Goal: Task Accomplishment & Management: Manage account settings

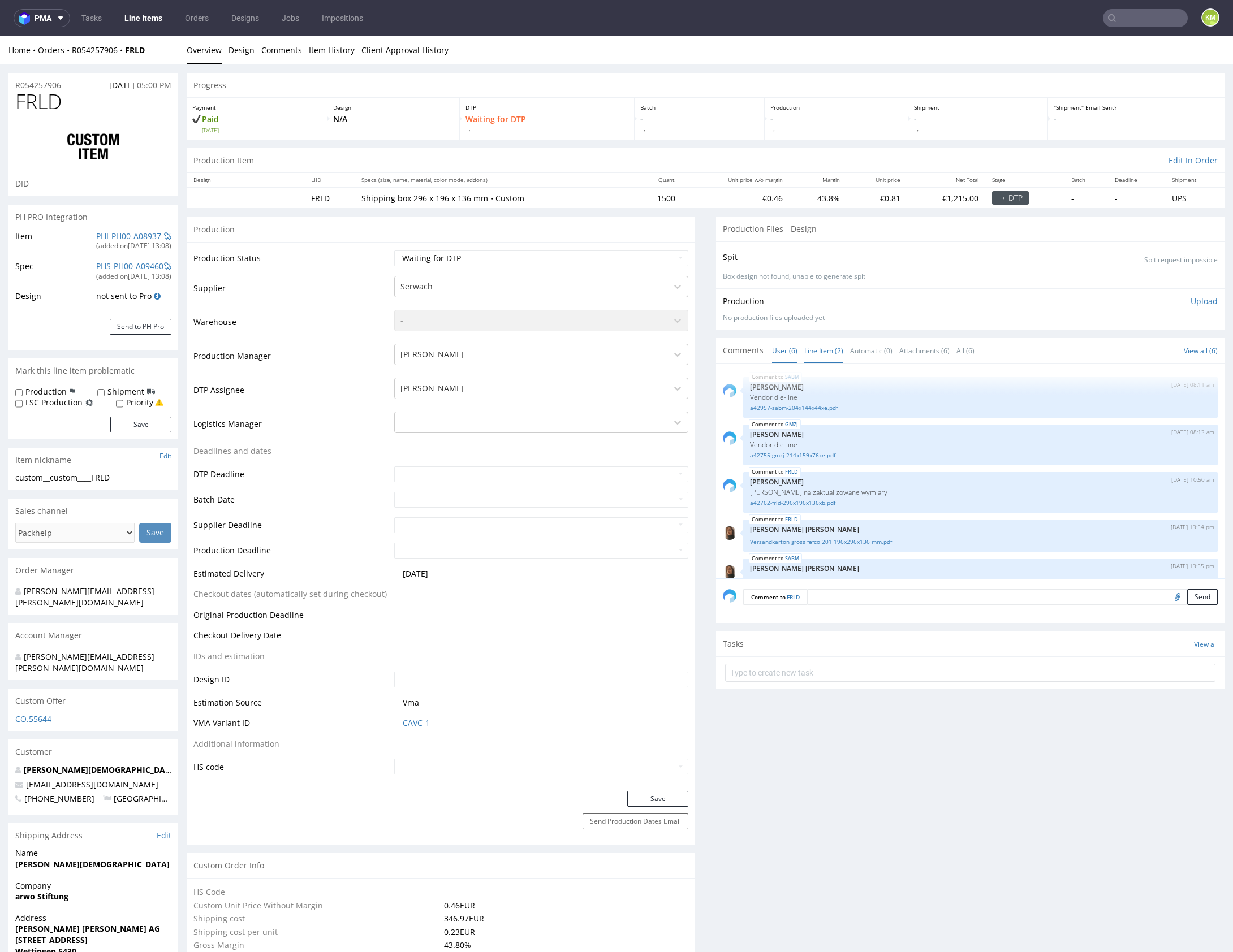
click at [817, 354] on link "Line Item (2)" at bounding box center [823, 350] width 39 height 24
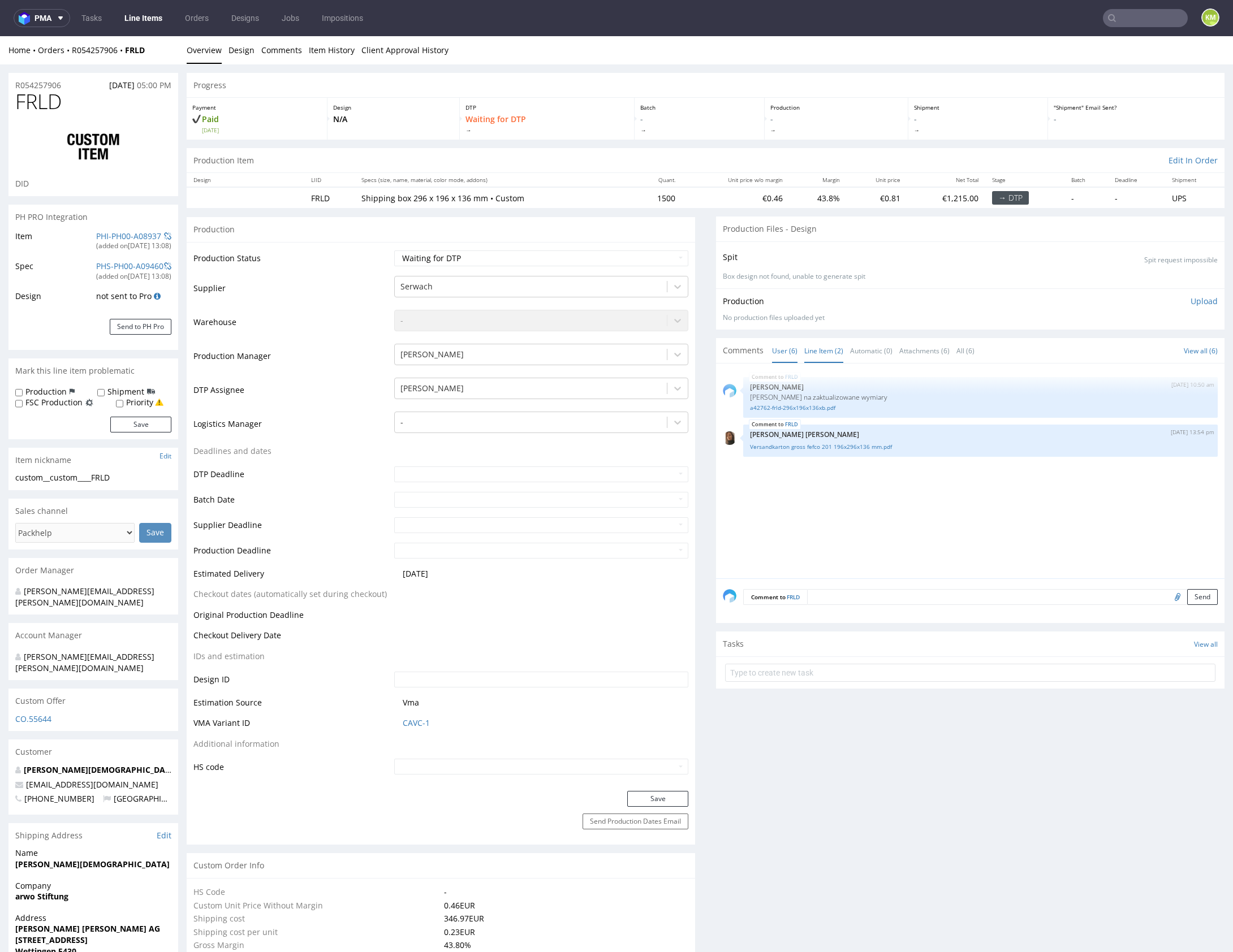
click at [783, 348] on link "User (6)" at bounding box center [785, 350] width 26 height 24
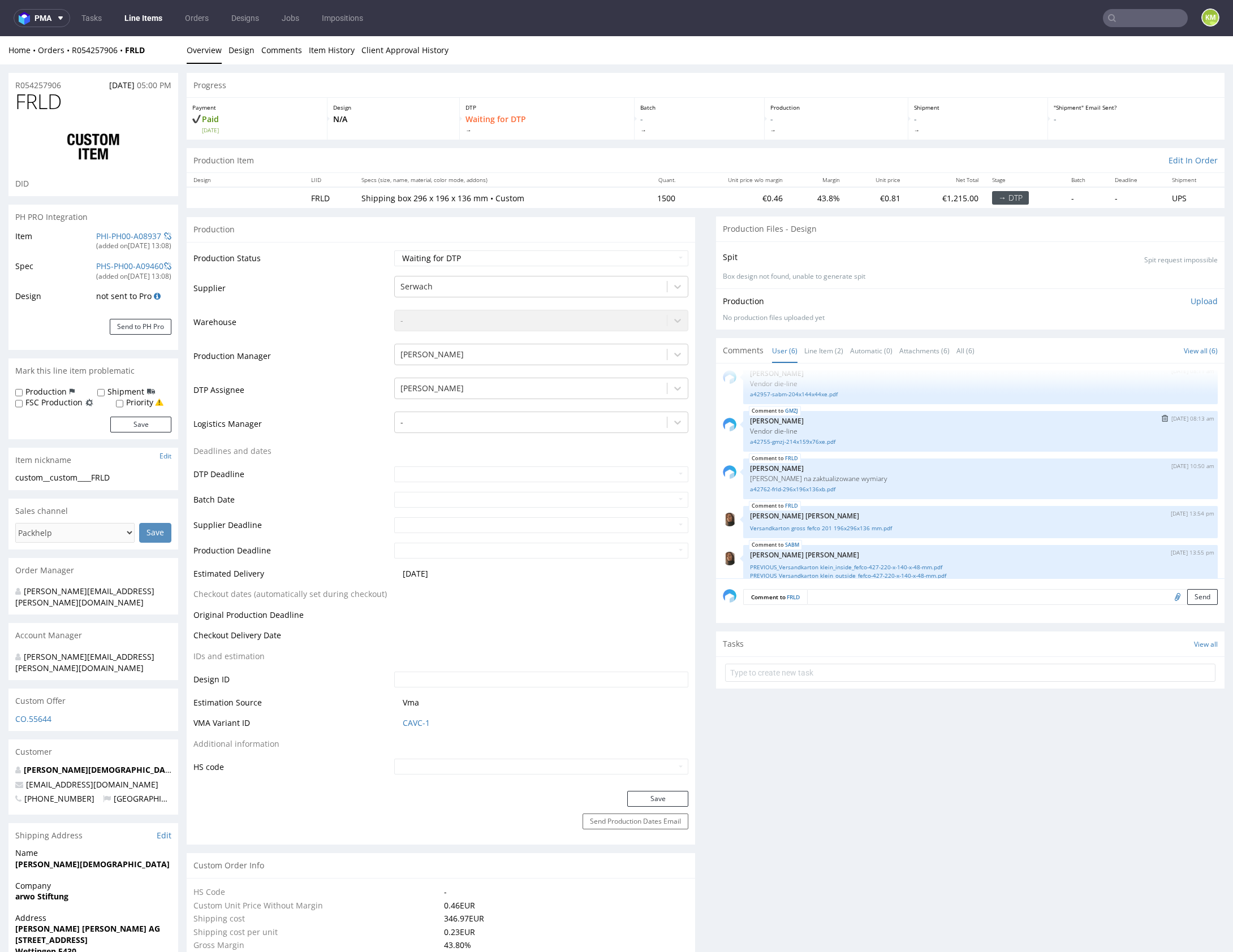
scroll to position [66, 0]
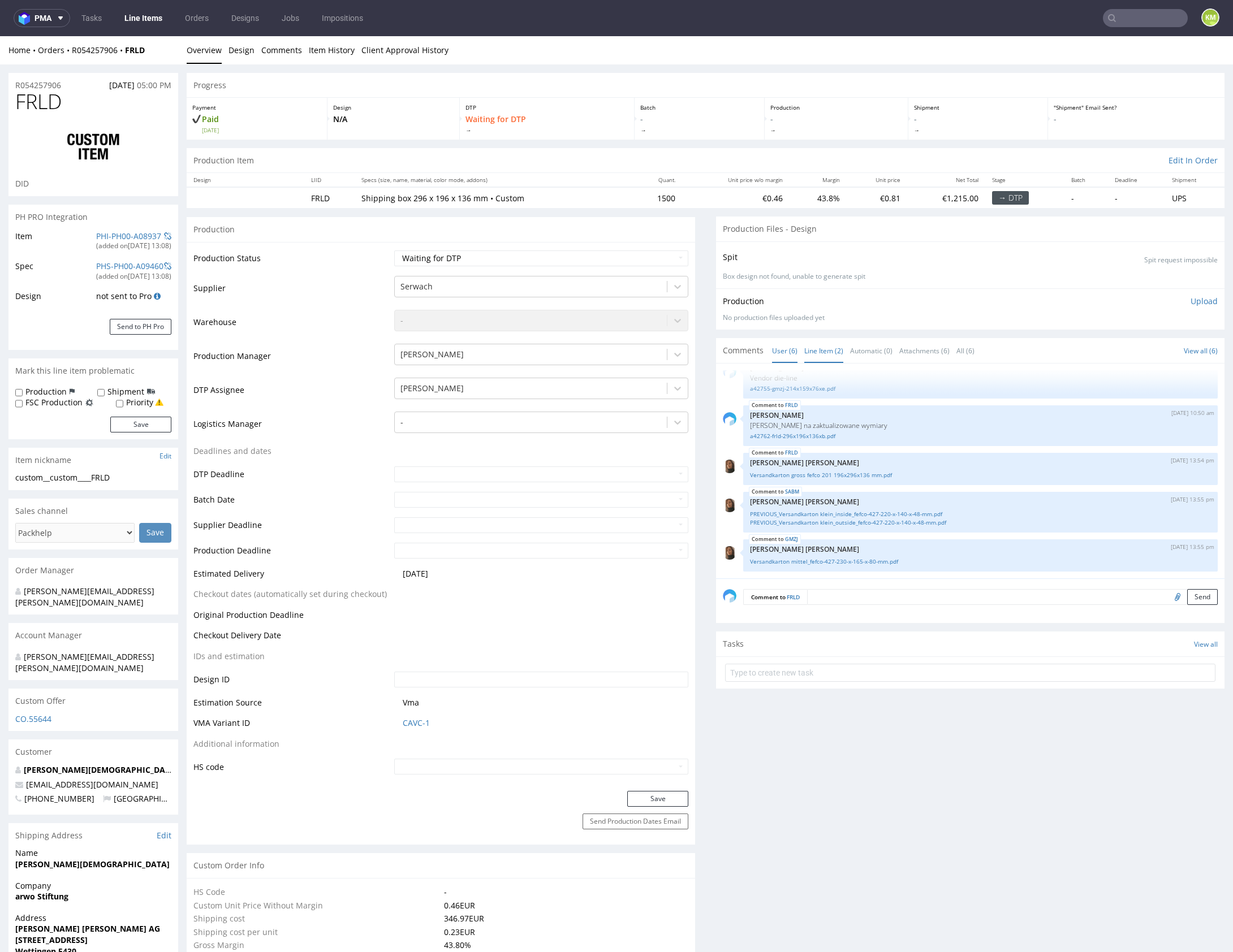
click at [821, 357] on link "Line Item (2)" at bounding box center [823, 350] width 39 height 24
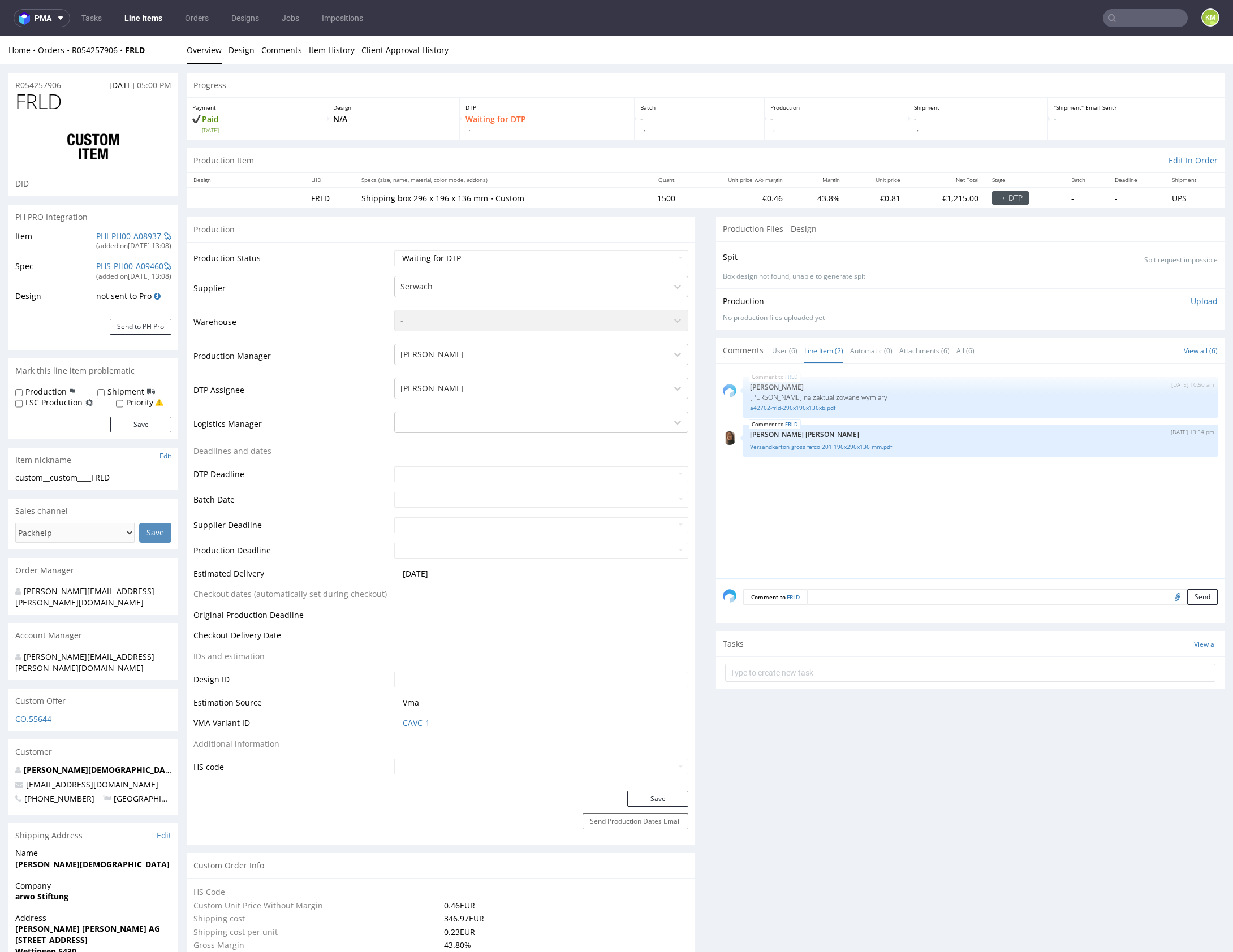
click at [866, 512] on div "FRLD 22nd Aug 25 | 10:50 am Michał Palasek Siatka vendora na zaktualizowane wym…" at bounding box center [973, 474] width 502 height 208
drag, startPoint x: 866, startPoint y: 512, endPoint x: 843, endPoint y: 450, distance: 66.1
click at [865, 510] on div "FRLD 22nd Aug 25 | 10:50 am Michał Palasek Siatka vendora na zaktualizowane wym…" at bounding box center [973, 474] width 502 height 208
click at [806, 408] on link "a42762-frld-296x196x136xb.pdf" at bounding box center [980, 408] width 461 height 9
click at [817, 446] on link "Versandkarton gross fefco 201 196x296x136 mm.pdf" at bounding box center [980, 446] width 461 height 9
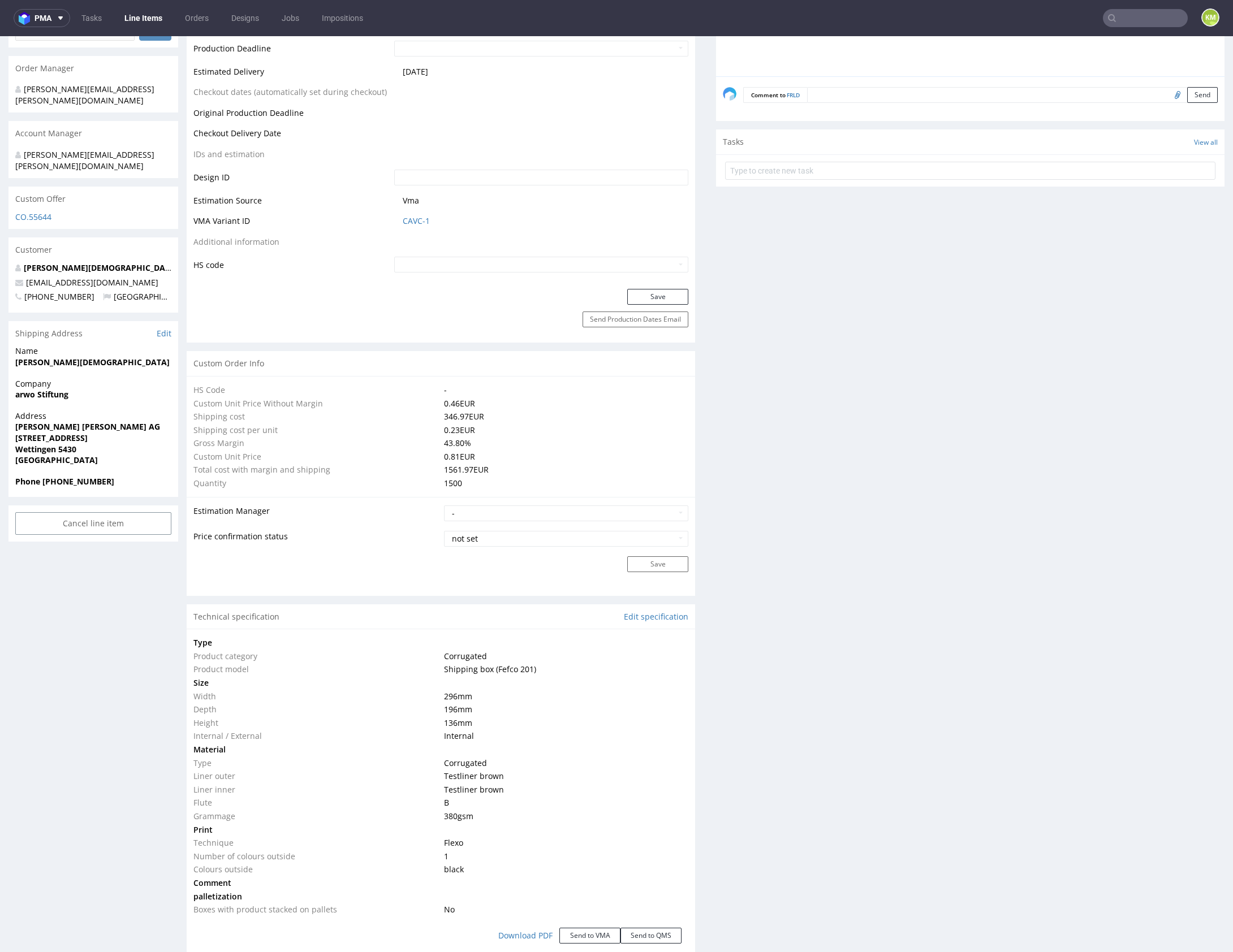
scroll to position [0, 0]
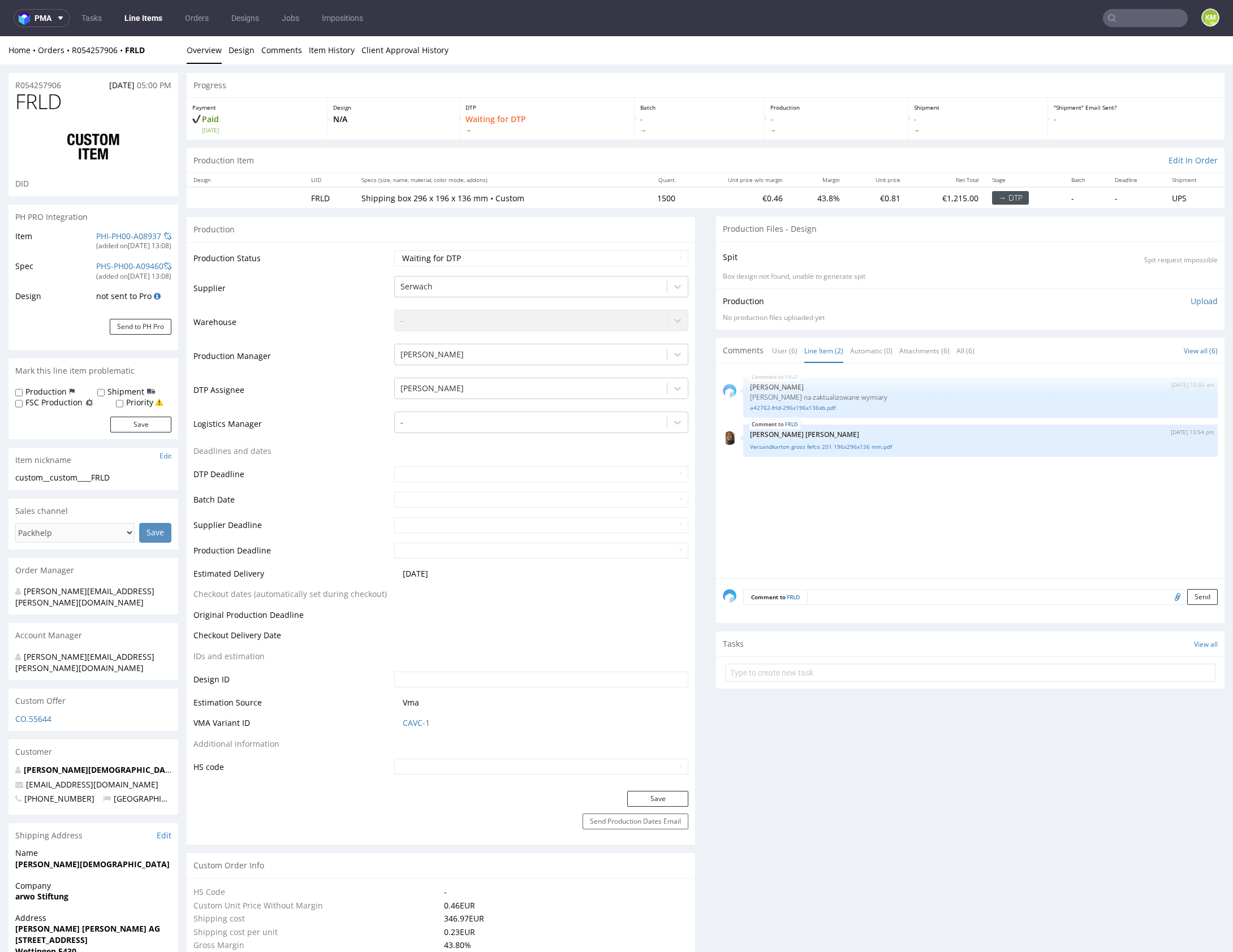
click at [88, 475] on div "custom__custom____FRLD" at bounding box center [93, 477] width 156 height 11
drag, startPoint x: 53, startPoint y: 477, endPoint x: 116, endPoint y: 478, distance: 63.0
click at [116, 478] on div "custom__custom____FRLD" at bounding box center [93, 477] width 156 height 11
copy div "custom____FRLD"
copy link "R054257906"
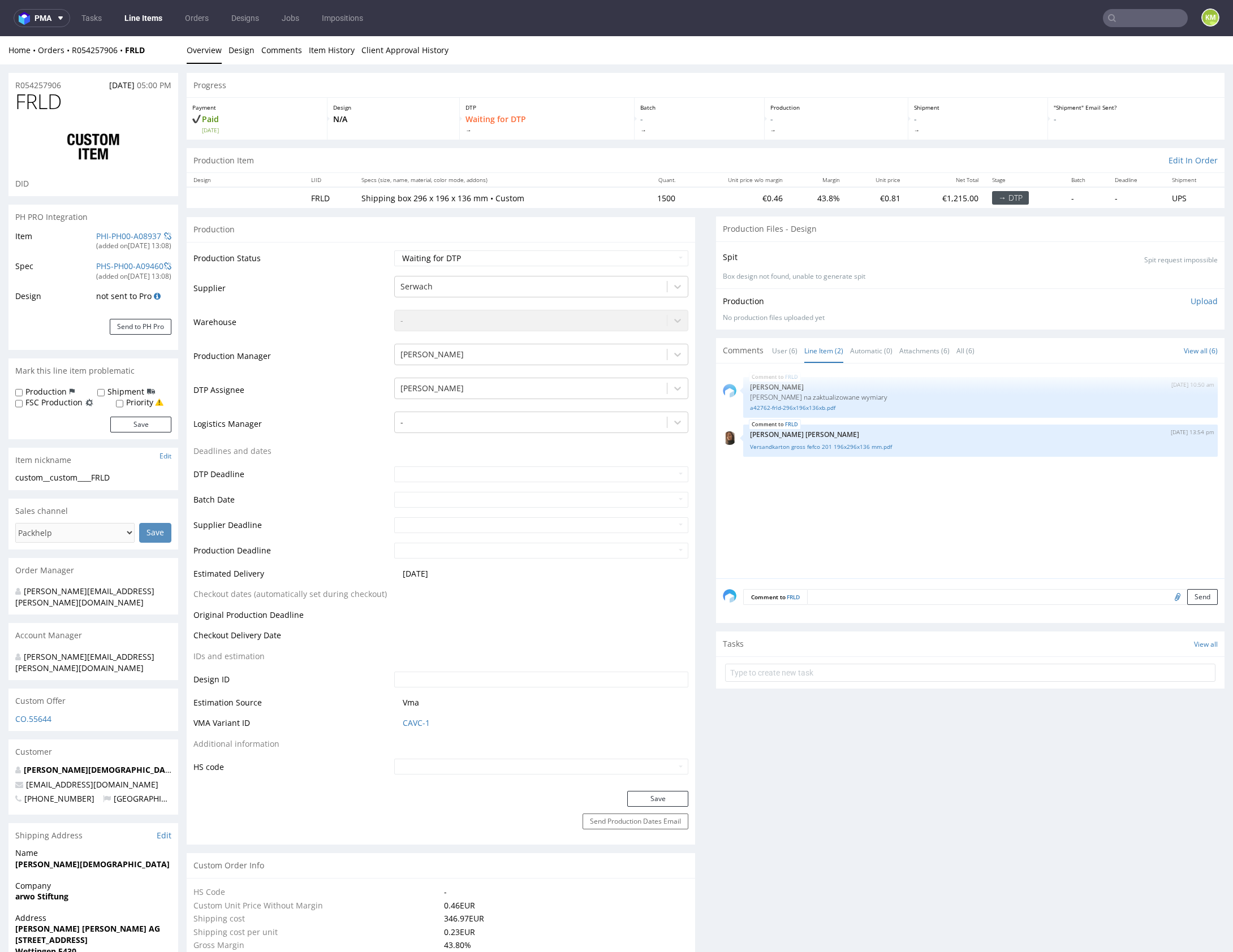
click at [519, 249] on td "Waiting for Artwork Waiting for Diecut Waiting for Mockup Waiting for DTP Waiti…" at bounding box center [539, 262] width 297 height 26
click at [520, 250] on select "Waiting for Artwork Waiting for Diecut Waiting for Mockup Waiting for DTP Waiti…" at bounding box center [541, 258] width 294 height 16
select select "dtp_ca_needed"
click at [394, 250] on select "Waiting for Artwork Waiting for Diecut Waiting for Mockup Waiting for DTP Waiti…" at bounding box center [541, 258] width 294 height 16
click at [664, 796] on button "Save" at bounding box center [658, 799] width 61 height 16
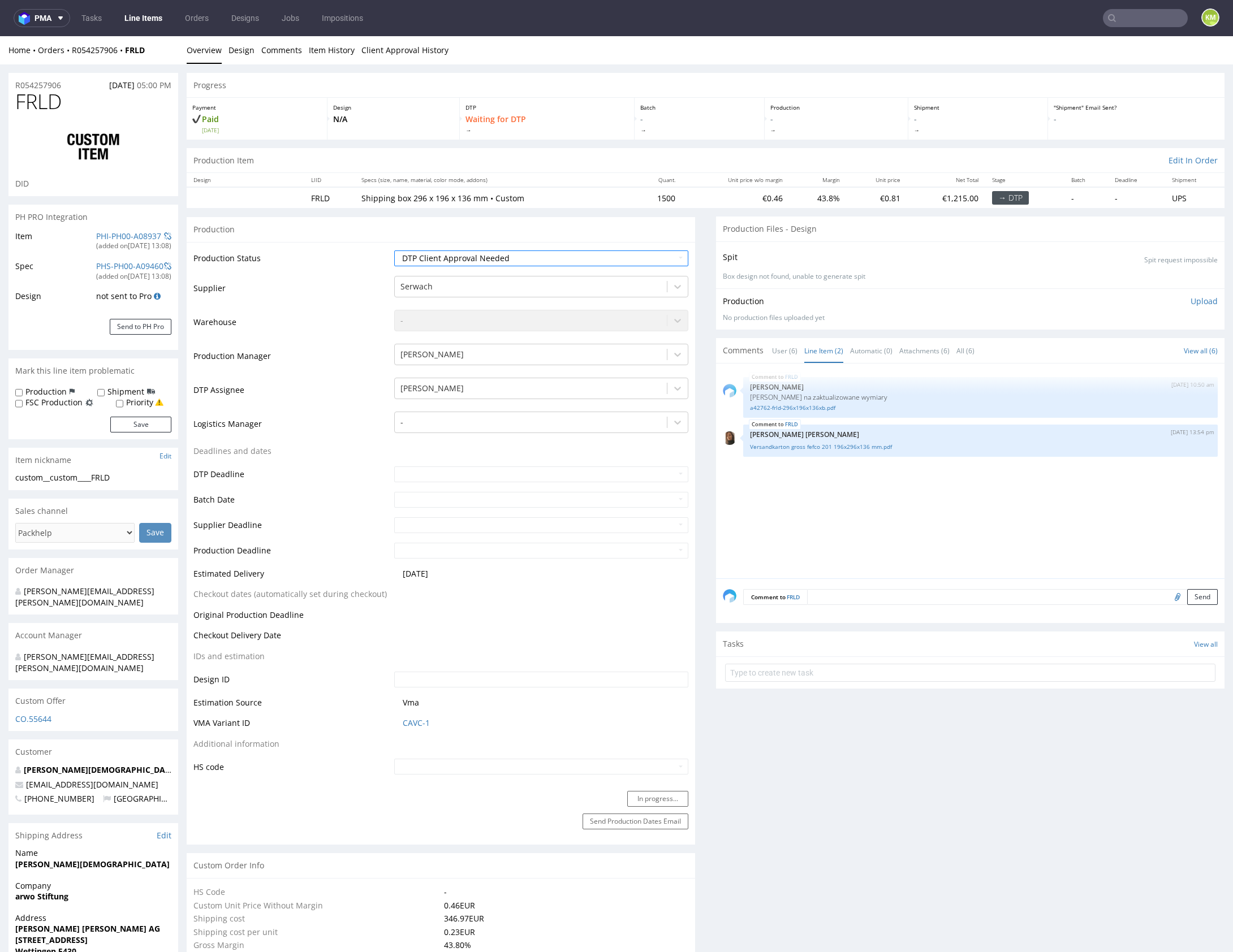
click at [827, 536] on div "FRLD 22nd Aug 25 | 10:50 am Michał Palasek Siatka vendora na zaktualizowane wym…" at bounding box center [973, 474] width 502 height 208
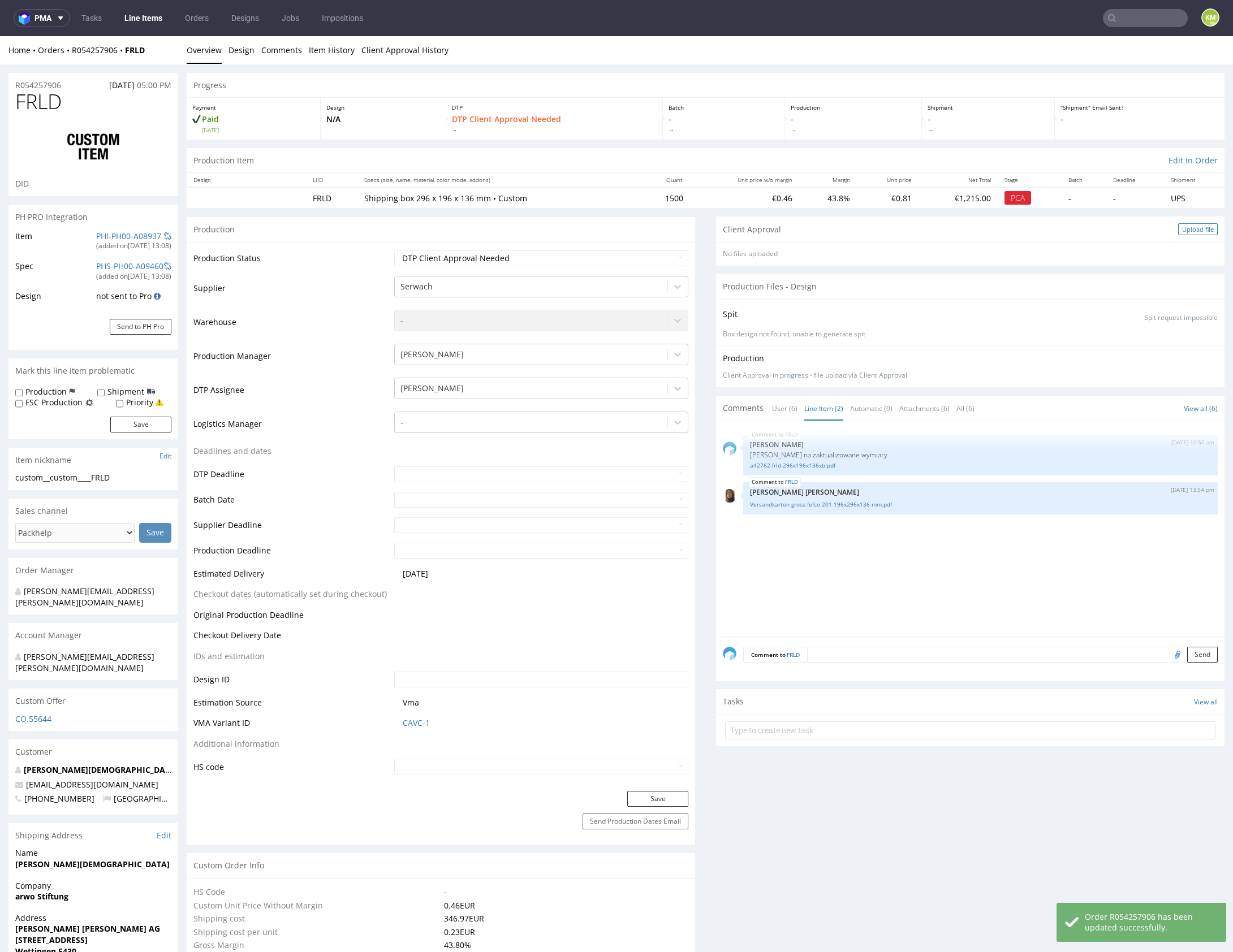
click at [1185, 226] on div "Upload file" at bounding box center [1197, 229] width 39 height 12
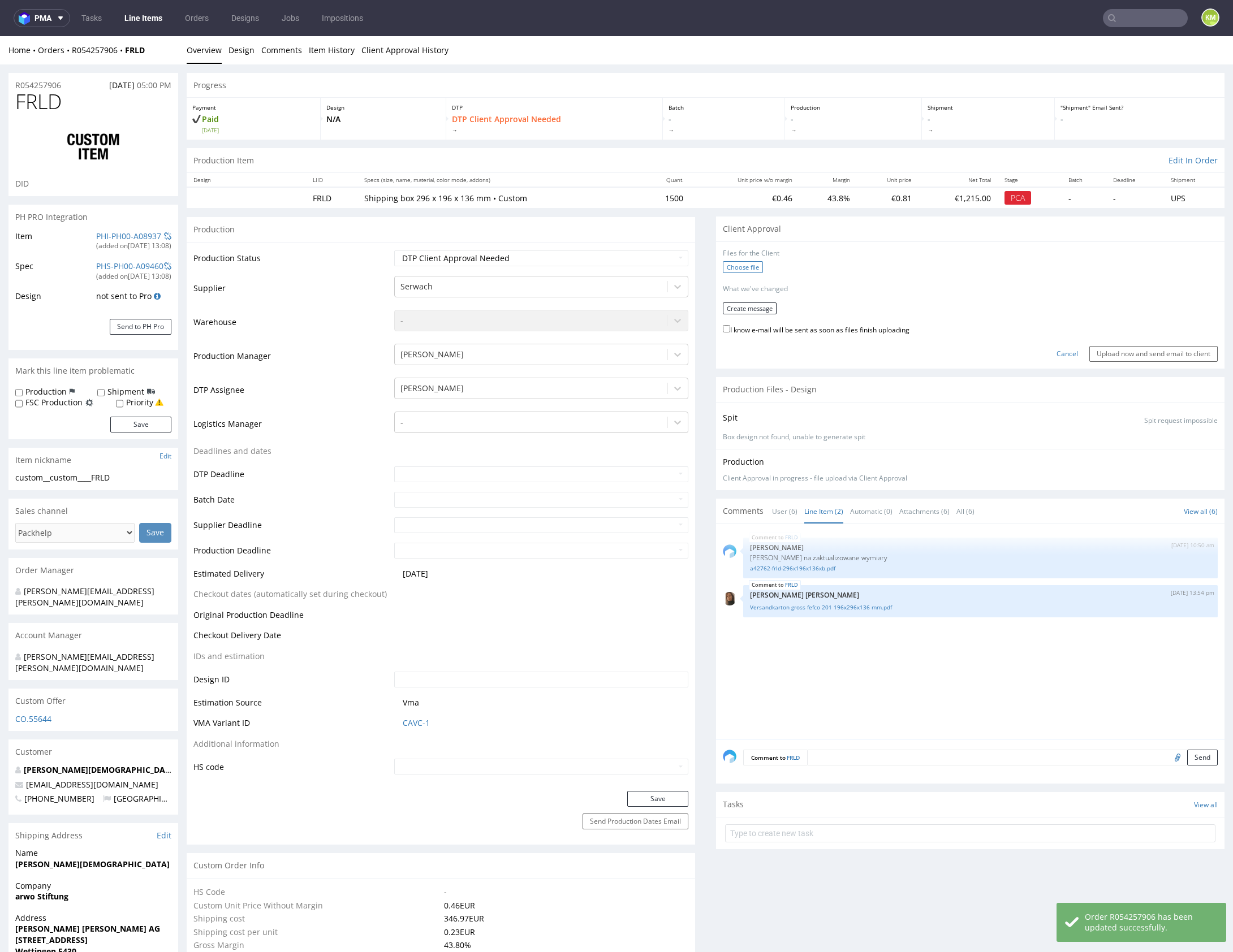
click at [746, 266] on label "Choose file" at bounding box center [742, 267] width 40 height 12
click at [0, 36] on input "Choose file" at bounding box center [0, 36] width 0 height 0
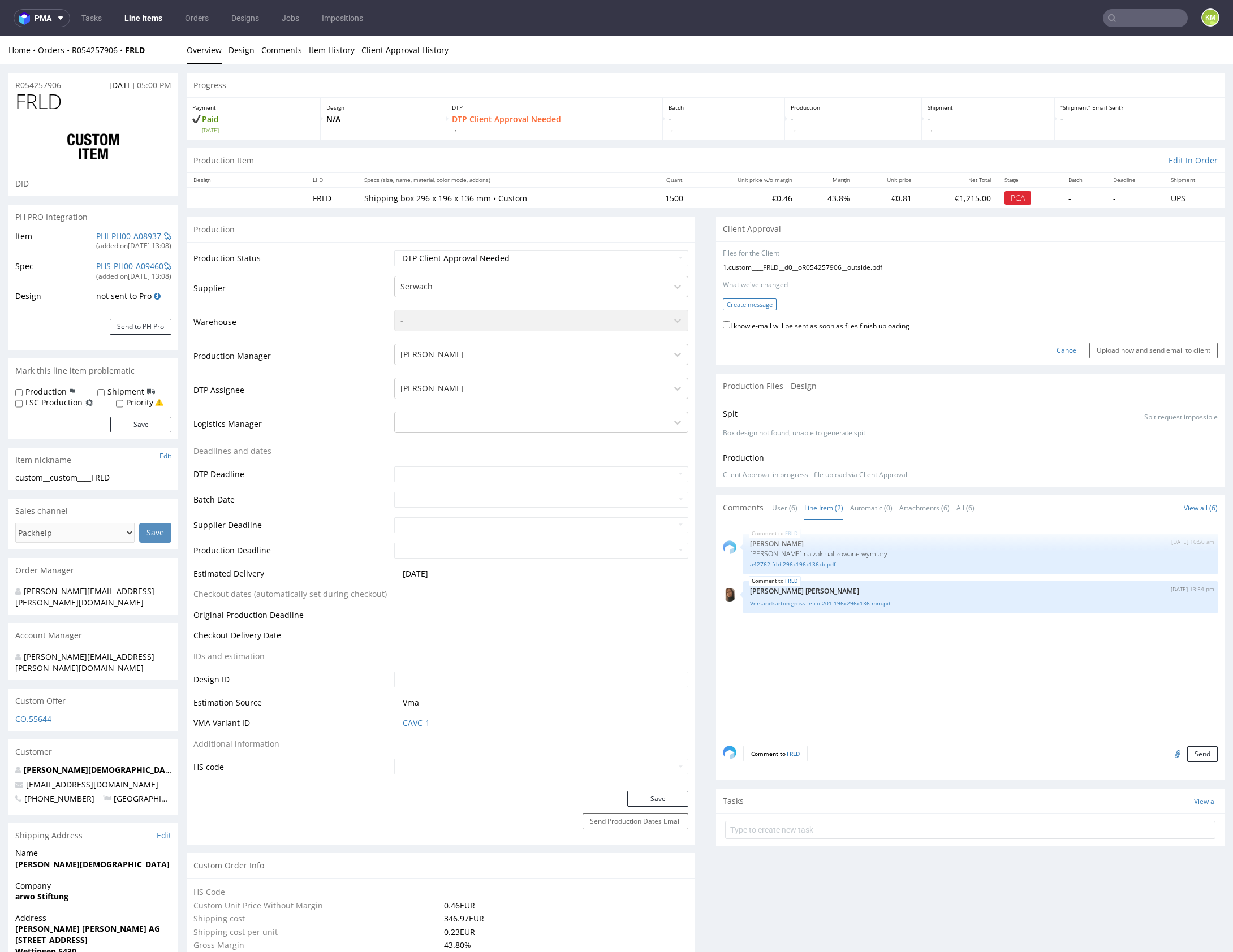
click at [750, 304] on button "Create message" at bounding box center [750, 304] width 54 height 12
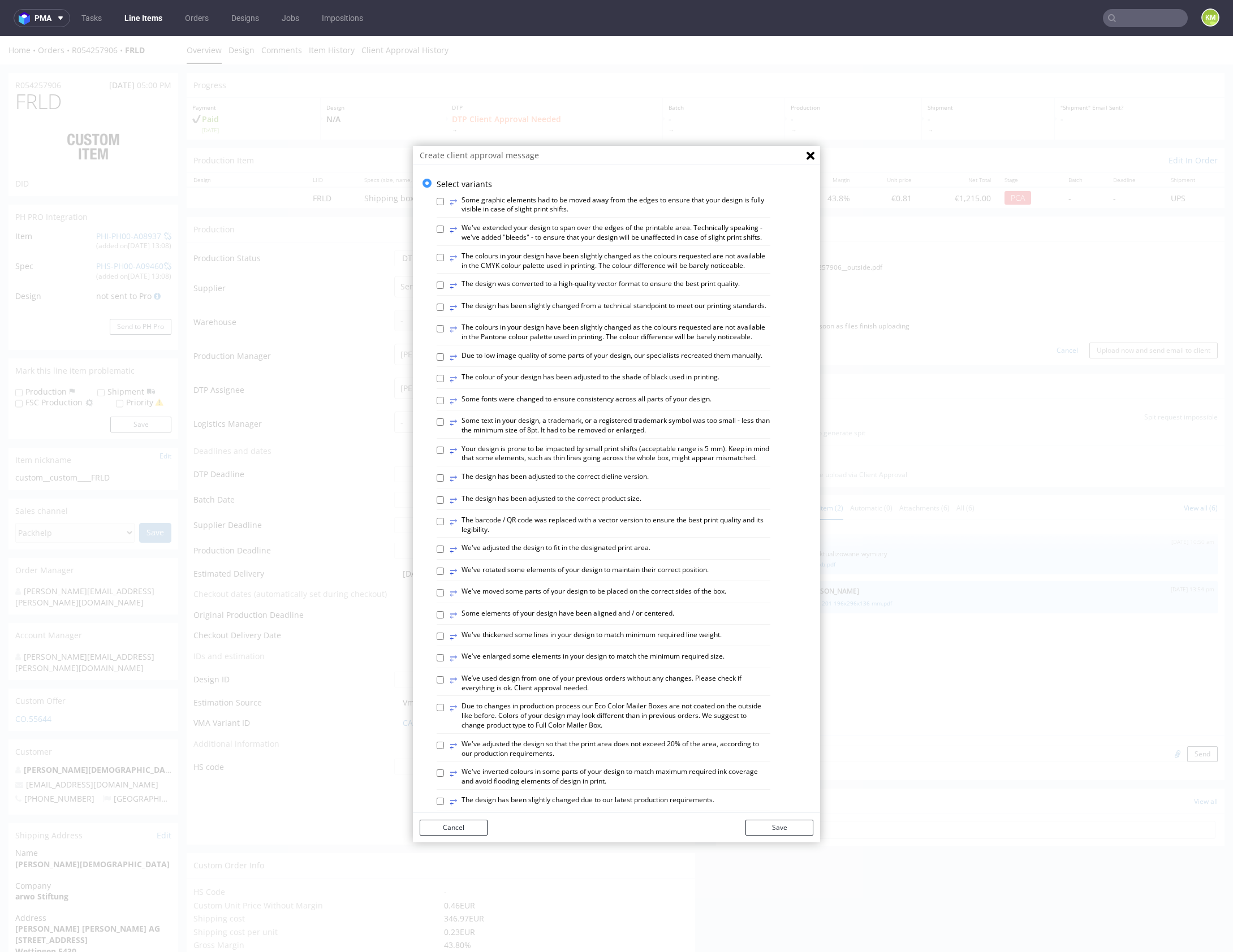
click at [551, 314] on label "⥂ The design has been slightly changed from a technical standpoint to meet our …" at bounding box center [608, 307] width 317 height 12
click at [444, 311] on input "⥂ The design has been slightly changed from a technical standpoint to meet our …" at bounding box center [440, 307] width 7 height 7
checkbox input "true"
click at [575, 495] on div "⥂ Some graphic elements had to be moved away from the edges to ensure that your…" at bounding box center [625, 622] width 377 height 864
click at [579, 485] on label "⥂ The design has been adjusted to the correct dieline version." at bounding box center [549, 478] width 199 height 12
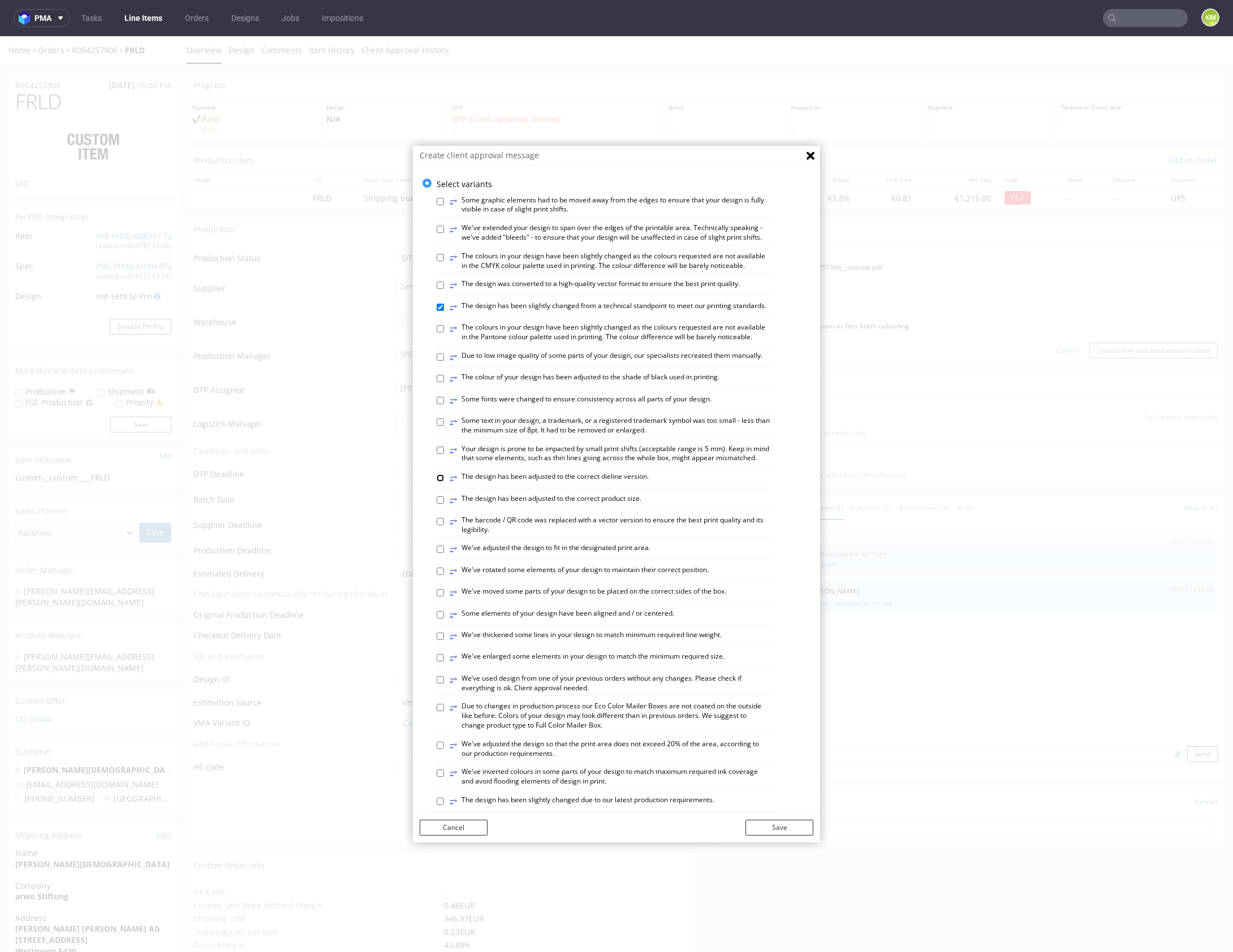
click at [444, 482] on input "⥂ The design has been adjusted to the correct dieline version." at bounding box center [440, 478] width 7 height 7
checkbox input "true"
click at [795, 829] on button "Save" at bounding box center [779, 828] width 68 height 16
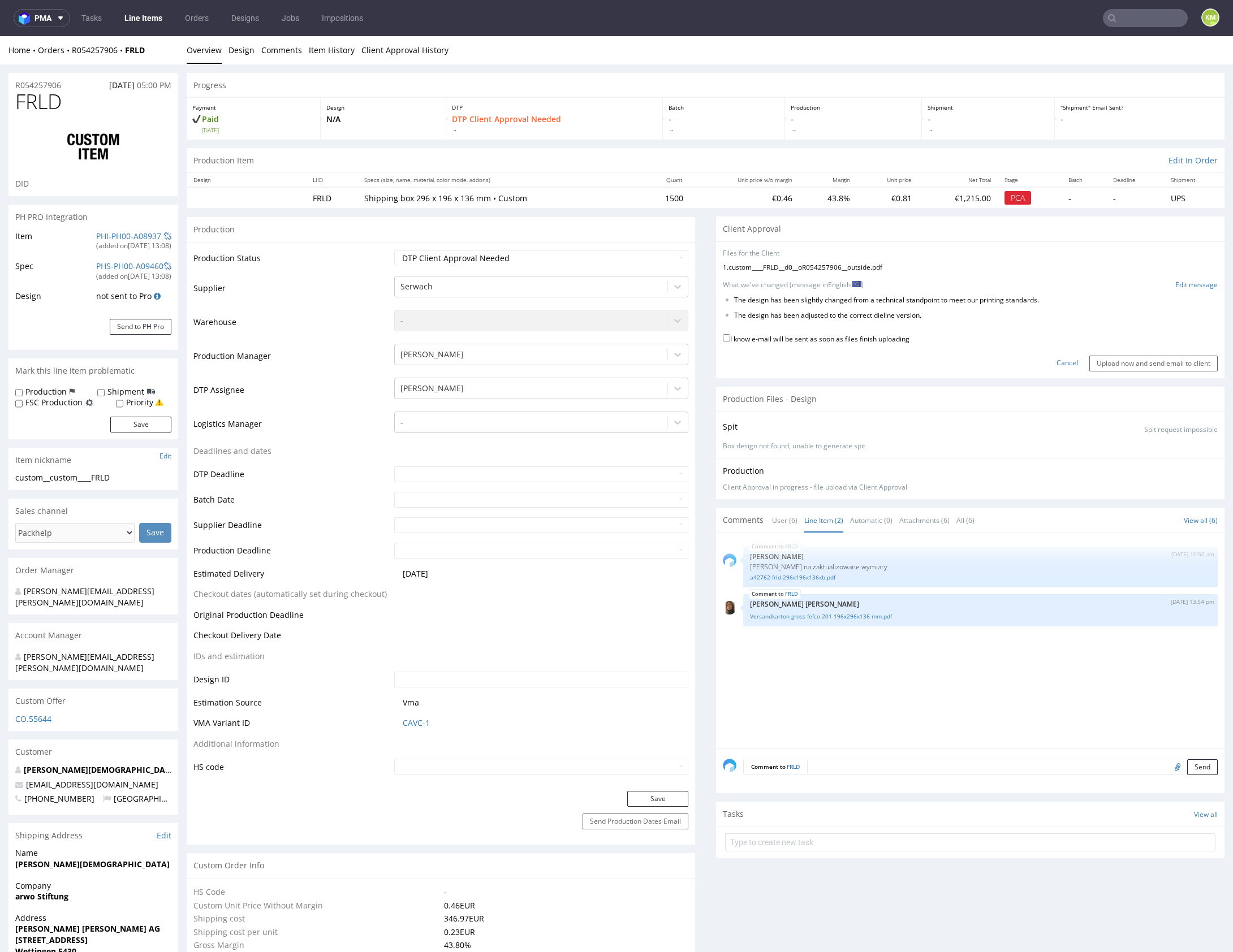
click at [825, 333] on label "I know e-mail will be sent as soon as files finish uploading" at bounding box center [816, 338] width 187 height 12
click at [730, 334] on input "I know e-mail will be sent as soon as files finish uploading" at bounding box center [726, 337] width 7 height 7
checkbox input "true"
click at [850, 686] on div "FRLD 22nd Aug 25 | 10:50 am Michał Palasek Siatka vendora na zaktualizowane wym…" at bounding box center [973, 644] width 502 height 208
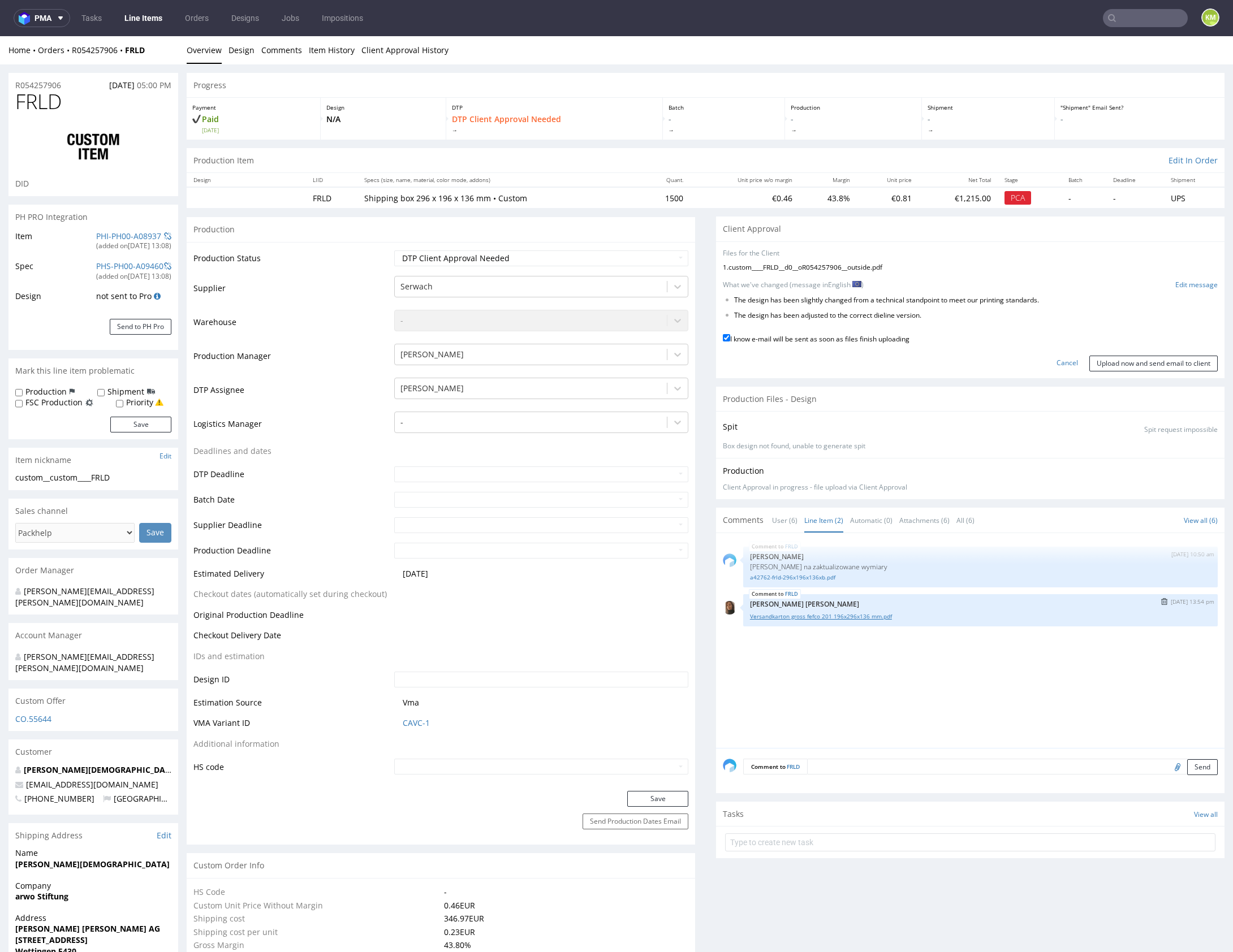
click at [848, 612] on link "Versandkarton gross fefco 201 196x296x136 mm.pdf" at bounding box center [980, 616] width 461 height 9
click at [1158, 366] on input "Upload now and send email to client" at bounding box center [1153, 364] width 128 height 16
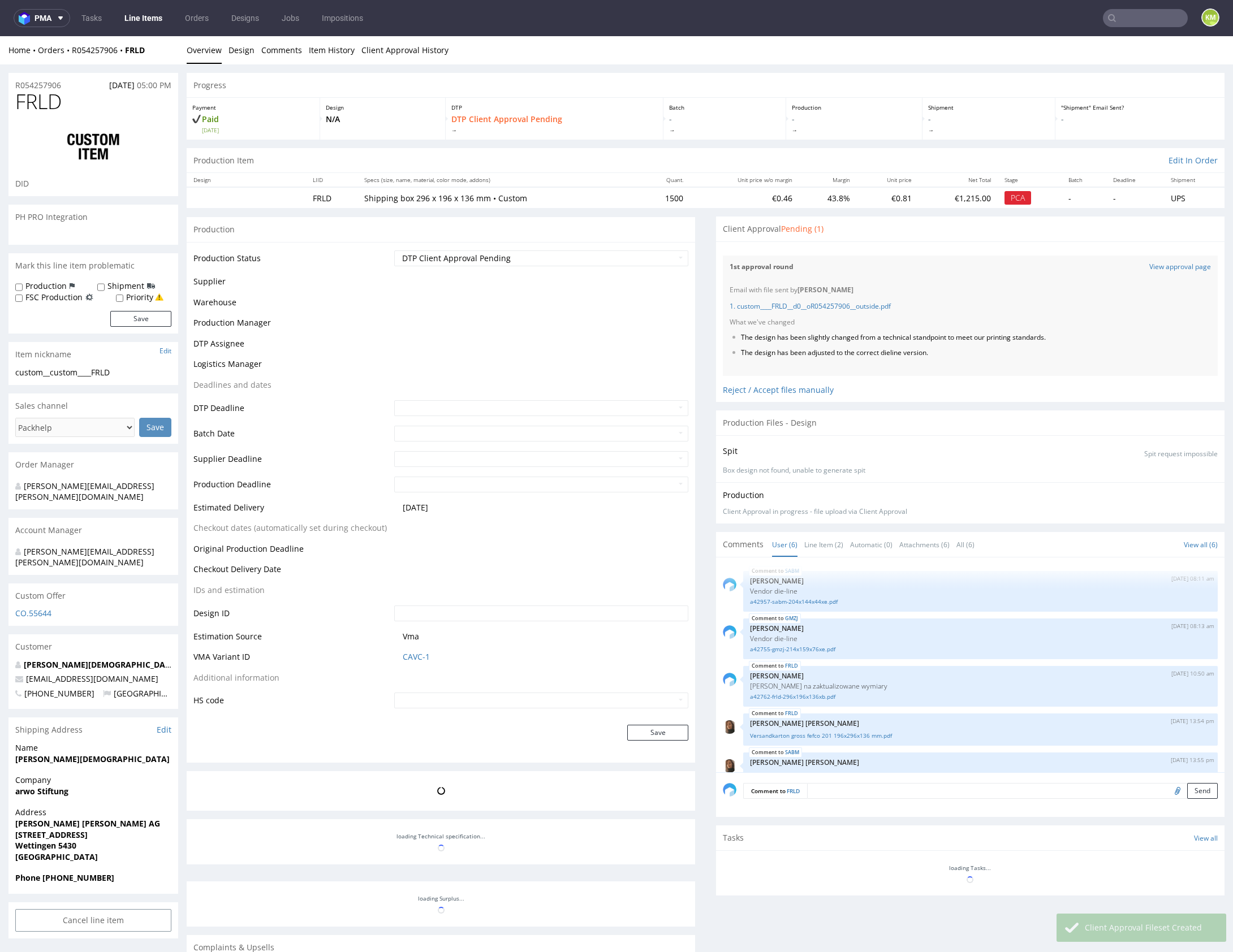
scroll to position [66, 0]
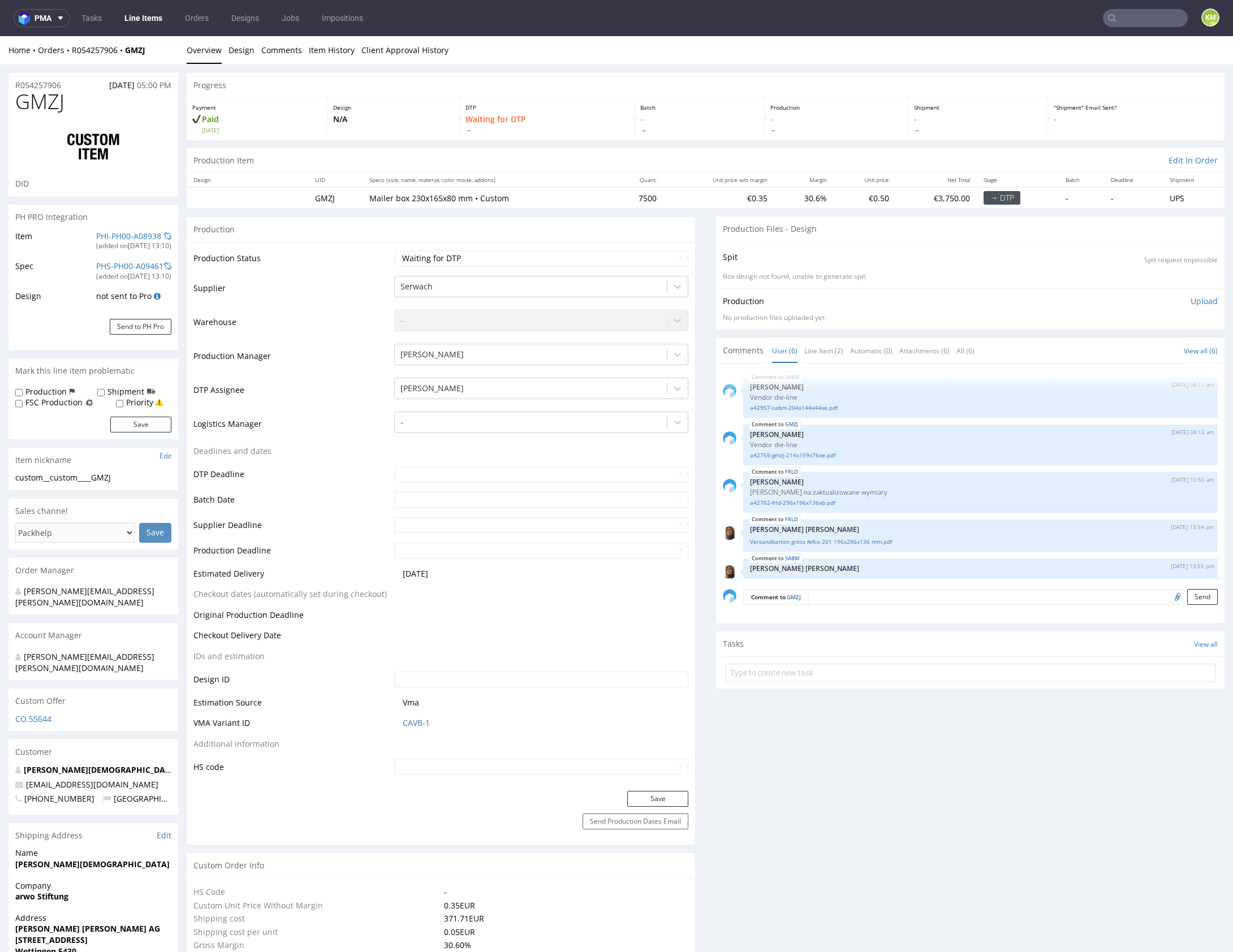
scroll to position [66, 0]
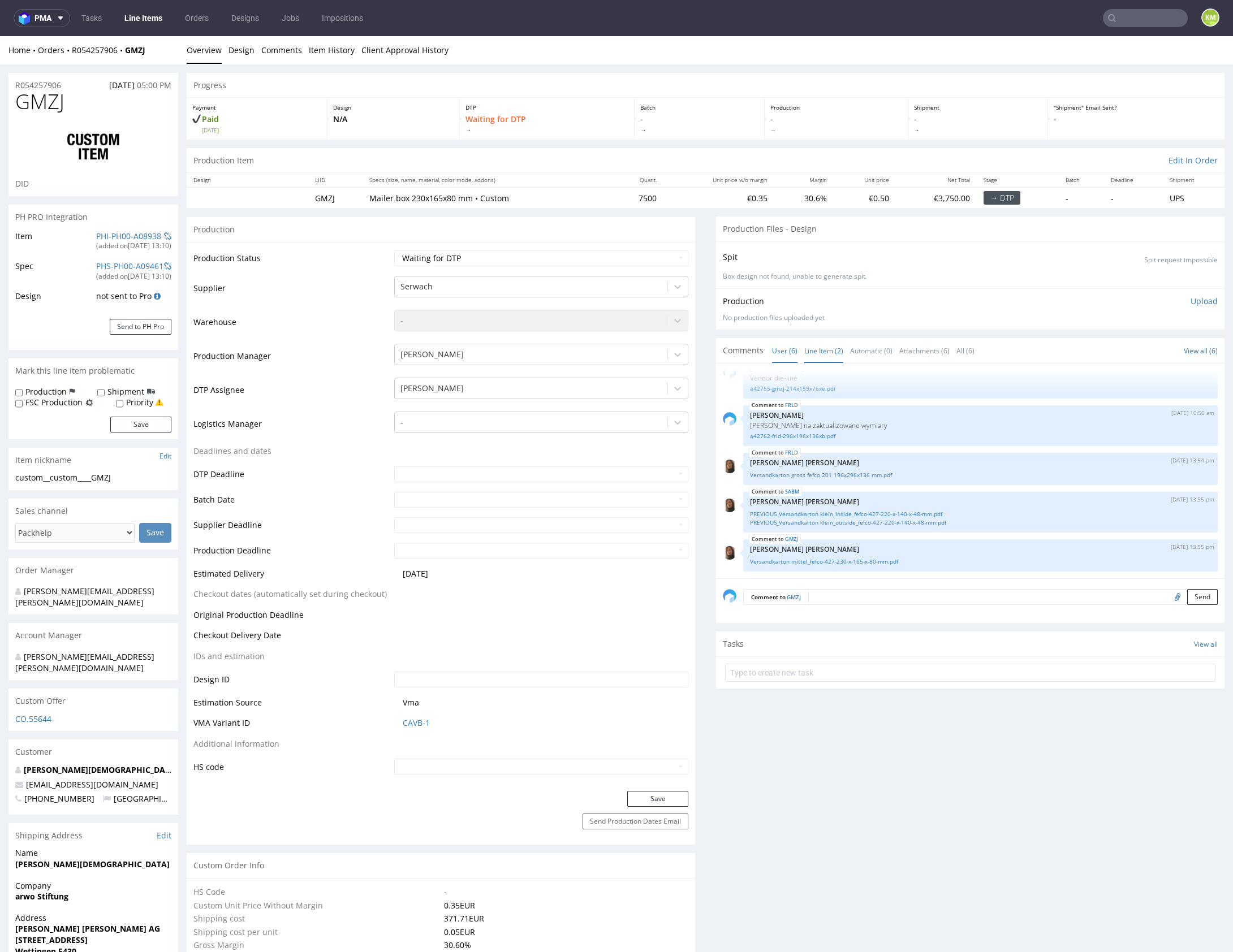
click at [814, 357] on link "Line Item (2)" at bounding box center [823, 350] width 39 height 24
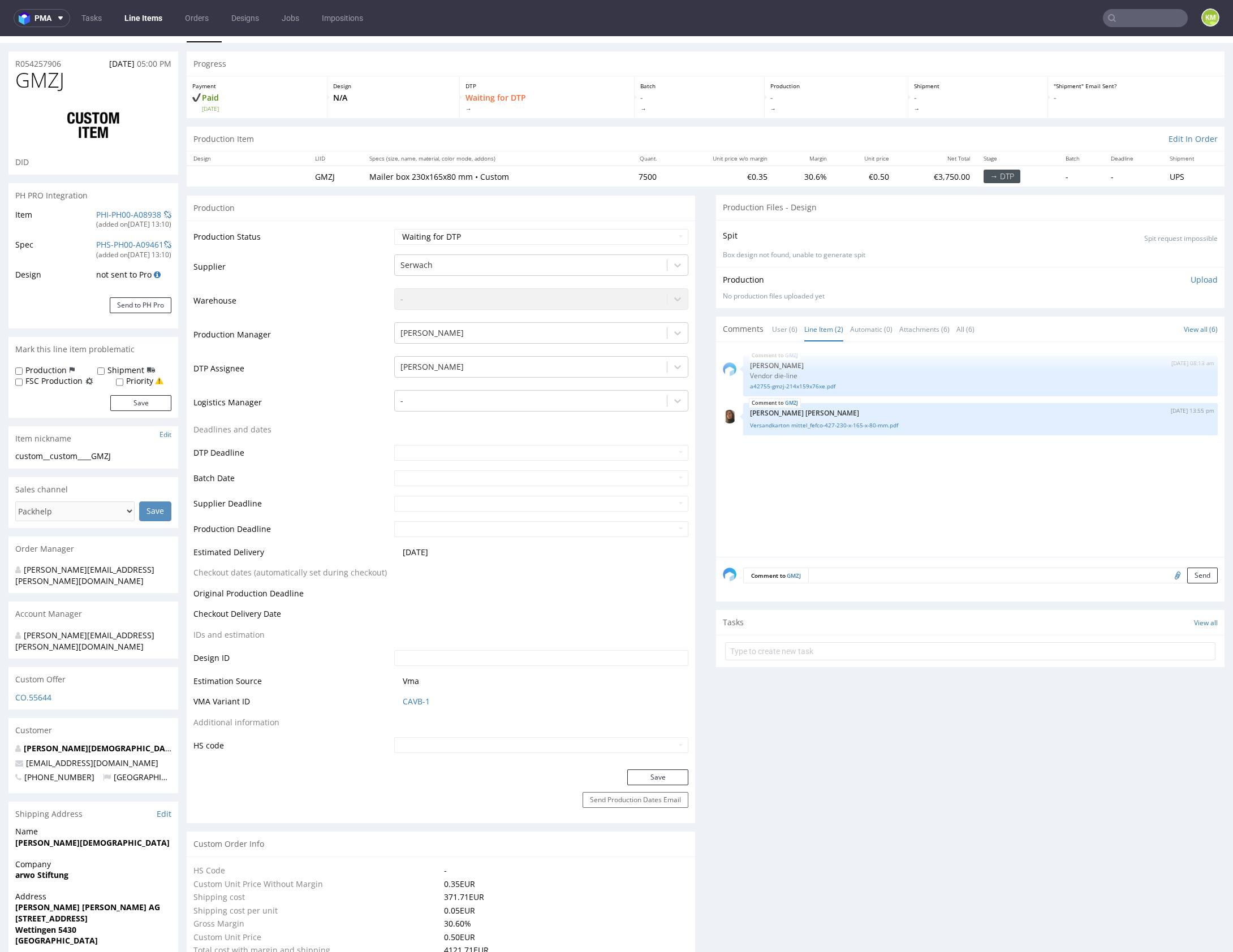
scroll to position [0, 0]
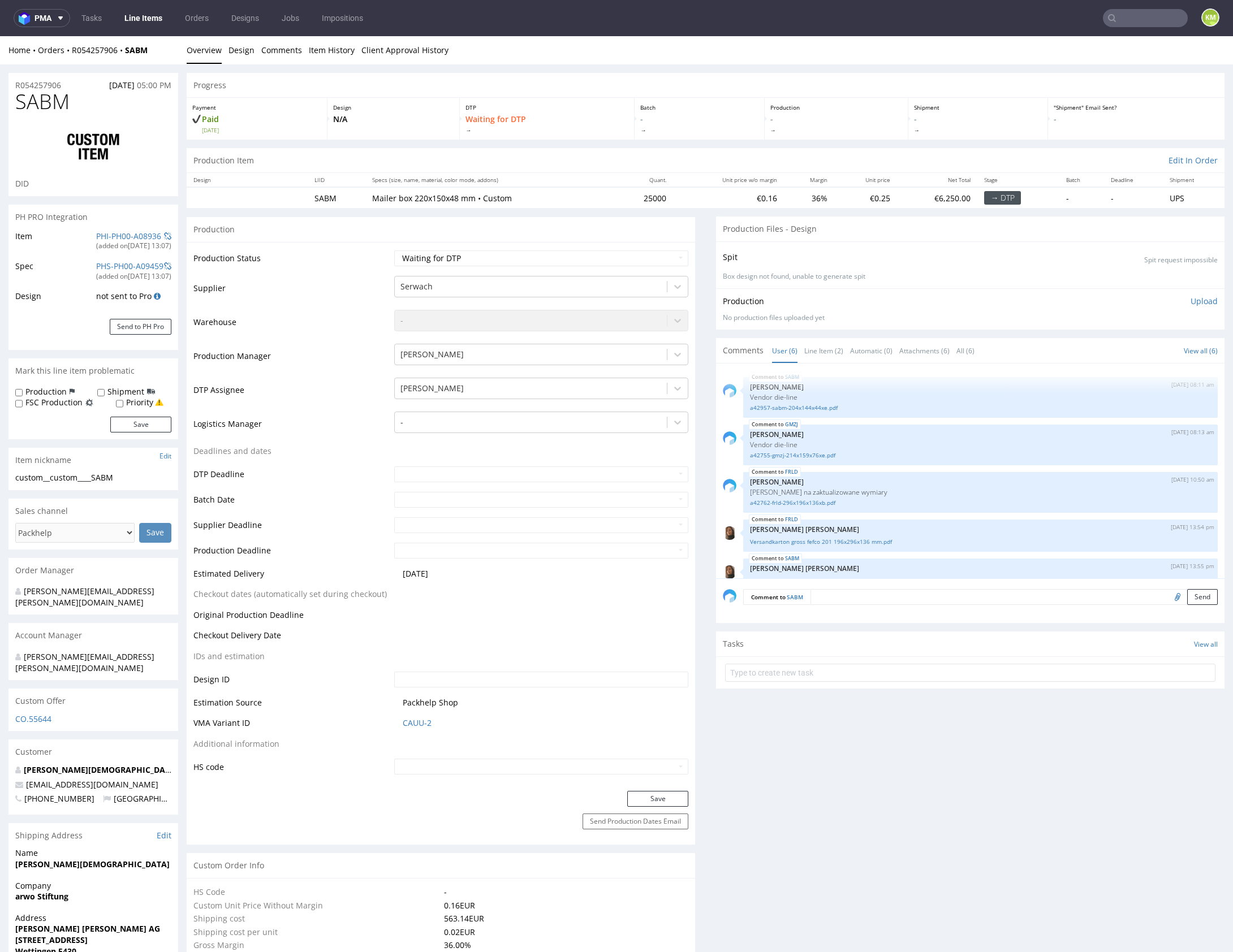
scroll to position [66, 0]
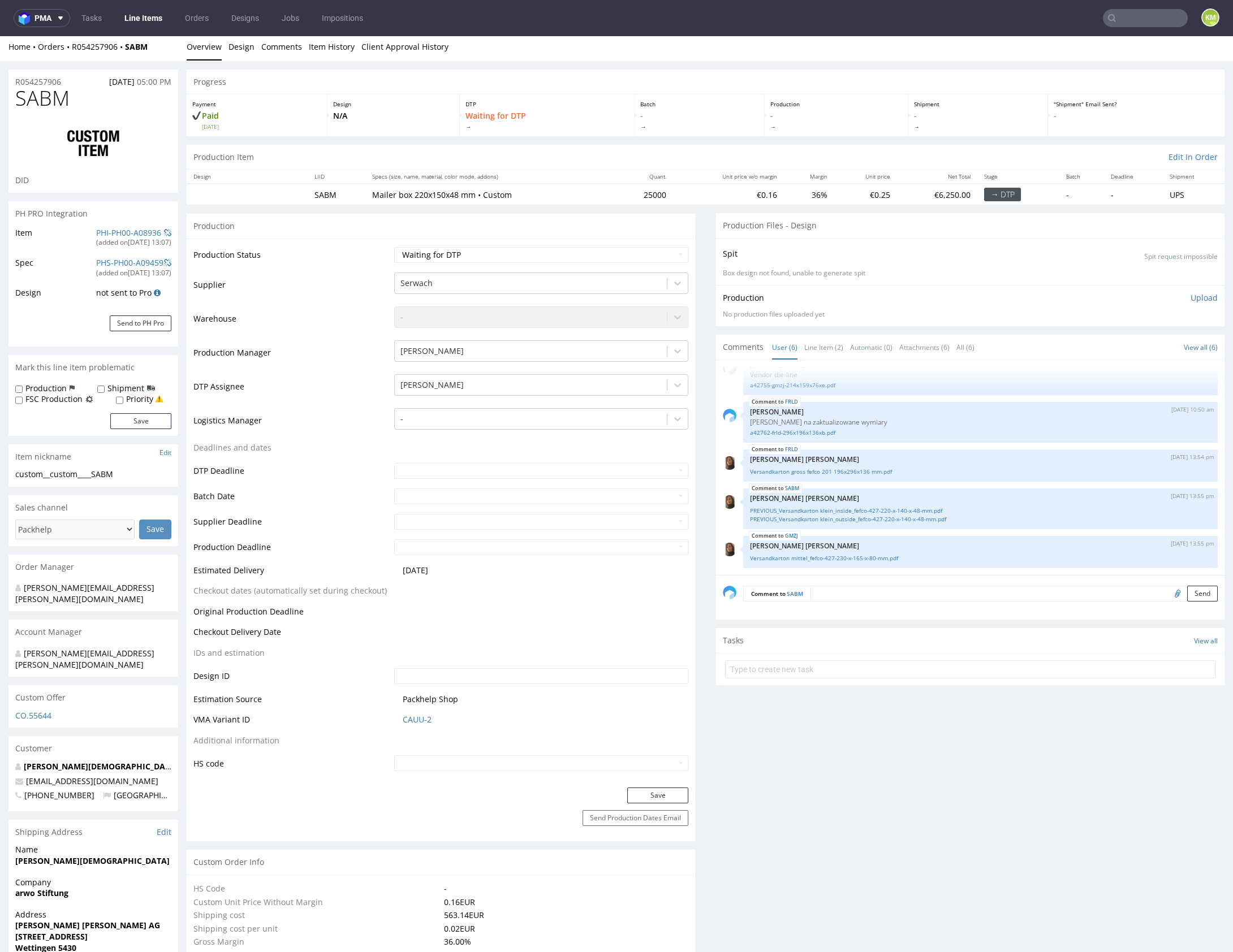
scroll to position [0, 0]
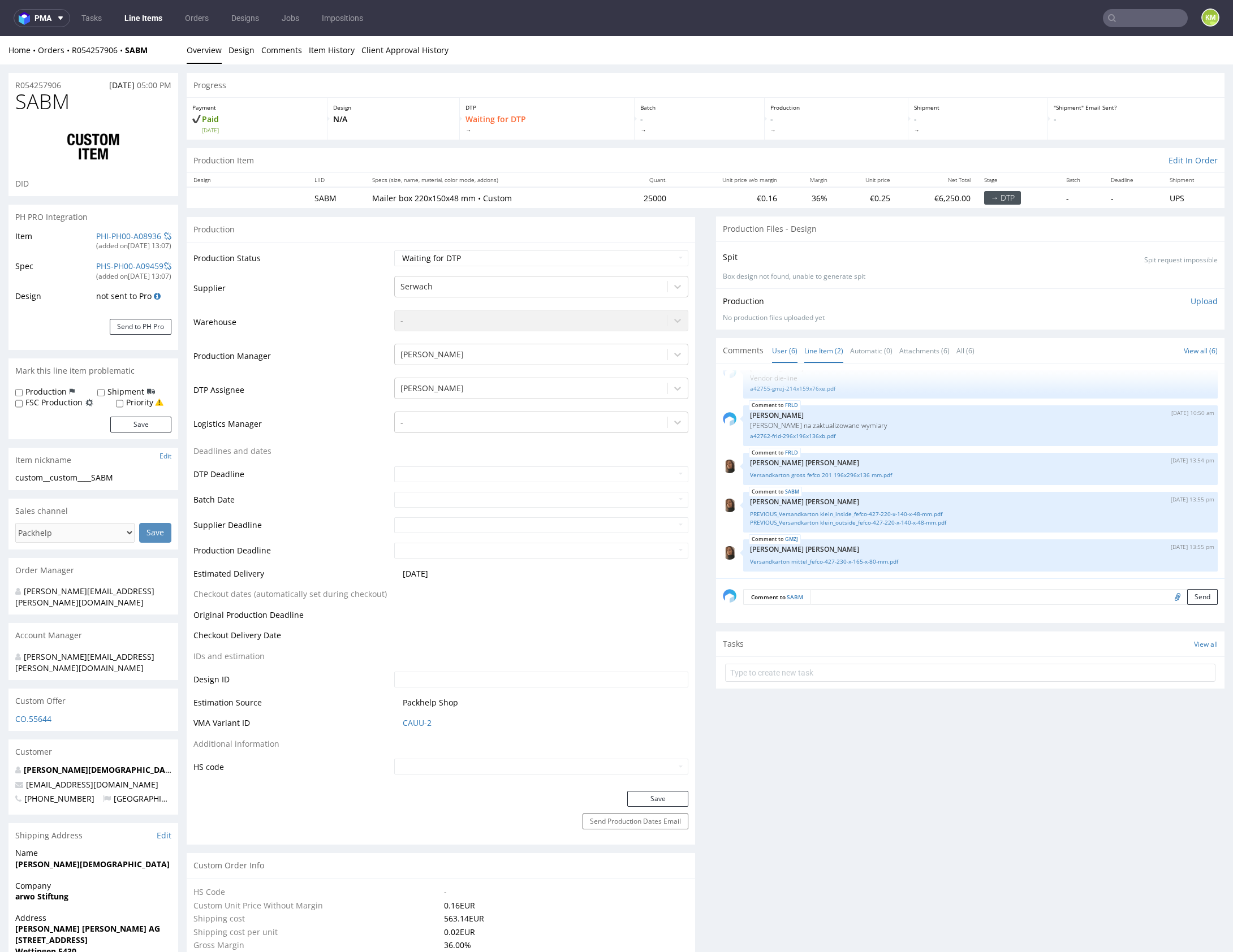
click at [821, 351] on link "Line Item (2)" at bounding box center [823, 350] width 39 height 24
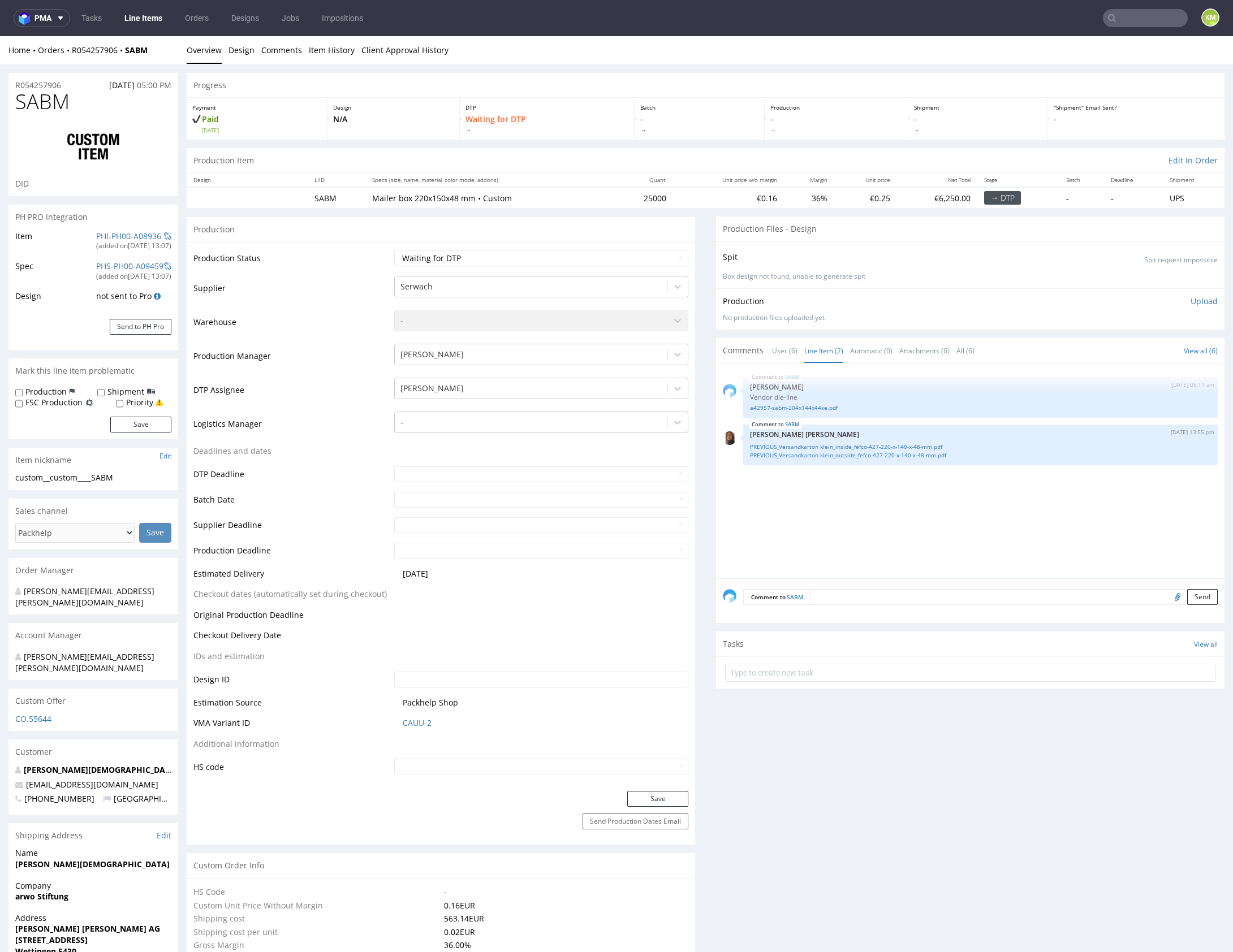
click at [935, 497] on div "SABM 20th Aug 25 | 08:11 am Michał Palasek Vendor die-line a42957-sabm-204x144x…" at bounding box center [973, 474] width 502 height 208
click at [809, 407] on link "a42957-sabm-204x144x44xe.pdf" at bounding box center [980, 408] width 461 height 9
click at [873, 504] on div "SABM 20th Aug 25 | 08:11 am Michał Palasek Vendor die-line a42957-sabm-204x144x…" at bounding box center [973, 474] width 502 height 208
click at [840, 426] on div "SABM 26th Aug 25 | 13:55 pm Angelina Marć PREVIOUS_Versandkarton klein_inside_f…" at bounding box center [980, 445] width 475 height 41
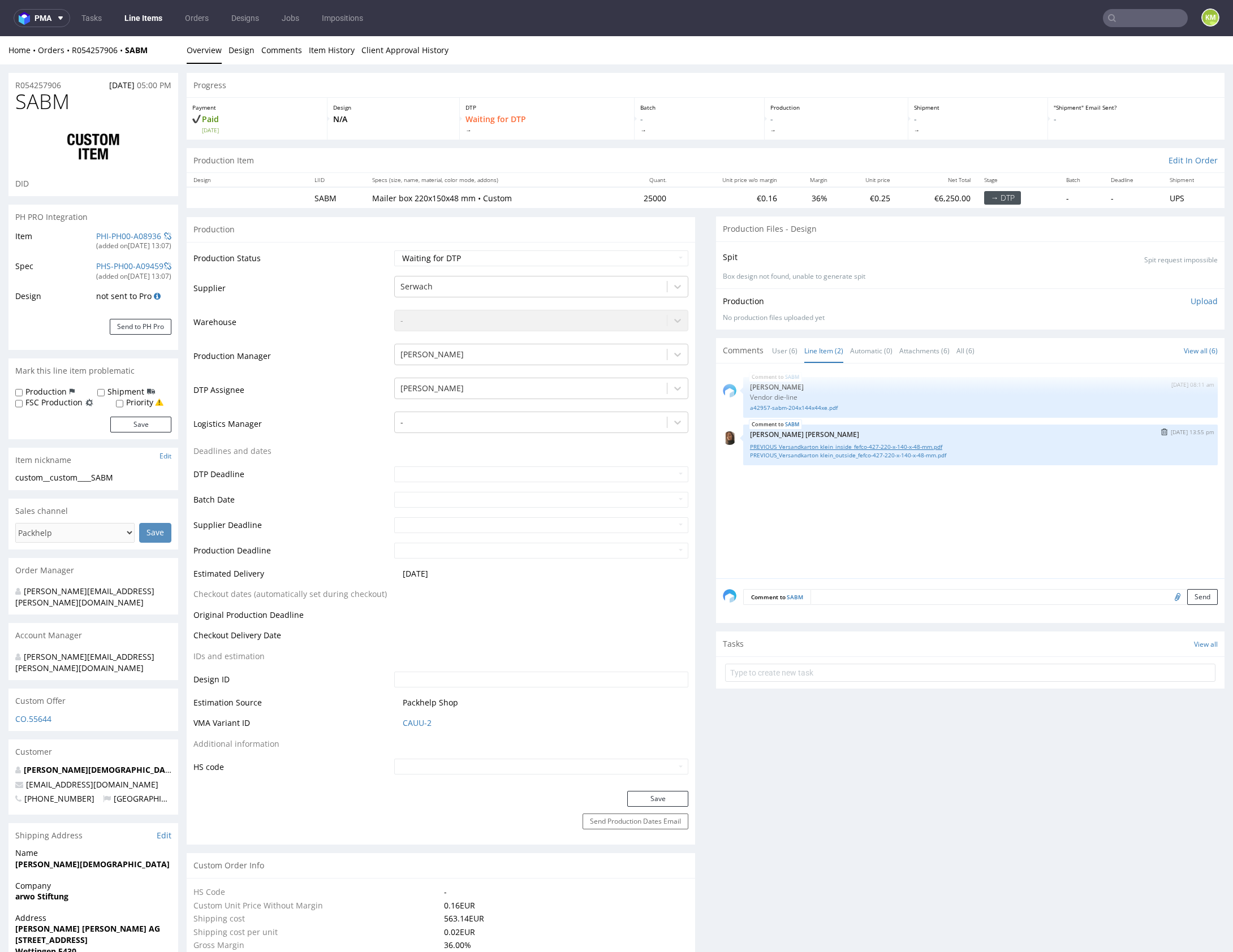
click at [852, 444] on link "PREVIOUS_Versandkarton klein_inside_fefco-427-220-x-140-x-48-mm.pdf" at bounding box center [980, 446] width 461 height 9
click at [856, 457] on link "PREVIOUS_Versandkarton klein_outside_fefco-427-220-x-140-x-48-mm.pdf" at bounding box center [980, 455] width 461 height 9
click at [836, 495] on div "SABM 20th Aug 25 | 08:11 am Michał Palasek Vendor die-line a42957-sabm-204x144x…" at bounding box center [973, 474] width 502 height 208
click at [877, 524] on div "SABM 20th Aug 25 | 08:11 am Michał Palasek Vendor die-line a42957-sabm-204x144x…" at bounding box center [973, 474] width 502 height 208
click at [880, 501] on div "SABM 20th Aug 25 | 08:11 am Michał Palasek Vendor die-line a42957-sabm-204x144x…" at bounding box center [973, 474] width 502 height 208
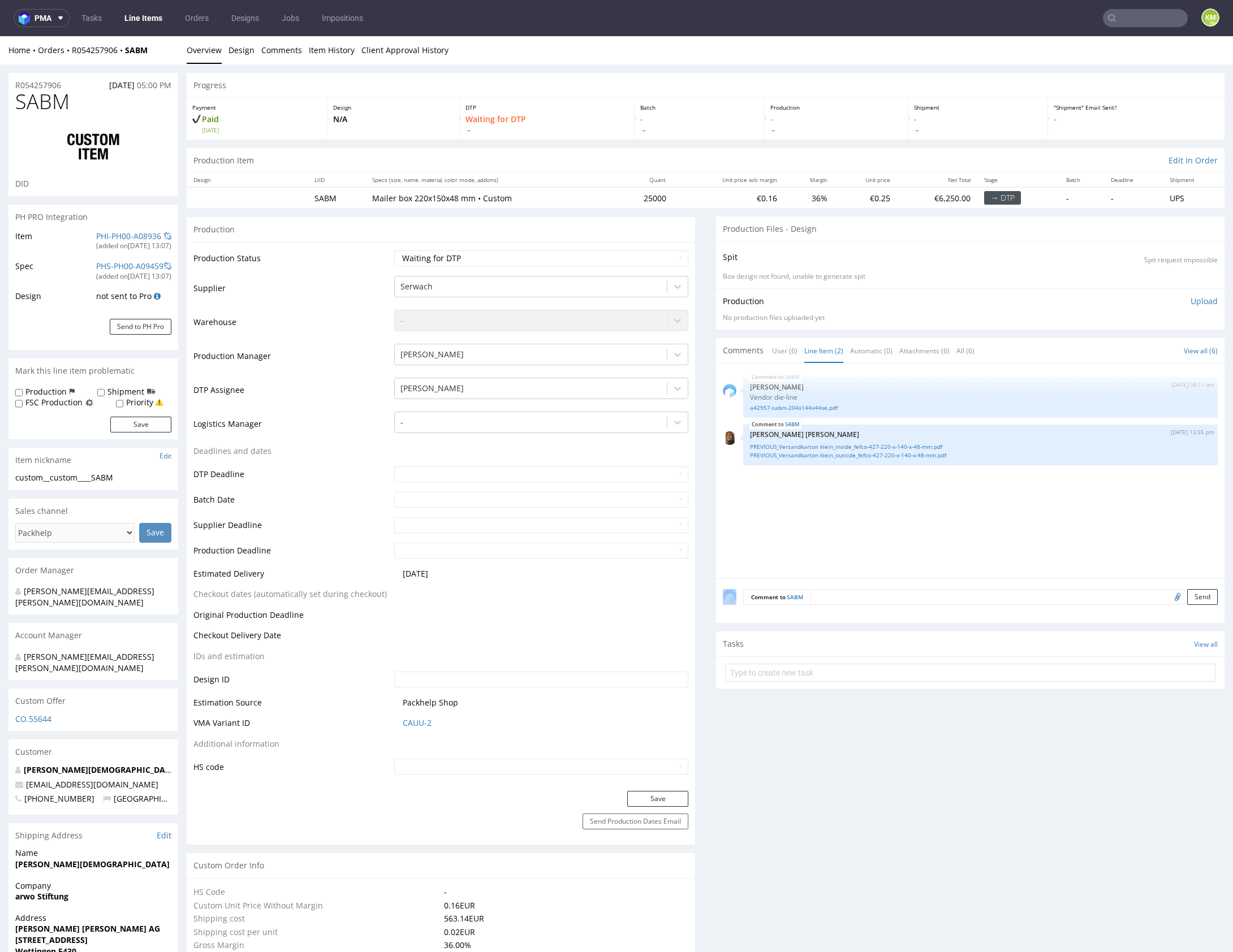
click at [880, 501] on div "SABM 20th Aug 25 | 08:11 am Michał Palasek Vendor die-line a42957-sabm-204x144x…" at bounding box center [973, 474] width 502 height 208
click at [51, 478] on div "custom__custom____SABM" at bounding box center [93, 477] width 156 height 11
drag, startPoint x: 52, startPoint y: 479, endPoint x: 126, endPoint y: 485, distance: 74.2
click at [126, 485] on div "custom__custom____SABM custom__custom ____SABM Update" at bounding box center [93, 481] width 170 height 18
copy div "custom____SABM"
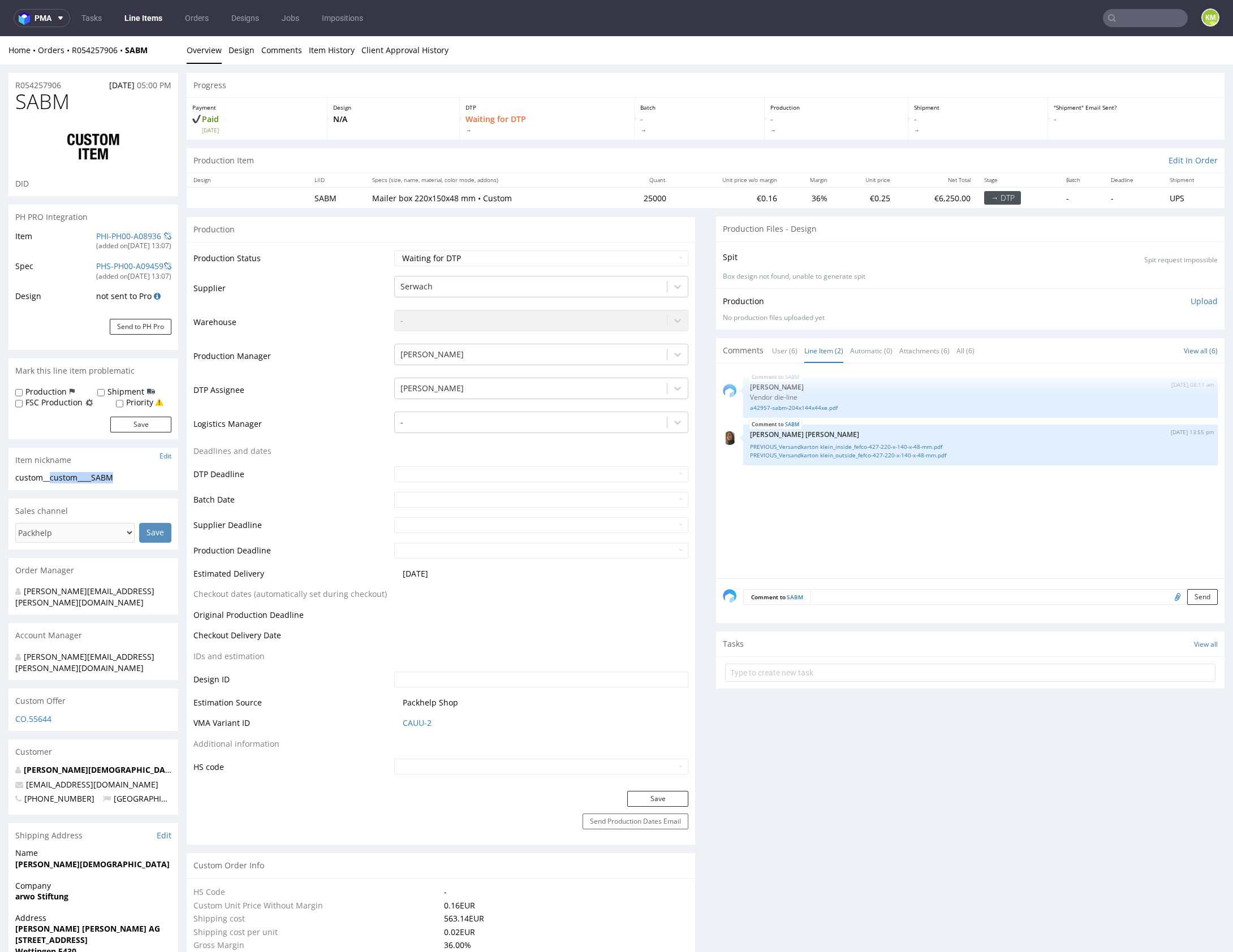
click at [915, 503] on div "SABM 20th Aug 25 | 08:11 am Michał Palasek Vendor die-line a42957-sabm-204x144x…" at bounding box center [973, 474] width 502 height 208
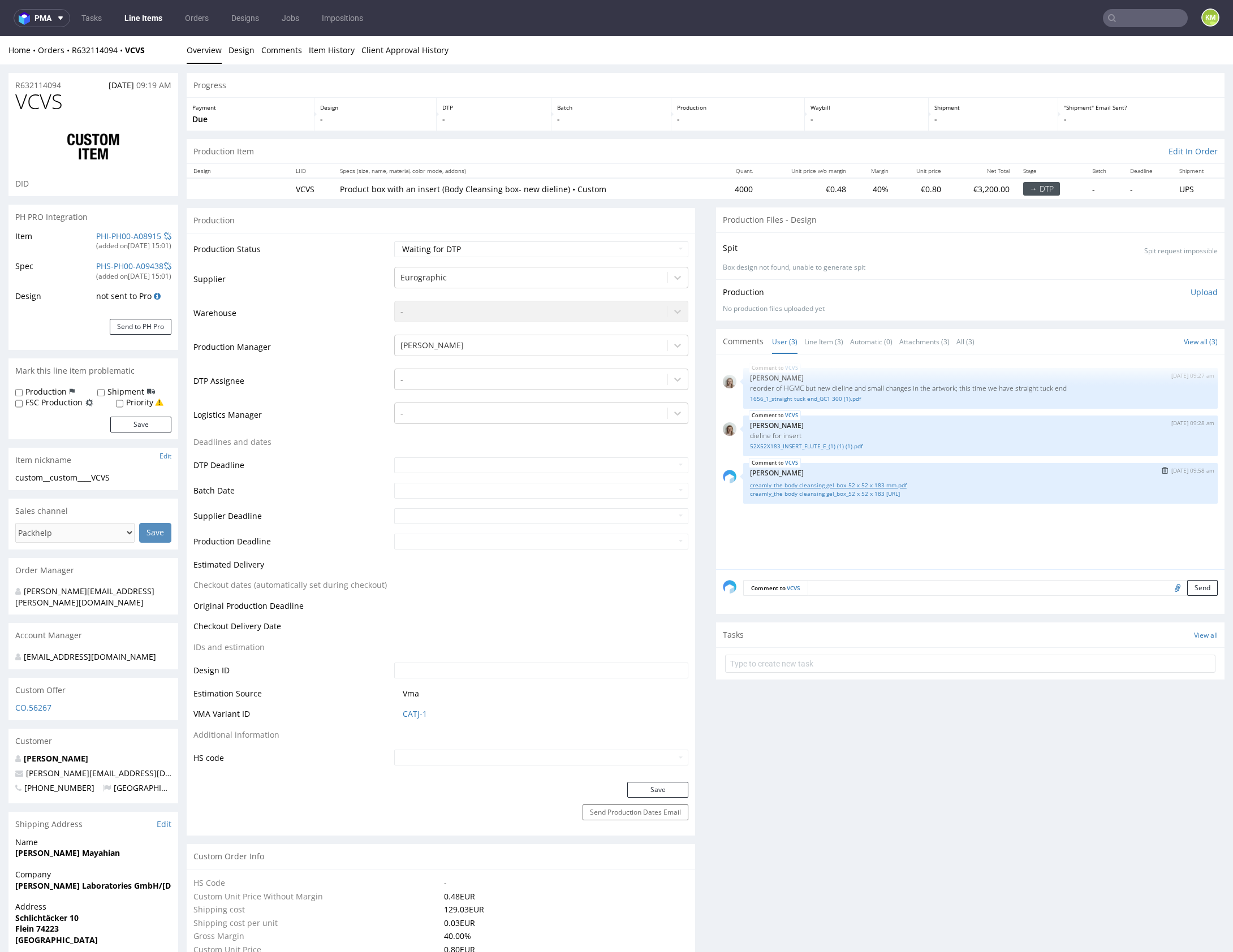
click at [866, 487] on link "creamly_the body cleansing gel_box_52 x 52 x 183 mm.pdf" at bounding box center [980, 485] width 461 height 9
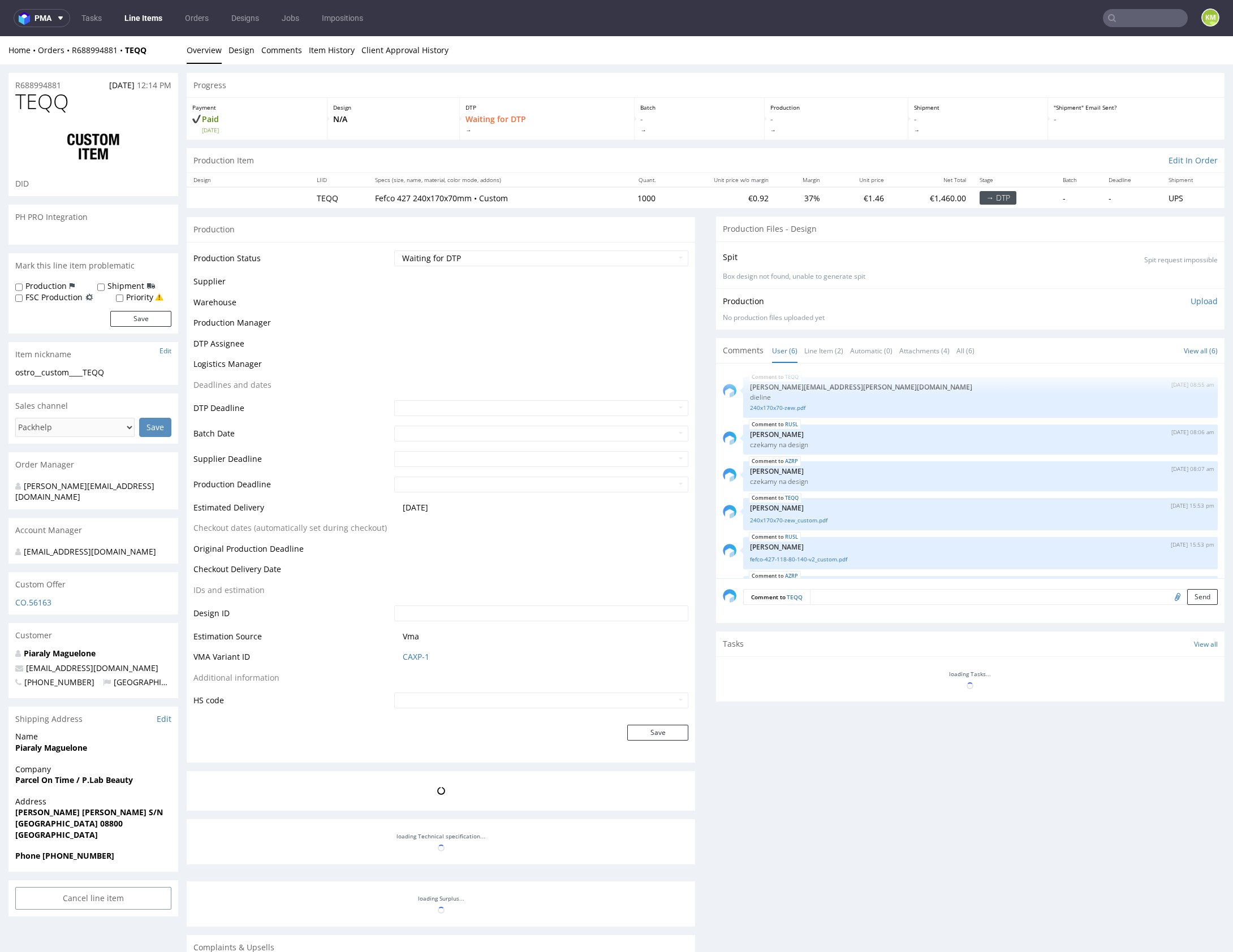
scroll to position [37, 0]
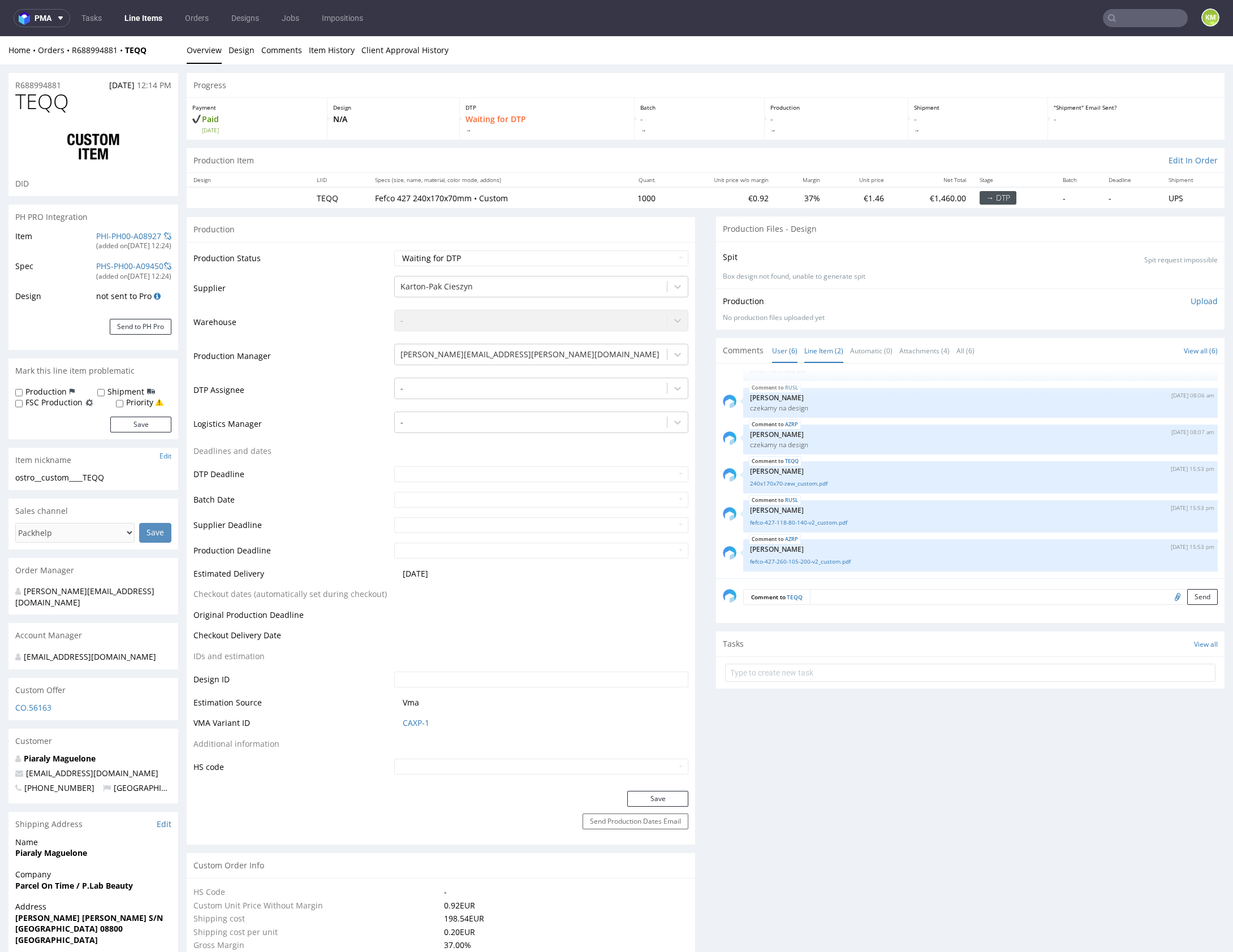
click at [827, 356] on link "Line Item (2)" at bounding box center [823, 350] width 39 height 24
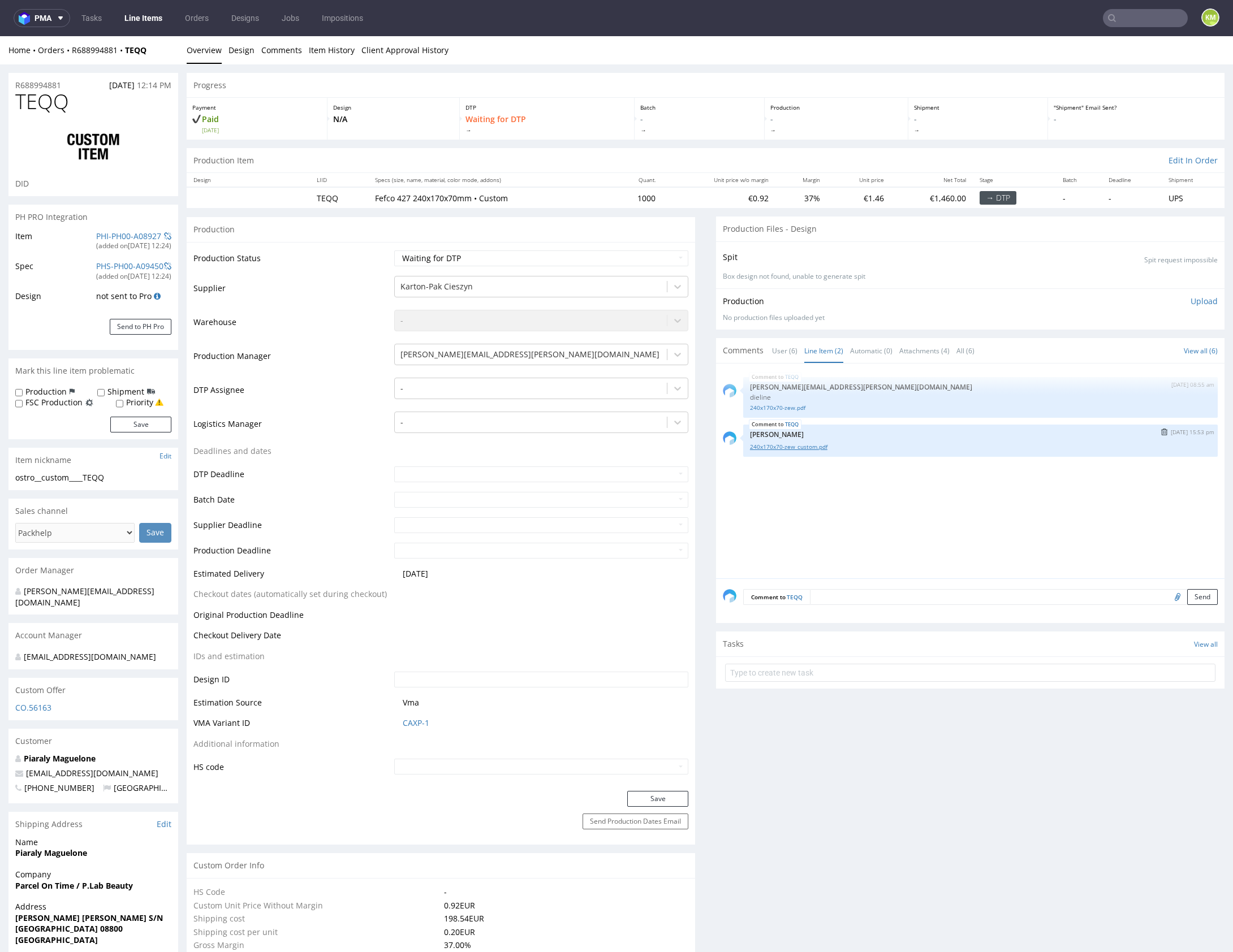
click at [803, 448] on link "240x170x70-zew_custom.pdf" at bounding box center [980, 446] width 461 height 9
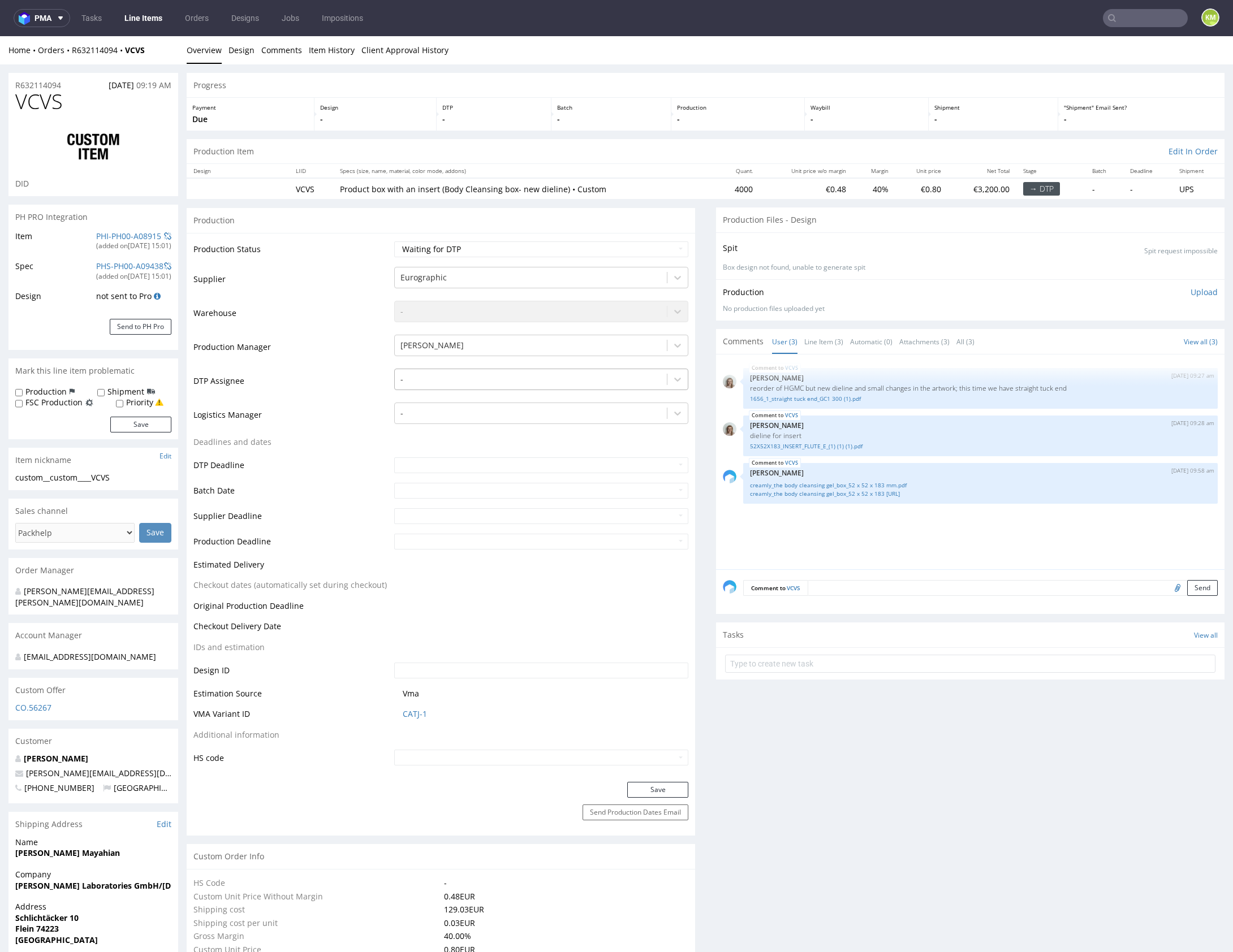
click at [498, 379] on div at bounding box center [531, 379] width 260 height 14
type input "mark"
click at [487, 398] on div "[PERSON_NAME]" at bounding box center [541, 401] width 294 height 20
click at [678, 784] on button "Save" at bounding box center [658, 790] width 61 height 16
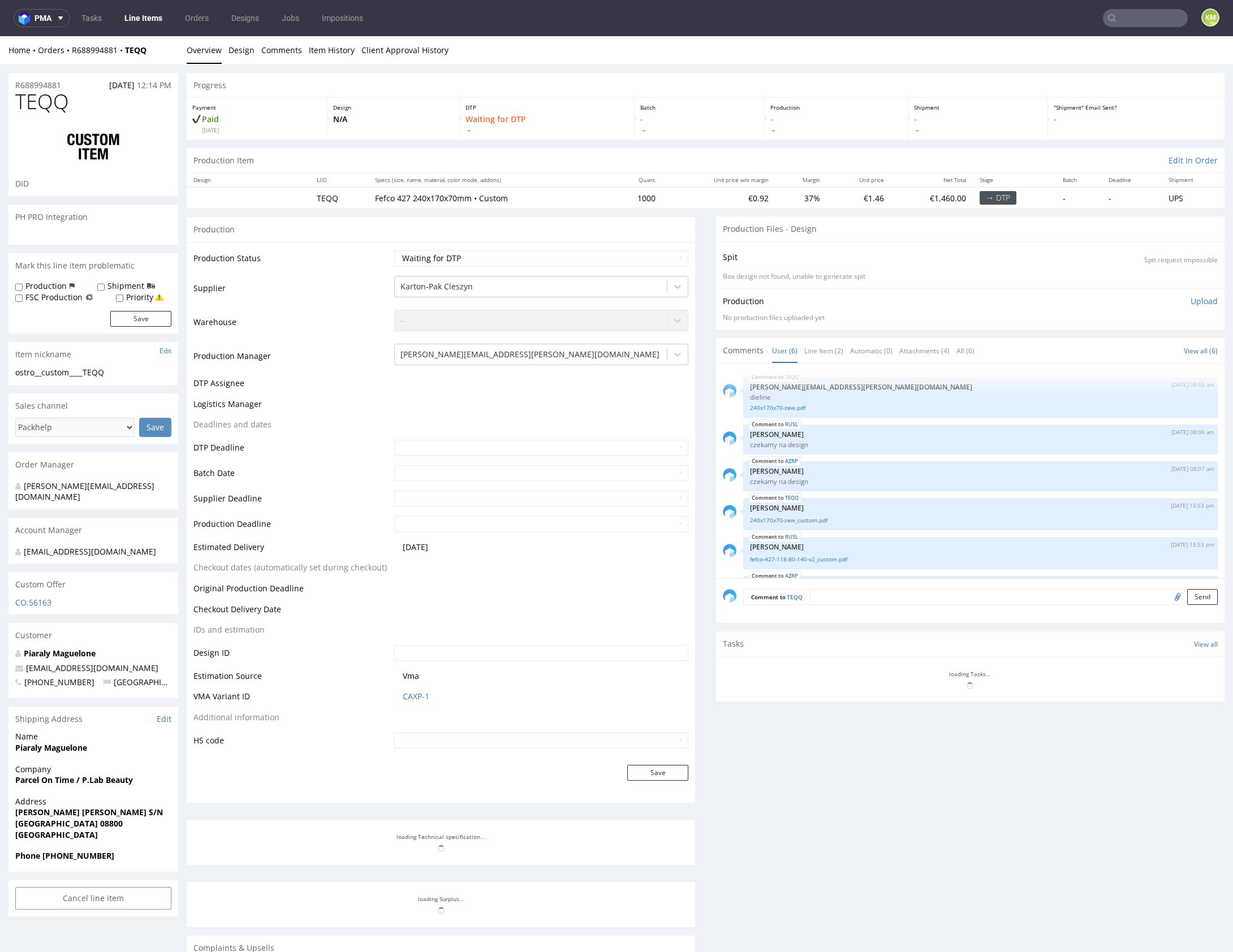
scroll to position [37, 0]
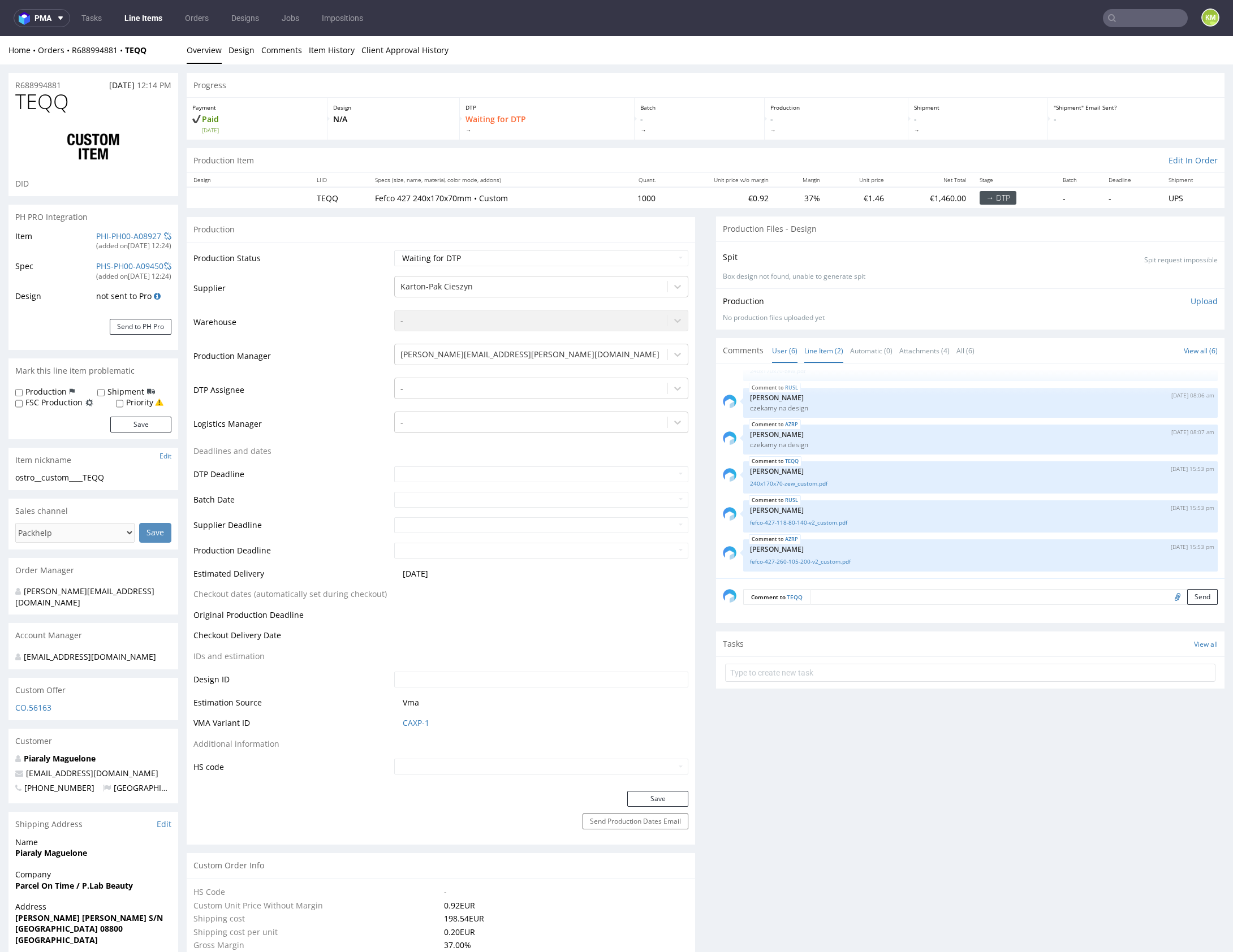
click at [815, 350] on link "Line Item (2)" at bounding box center [823, 350] width 39 height 24
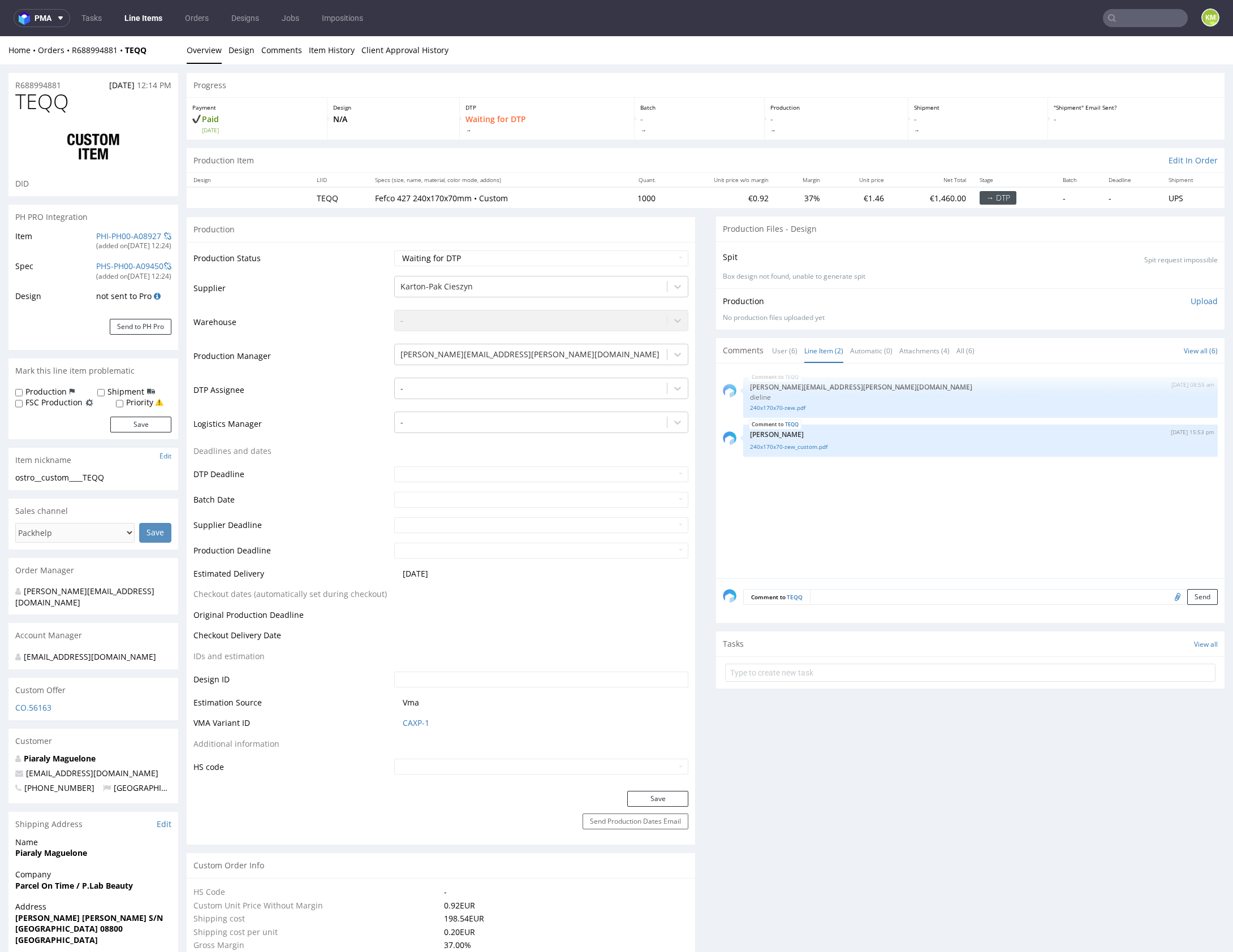
click at [813, 514] on div "TEQQ [DATE] 08:55 am [PERSON_NAME][EMAIL_ADDRESS][PERSON_NAME][DOMAIN_NAME] die…" at bounding box center [973, 474] width 502 height 208
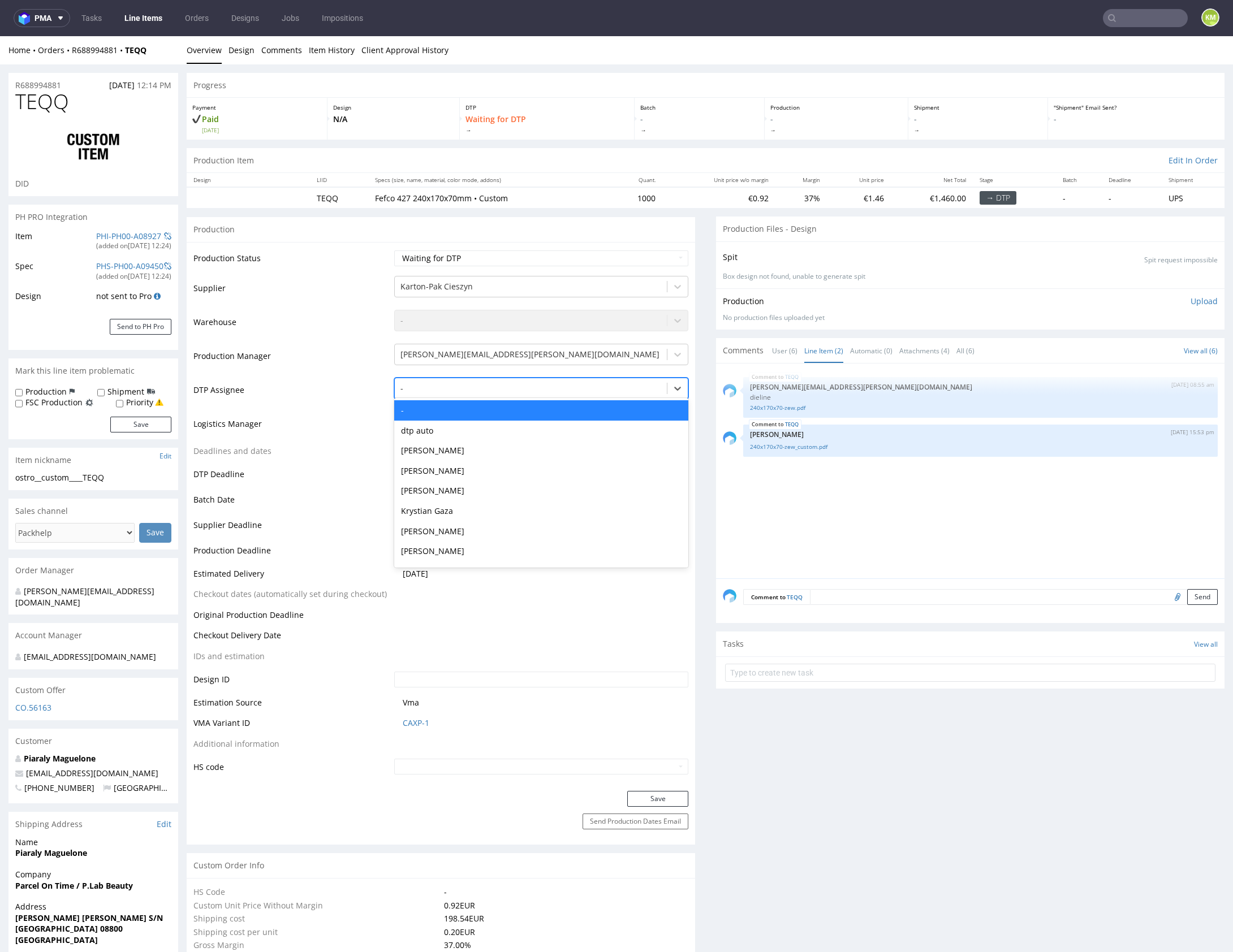
click at [469, 381] on div at bounding box center [531, 388] width 260 height 14
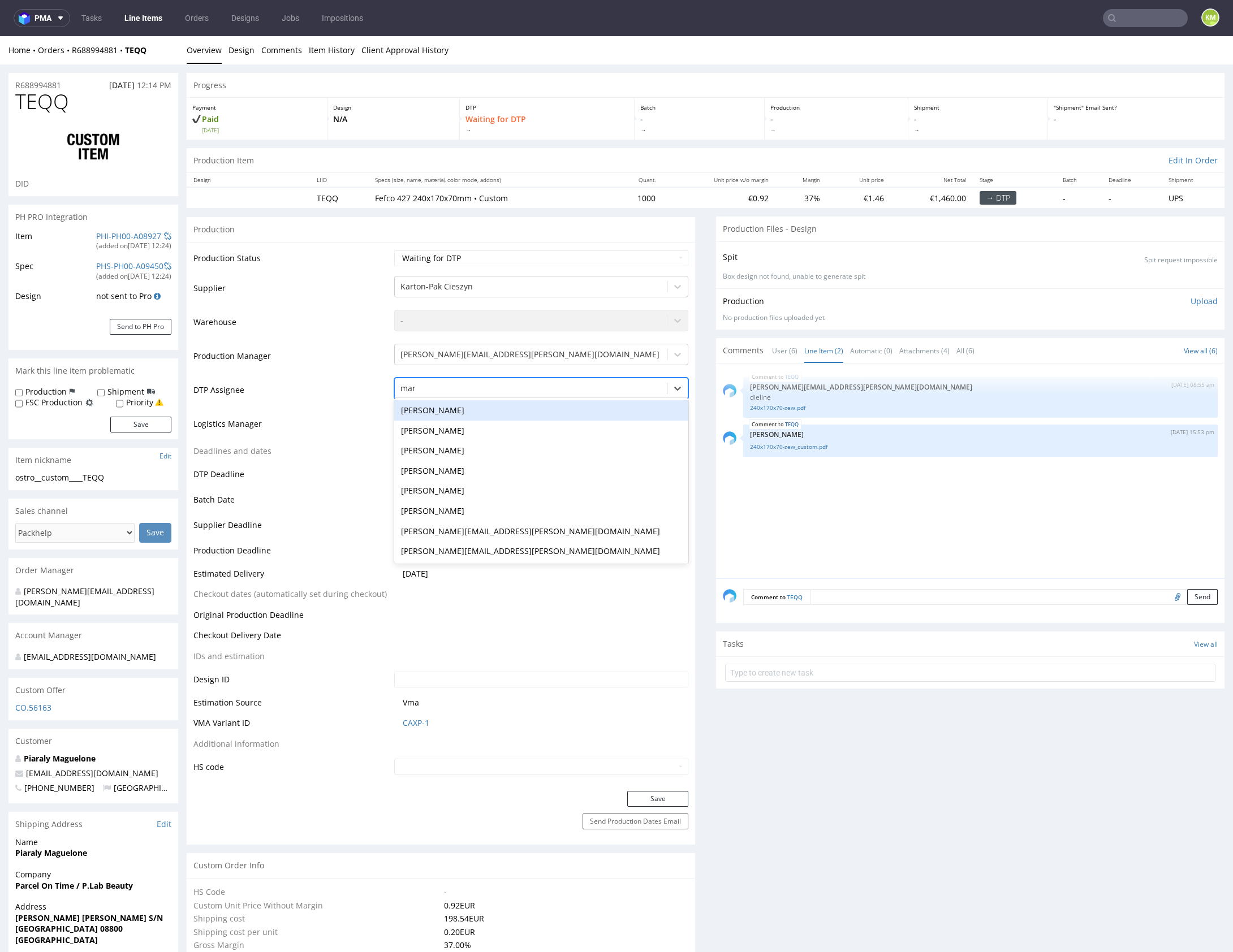
type input "mark"
click at [464, 410] on div "[PERSON_NAME]" at bounding box center [541, 410] width 294 height 20
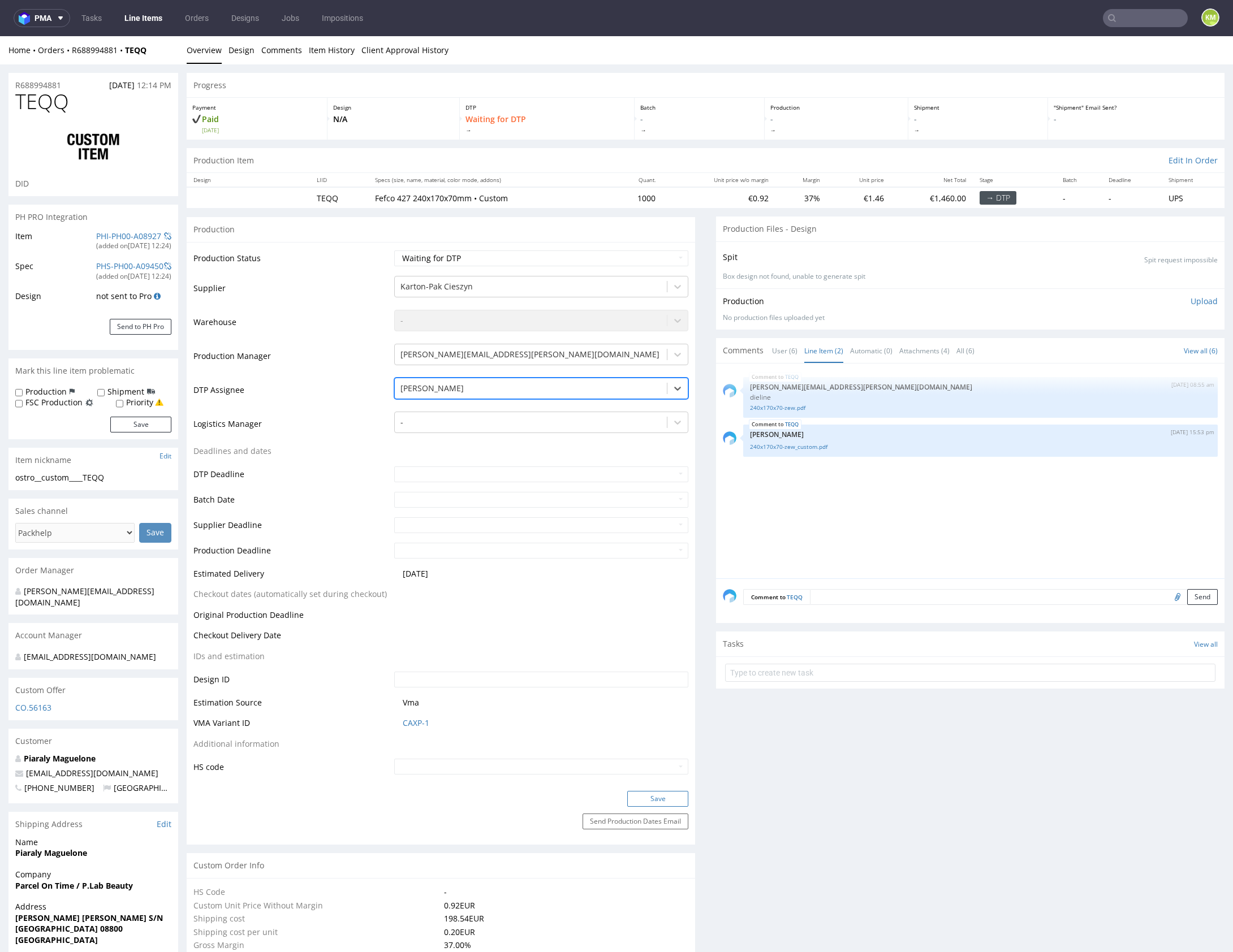
click at [677, 794] on button "Save" at bounding box center [658, 799] width 61 height 16
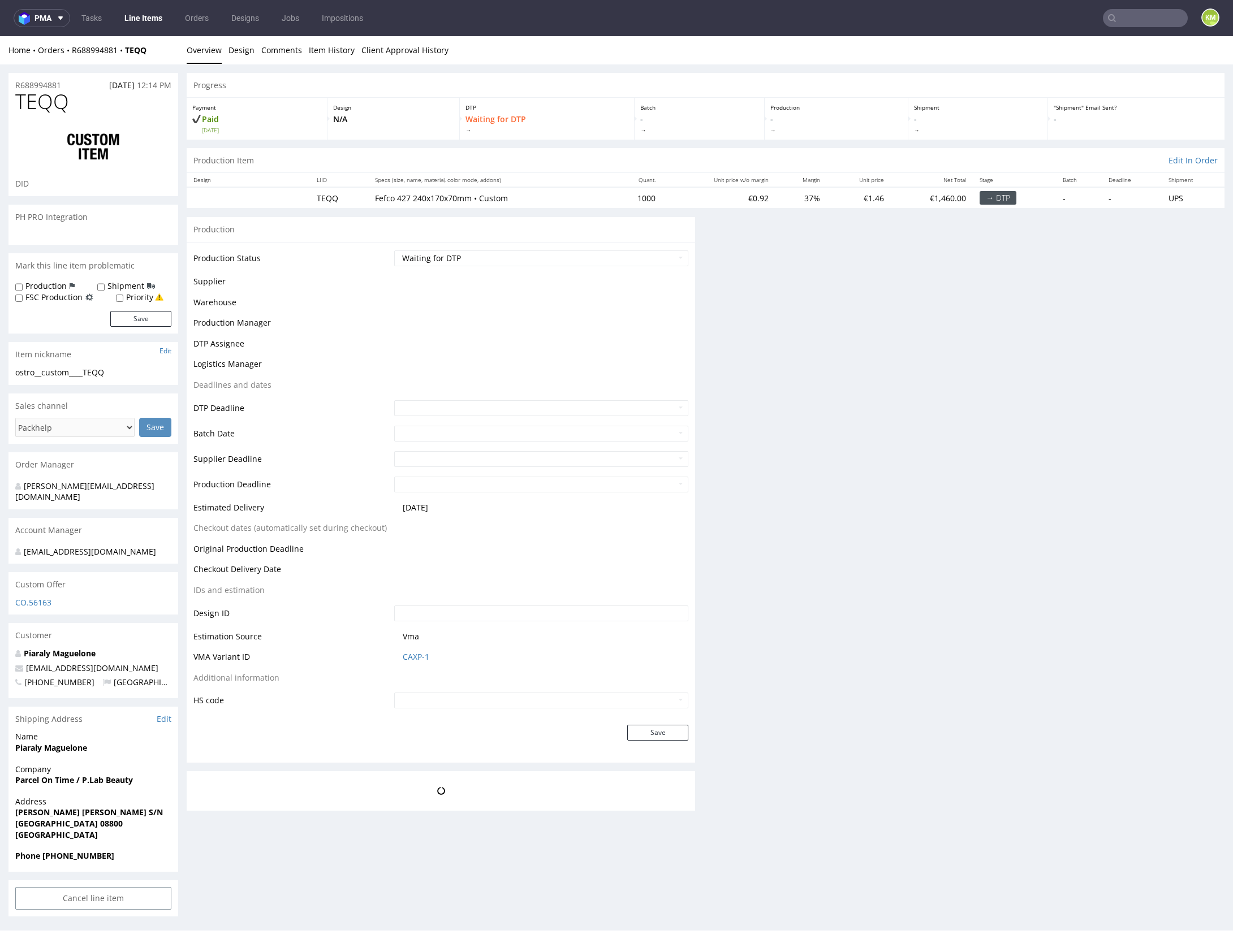
scroll to position [0, 0]
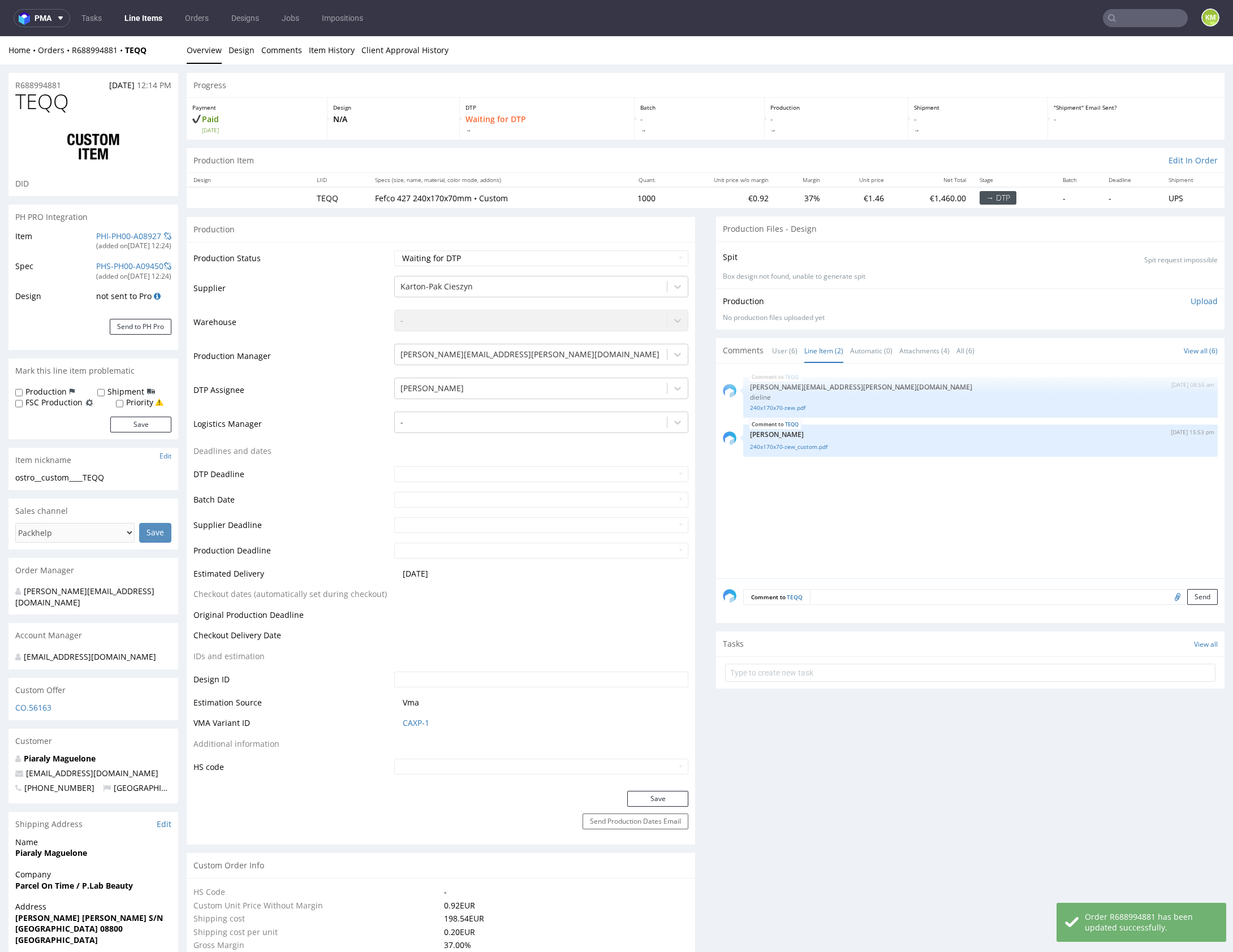
click at [903, 495] on div "TEQQ 19th Aug 25 | 08:55 am maciej.sikora@packhelp.com dieline 240x170x70-zew.p…" at bounding box center [973, 474] width 502 height 208
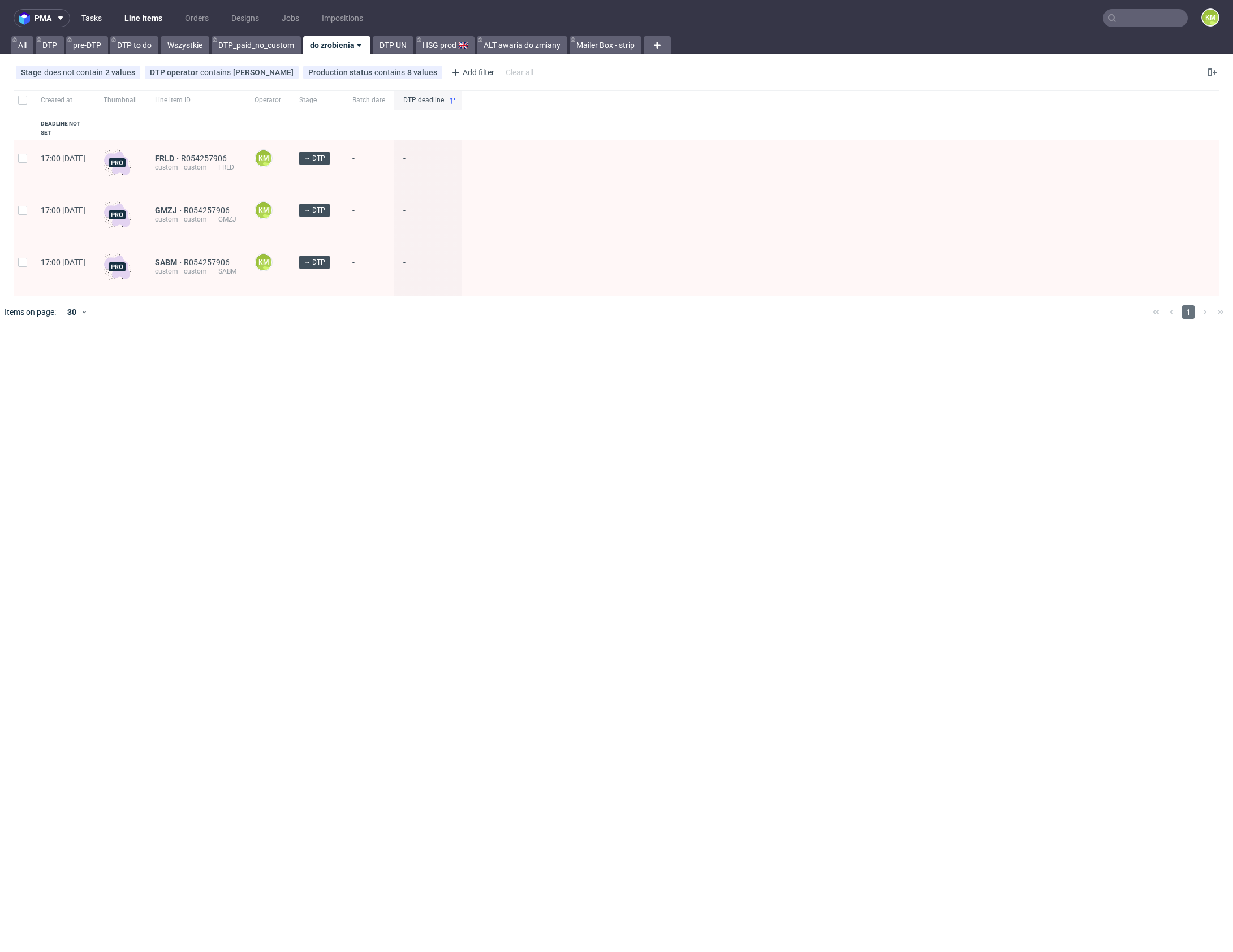
click at [94, 14] on link "Tasks" at bounding box center [92, 18] width 34 height 18
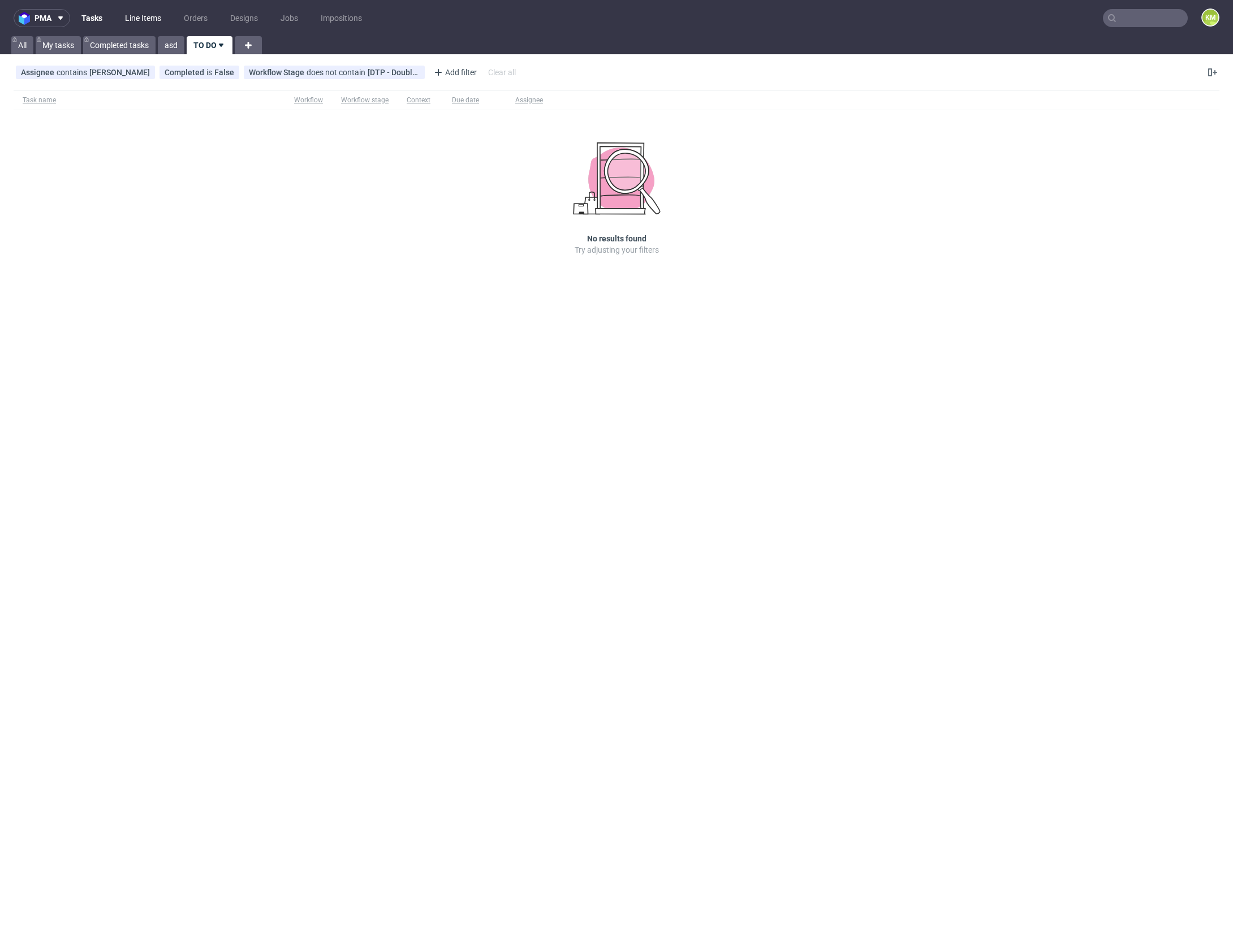
click at [139, 14] on link "Line Items" at bounding box center [143, 18] width 50 height 18
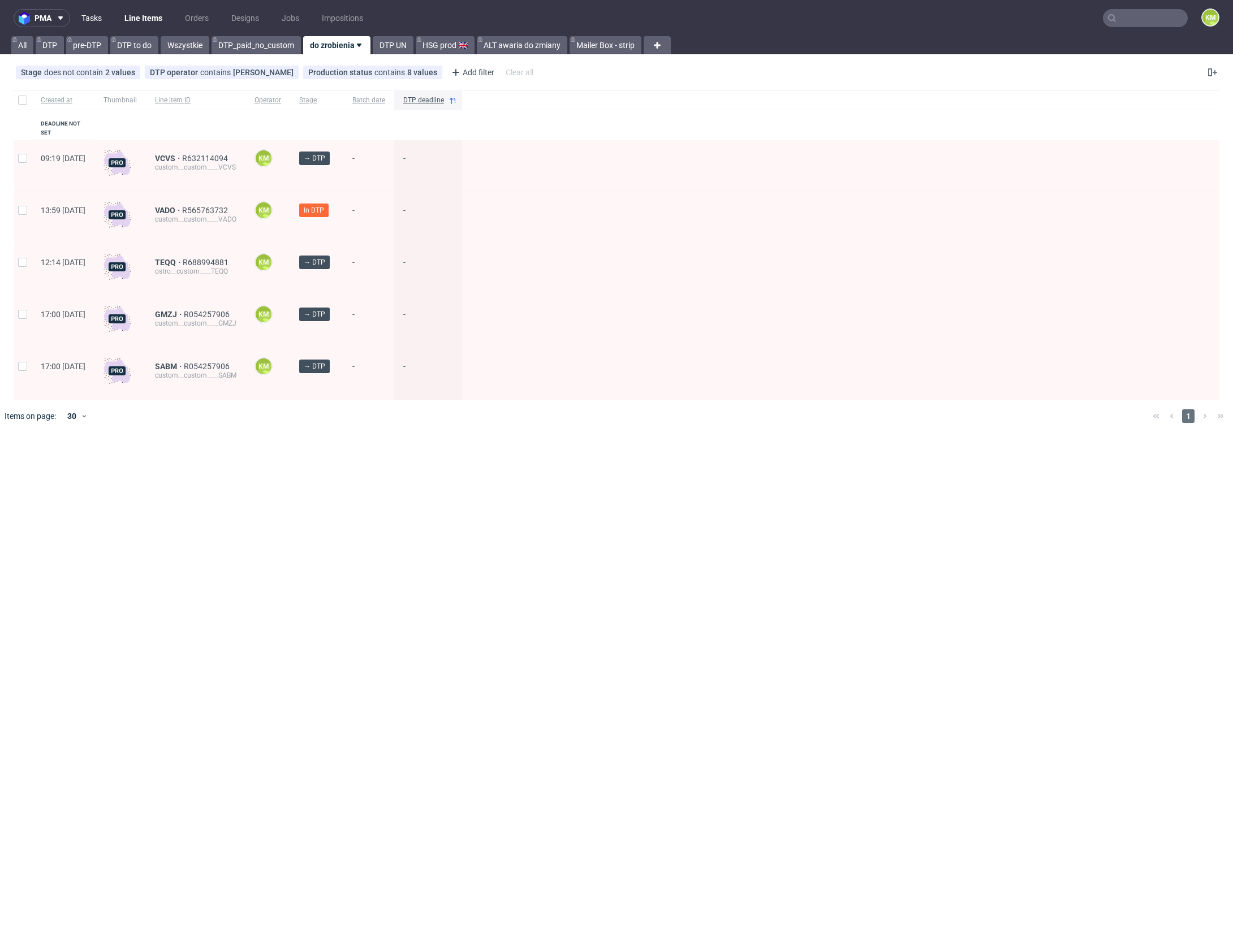
click at [91, 24] on link "Tasks" at bounding box center [92, 18] width 34 height 18
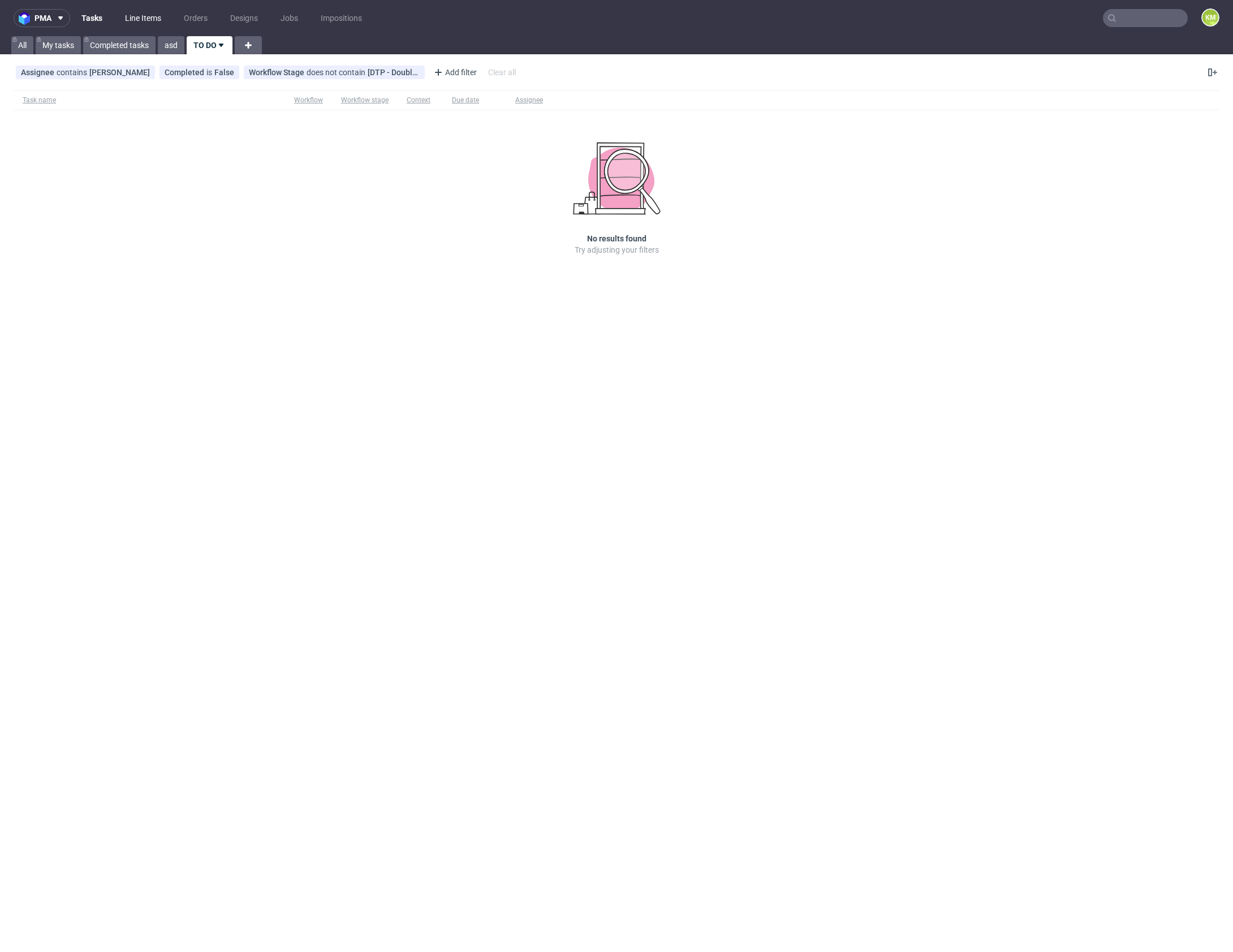
click at [127, 19] on link "Line Items" at bounding box center [143, 18] width 50 height 18
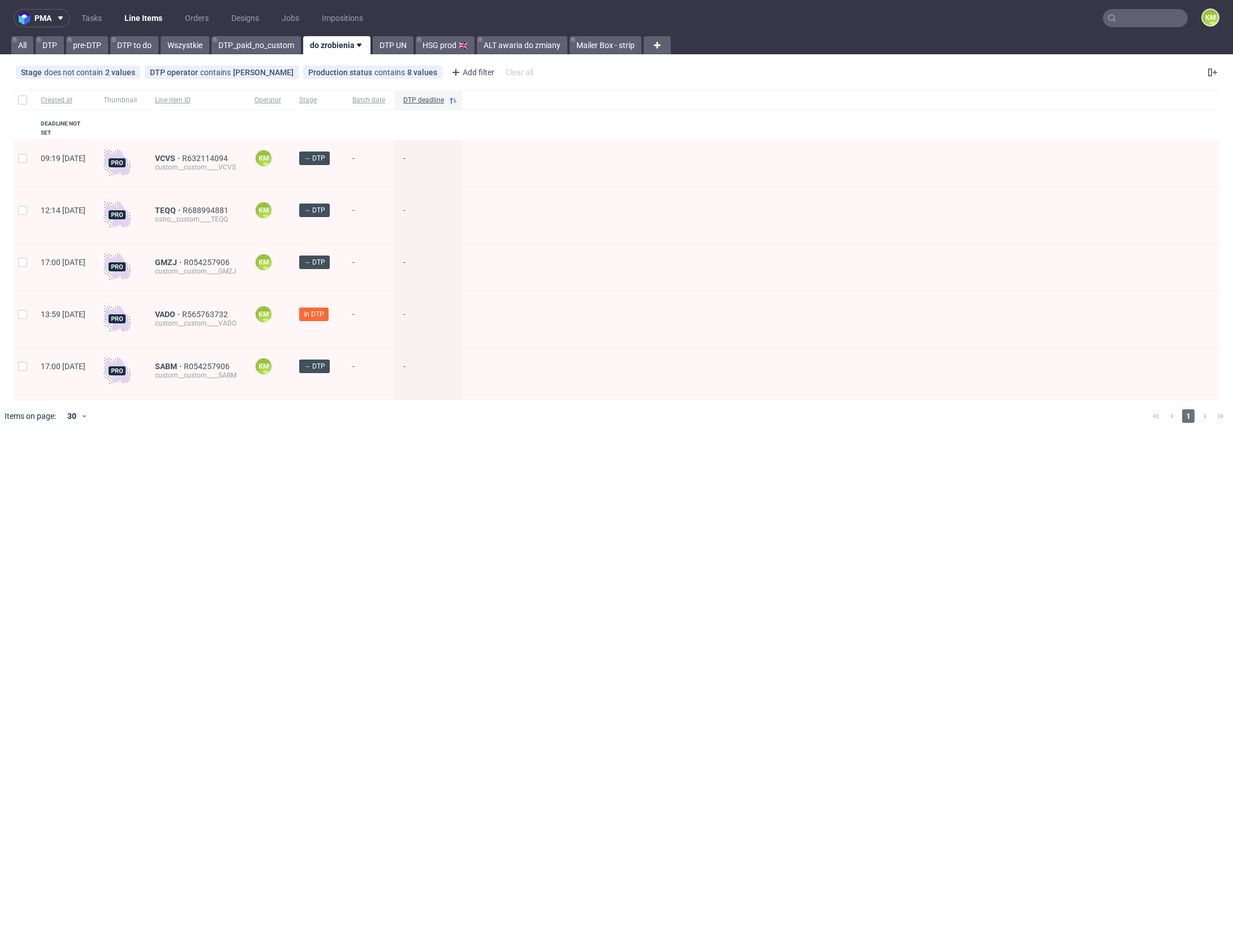
click at [721, 664] on div "pma Tasks Line Items Orders Designs Jobs Impositions KM All DTP pre-DTP DTP to …" at bounding box center [616, 476] width 1233 height 952
click at [262, 72] on div "DTP operator contains [PERSON_NAME]" at bounding box center [222, 72] width 143 height 9
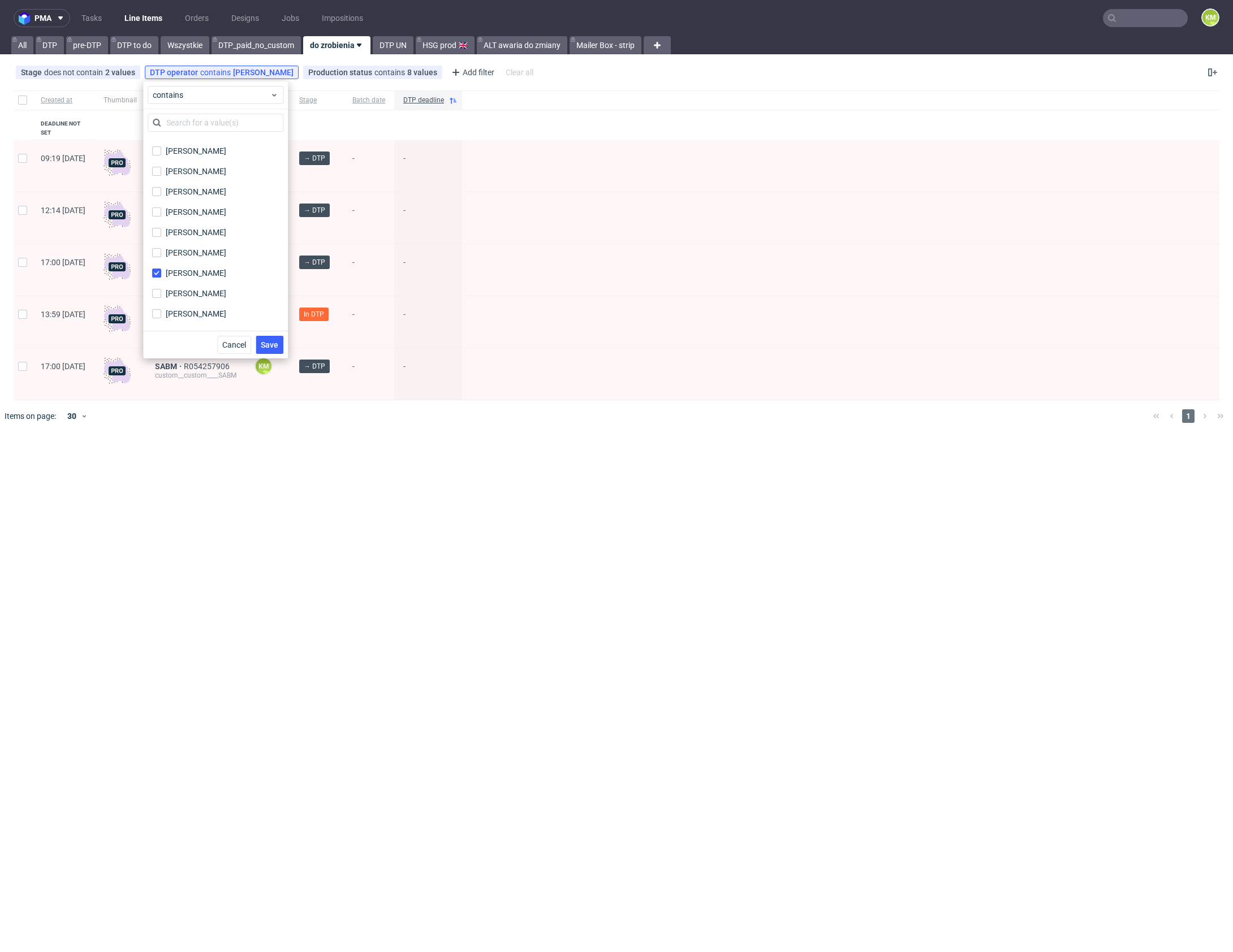
scroll to position [183, 0]
click at [155, 197] on input "[PERSON_NAME]" at bounding box center [157, 202] width 9 height 9
checkbox input "false"
click at [215, 260] on div "Elżbieta Jelińska" at bounding box center [196, 262] width 60 height 11
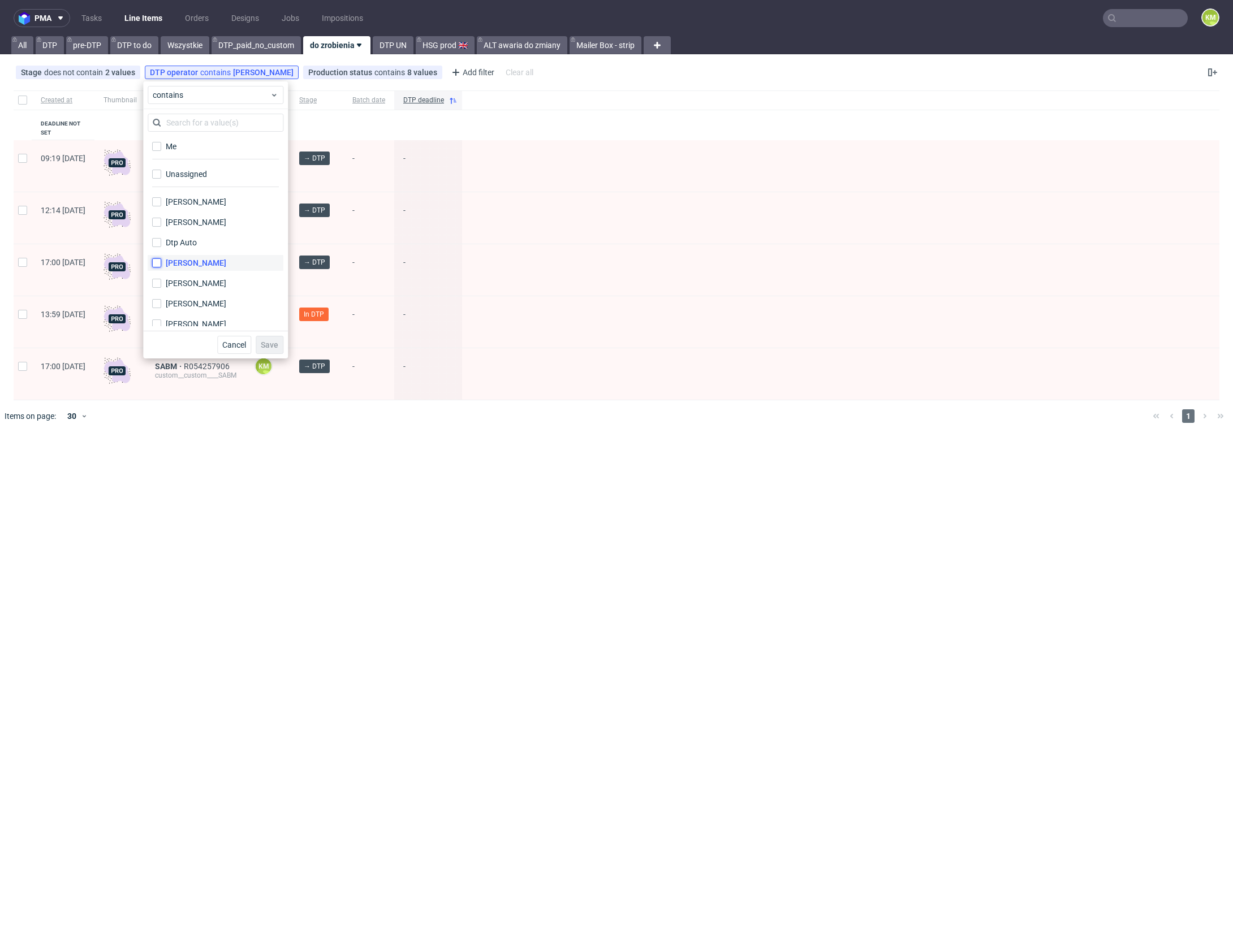
click at [161, 260] on input "Elżbieta Jelińska" at bounding box center [157, 263] width 9 height 9
checkbox input "true"
click at [274, 341] on span "Save" at bounding box center [269, 345] width 18 height 8
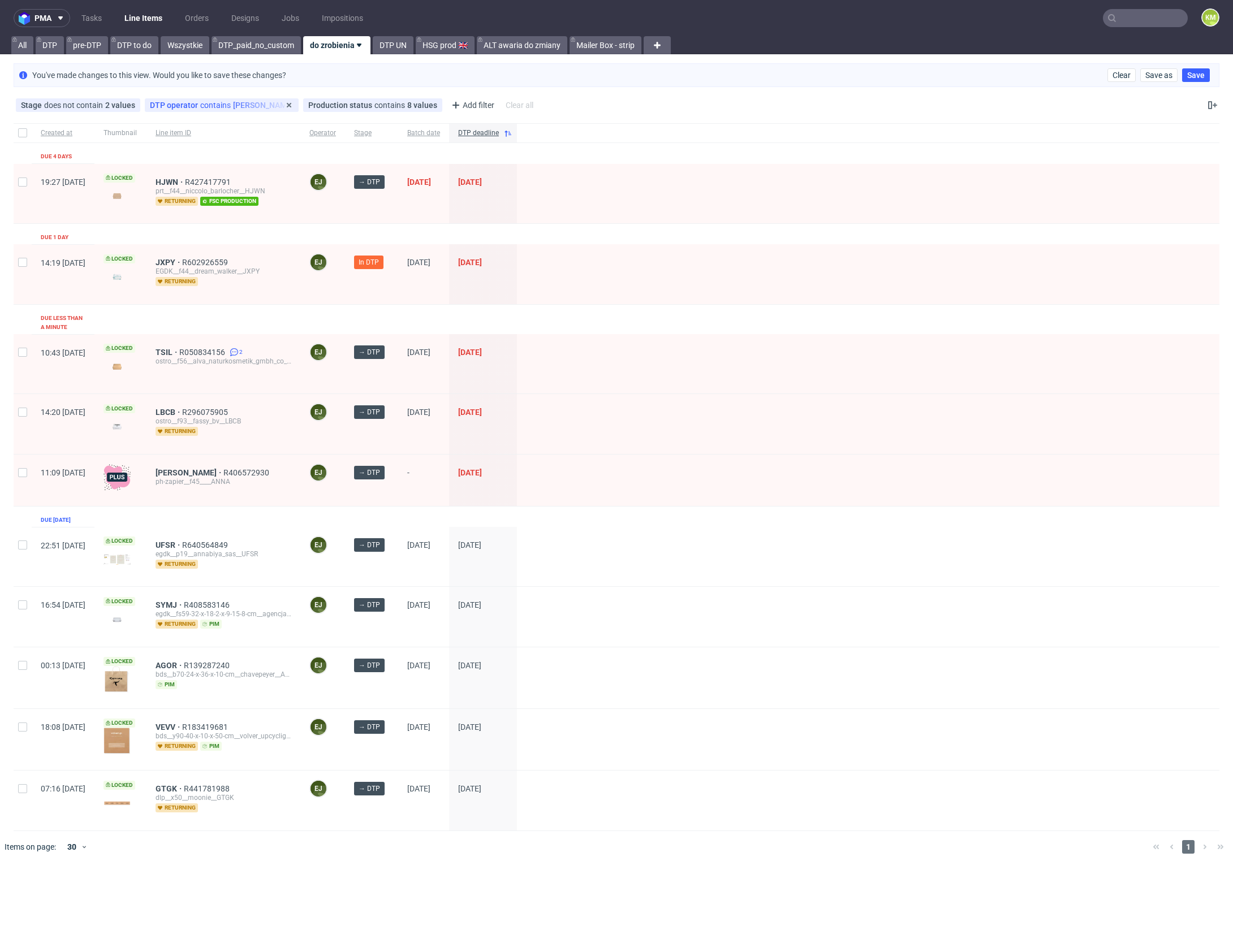
click at [232, 107] on div "DTP operator contains Elżbieta Jelińska" at bounding box center [222, 105] width 143 height 9
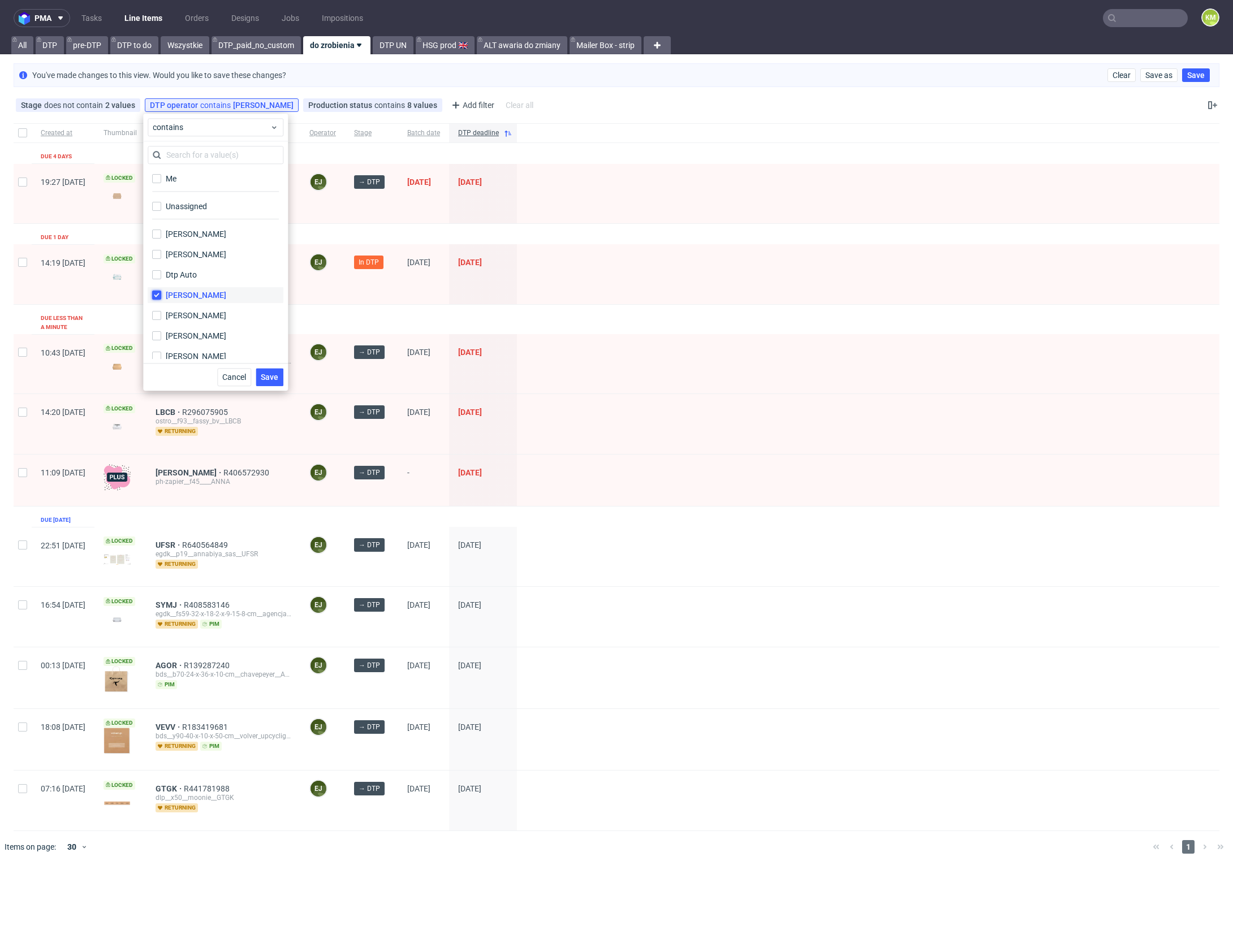
click at [157, 296] on input "Elżbieta Jelińska" at bounding box center [157, 295] width 9 height 9
checkbox input "false"
click at [162, 350] on label "Krystian Gaza" at bounding box center [215, 350] width 135 height 16
click at [161, 350] on input "Krystian Gaza" at bounding box center [157, 350] width 9 height 9
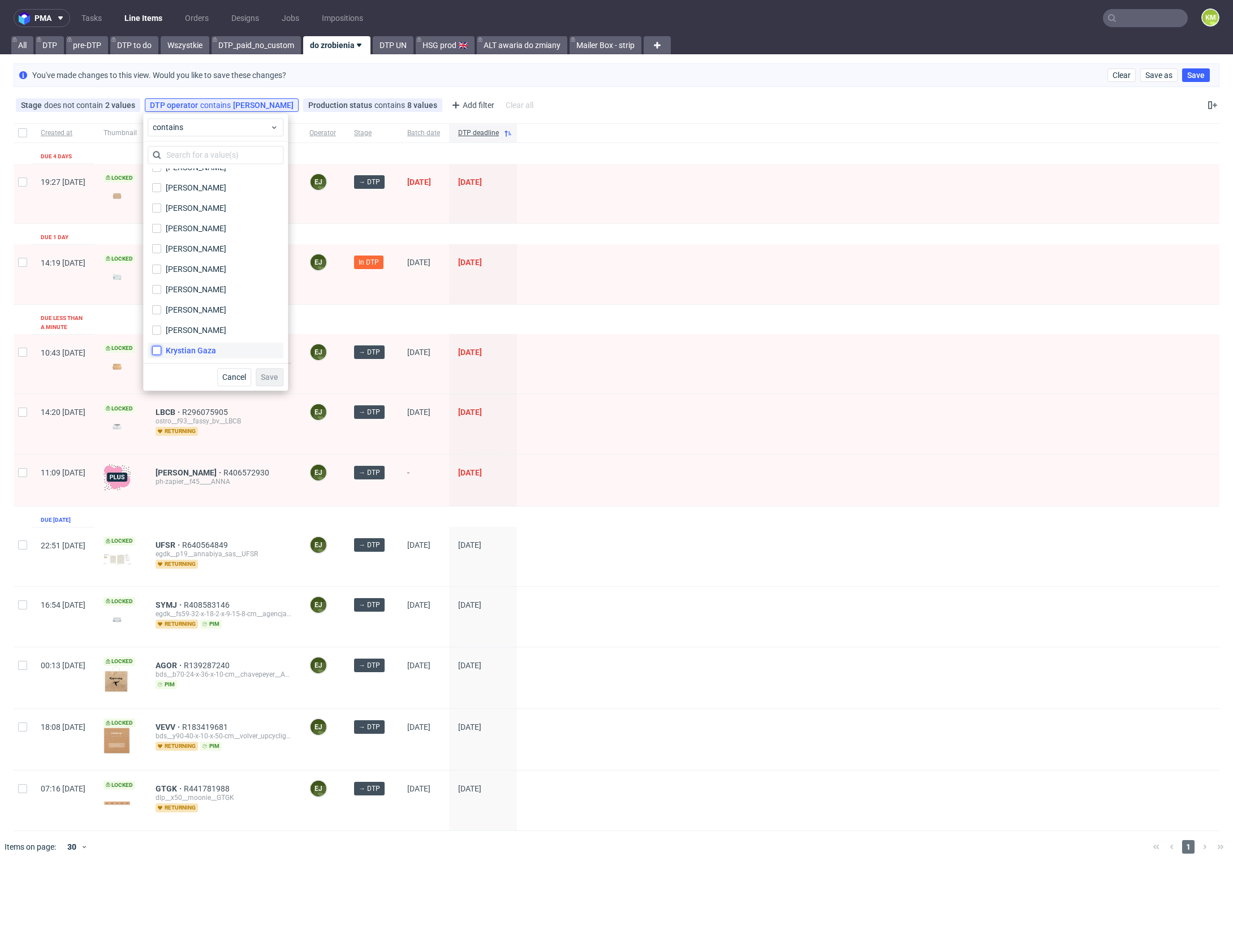
checkbox input "true"
click at [272, 381] on button "Save" at bounding box center [270, 377] width 28 height 18
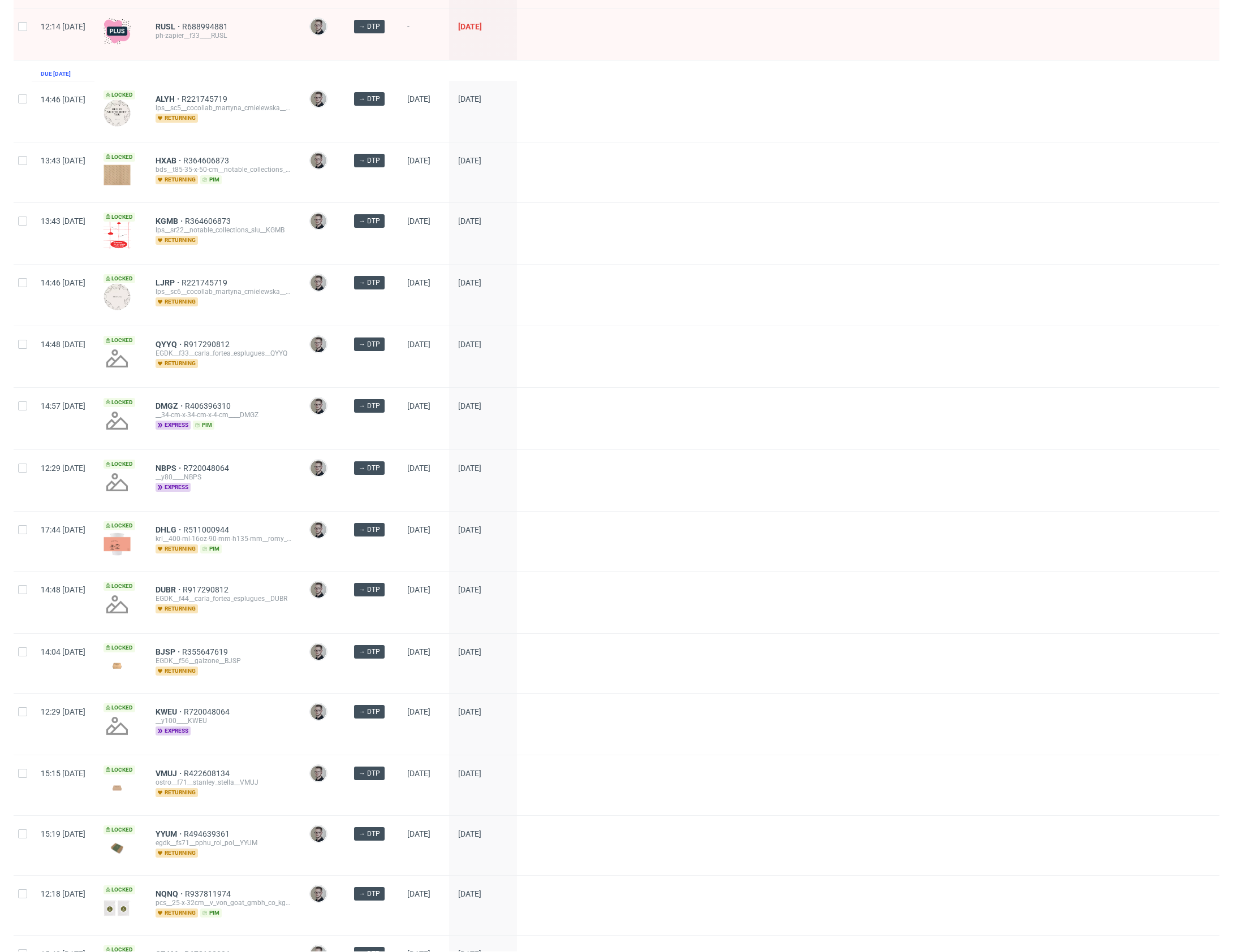
scroll to position [0, 0]
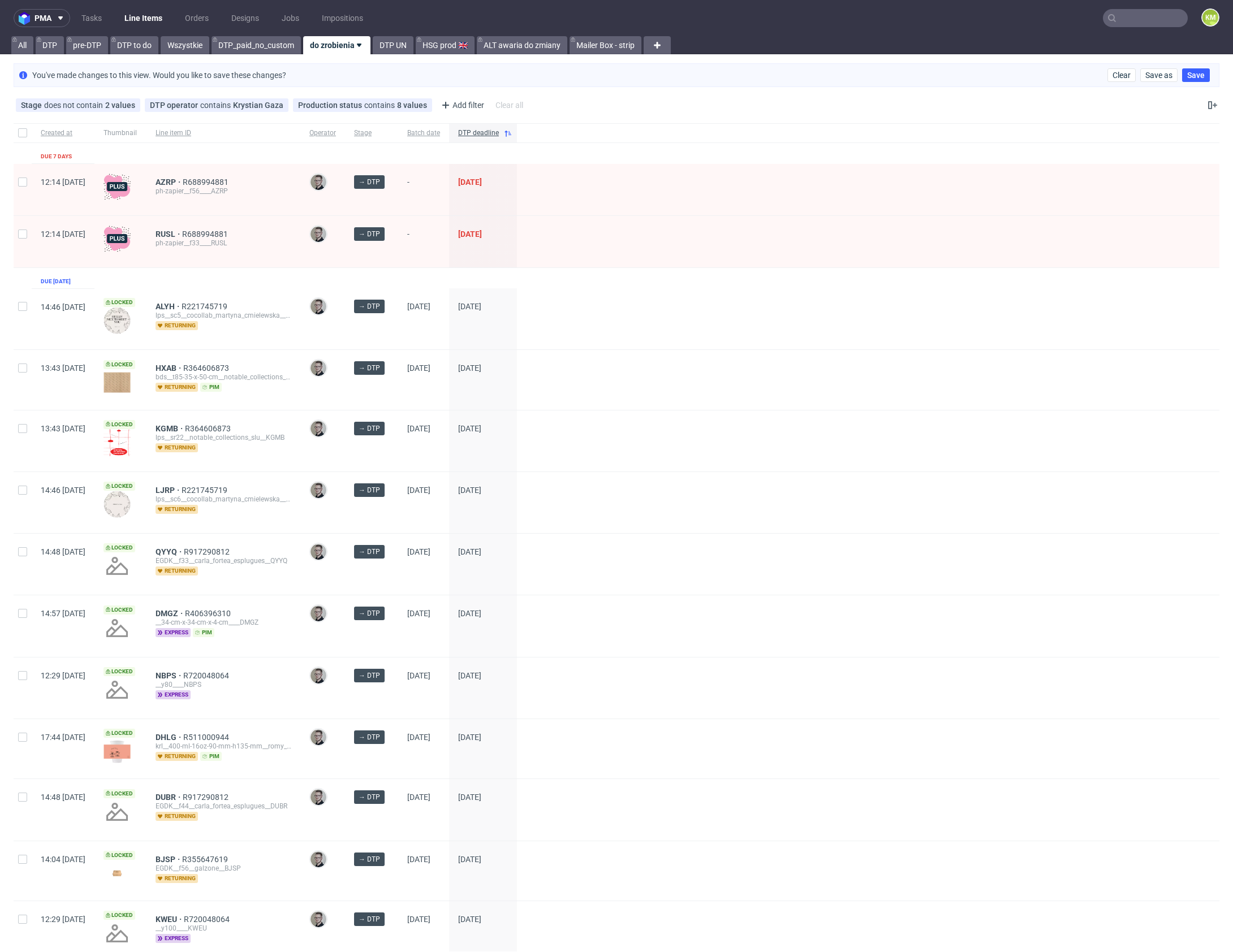
click at [98, 14] on link "Tasks" at bounding box center [92, 18] width 34 height 18
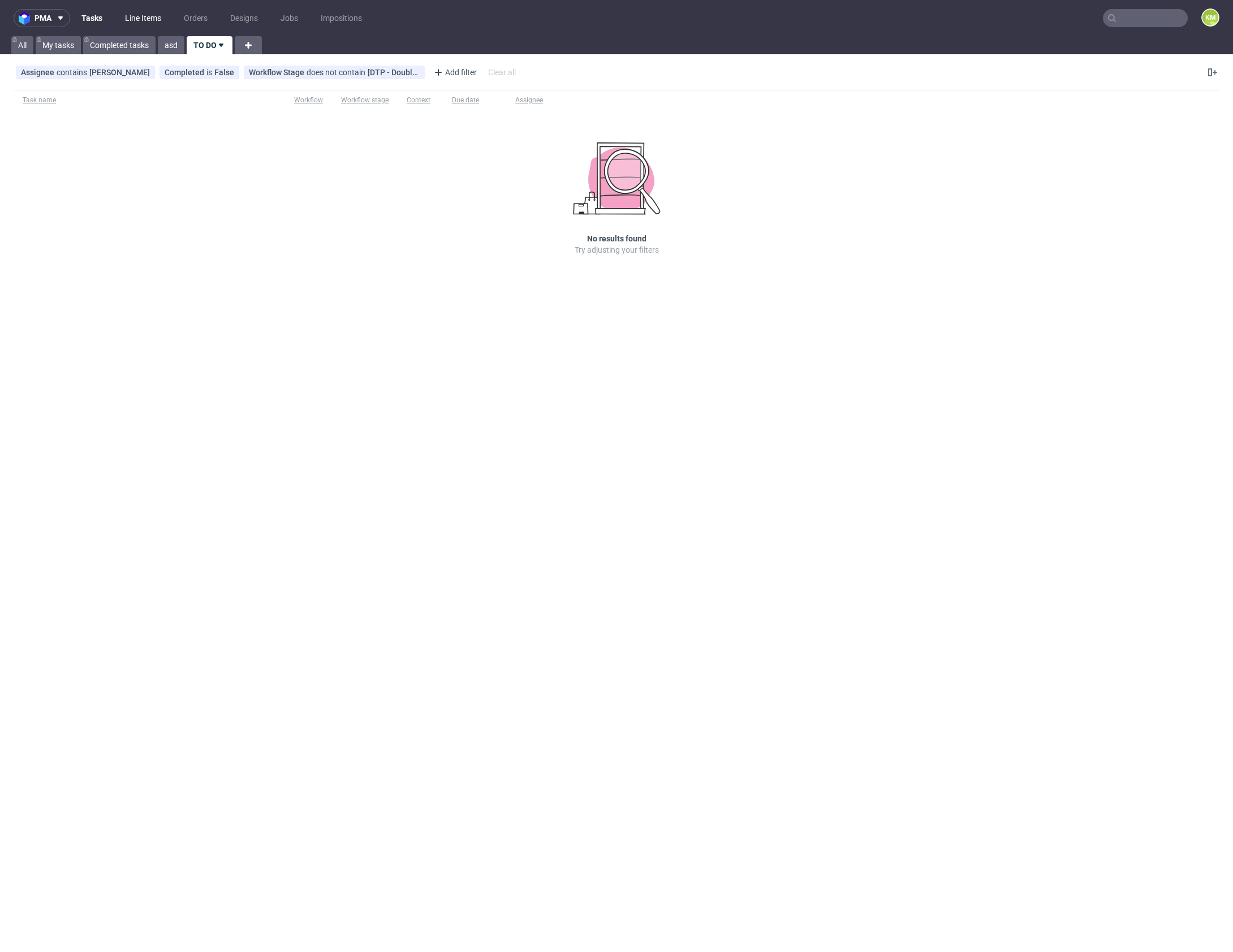
click at [143, 22] on link "Line Items" at bounding box center [143, 18] width 50 height 18
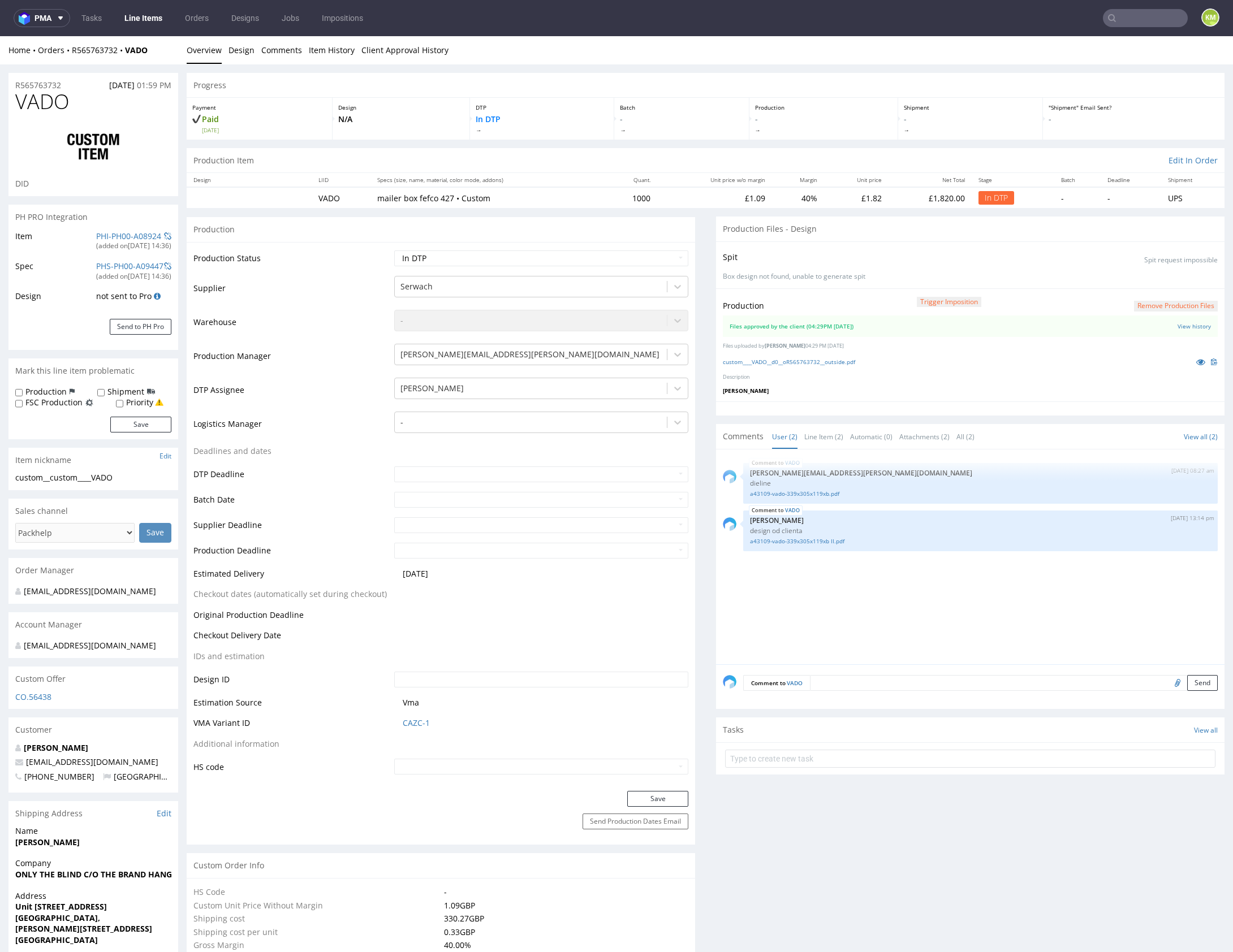
select select "in_progress"
click at [817, 438] on link "Line Item (2)" at bounding box center [823, 437] width 39 height 24
click at [1190, 365] on link at bounding box center [1200, 362] width 20 height 12
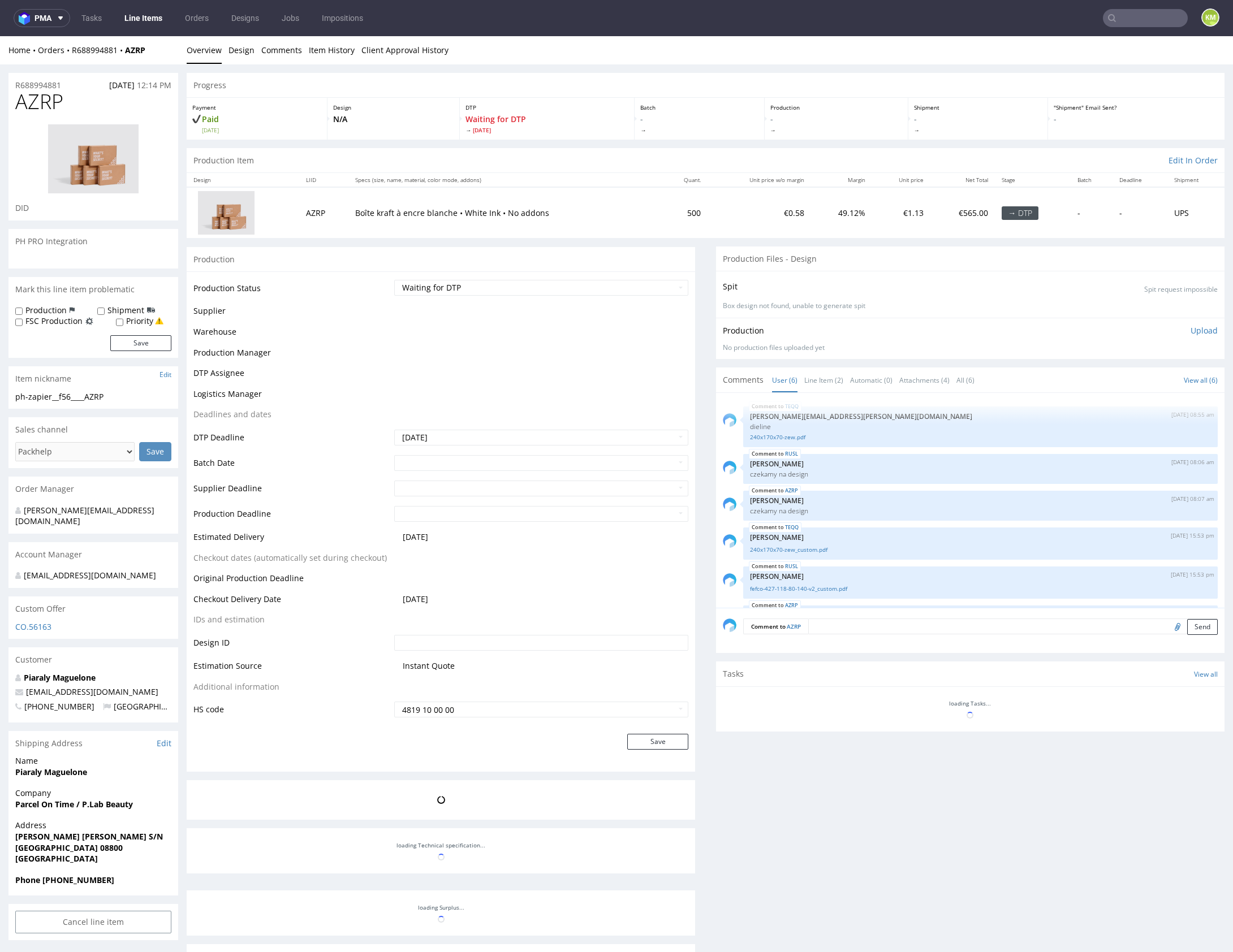
scroll to position [37, 0]
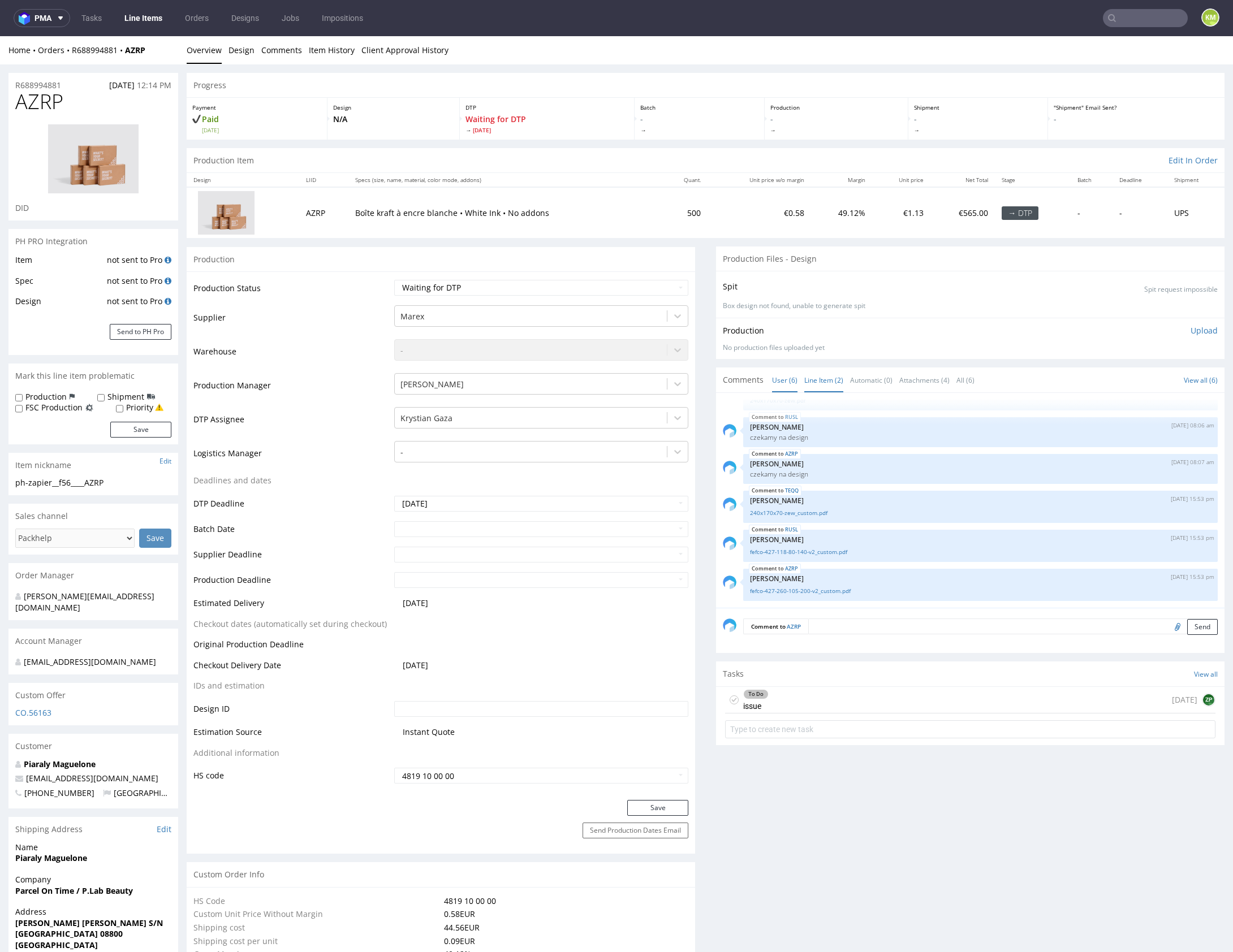
click at [819, 386] on link "Line Item (2)" at bounding box center [823, 380] width 39 height 24
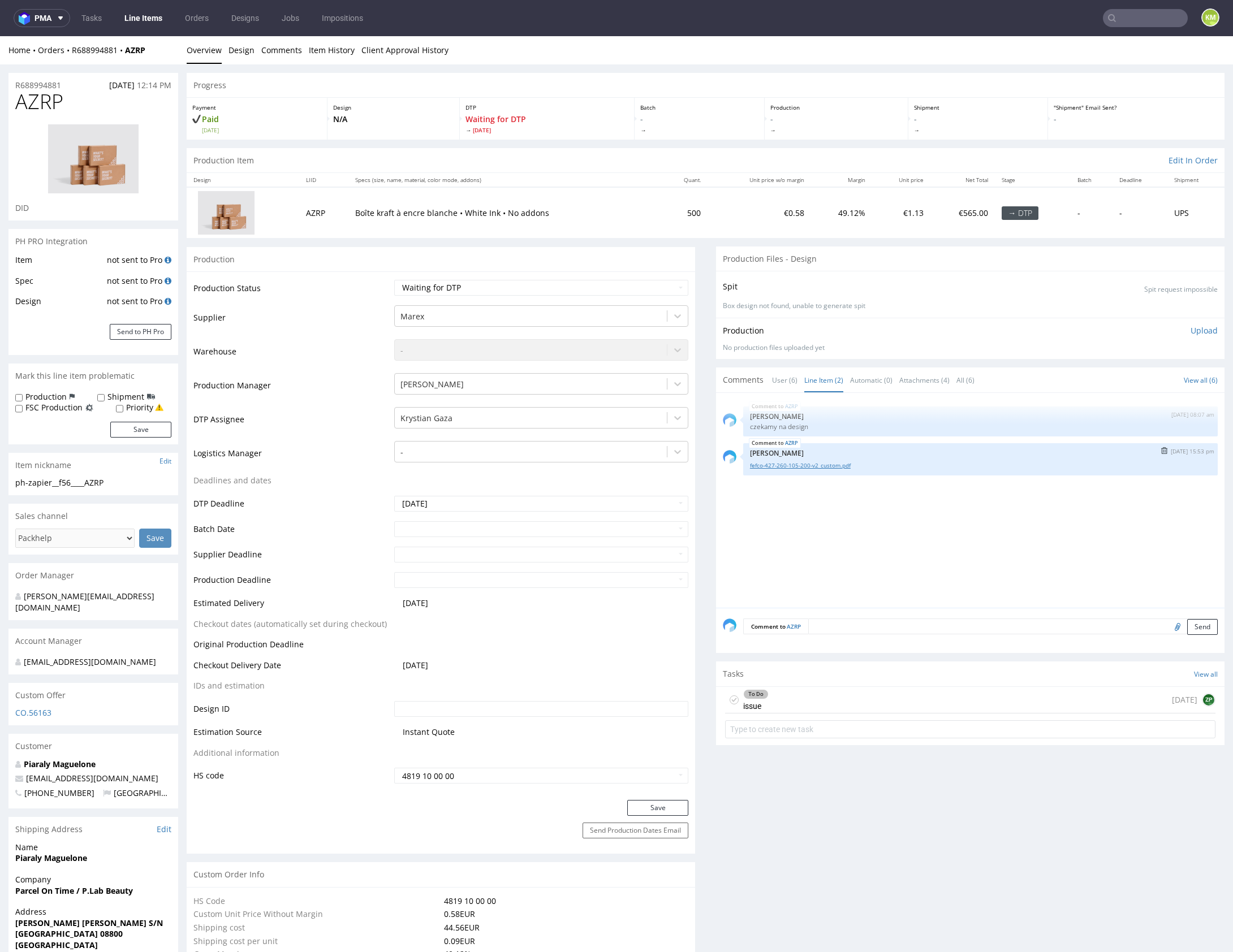
click at [810, 465] on link "fefco-427-260-105-200-v2_custom.pdf" at bounding box center [980, 465] width 461 height 9
click at [867, 527] on div "AZRP 22nd Aug 25 | 08:07 am Zuzanna Pawlicka-Sabak czekamy na design AZRP 26th …" at bounding box center [973, 504] width 502 height 208
click at [780, 380] on link "User (6)" at bounding box center [785, 380] width 26 height 24
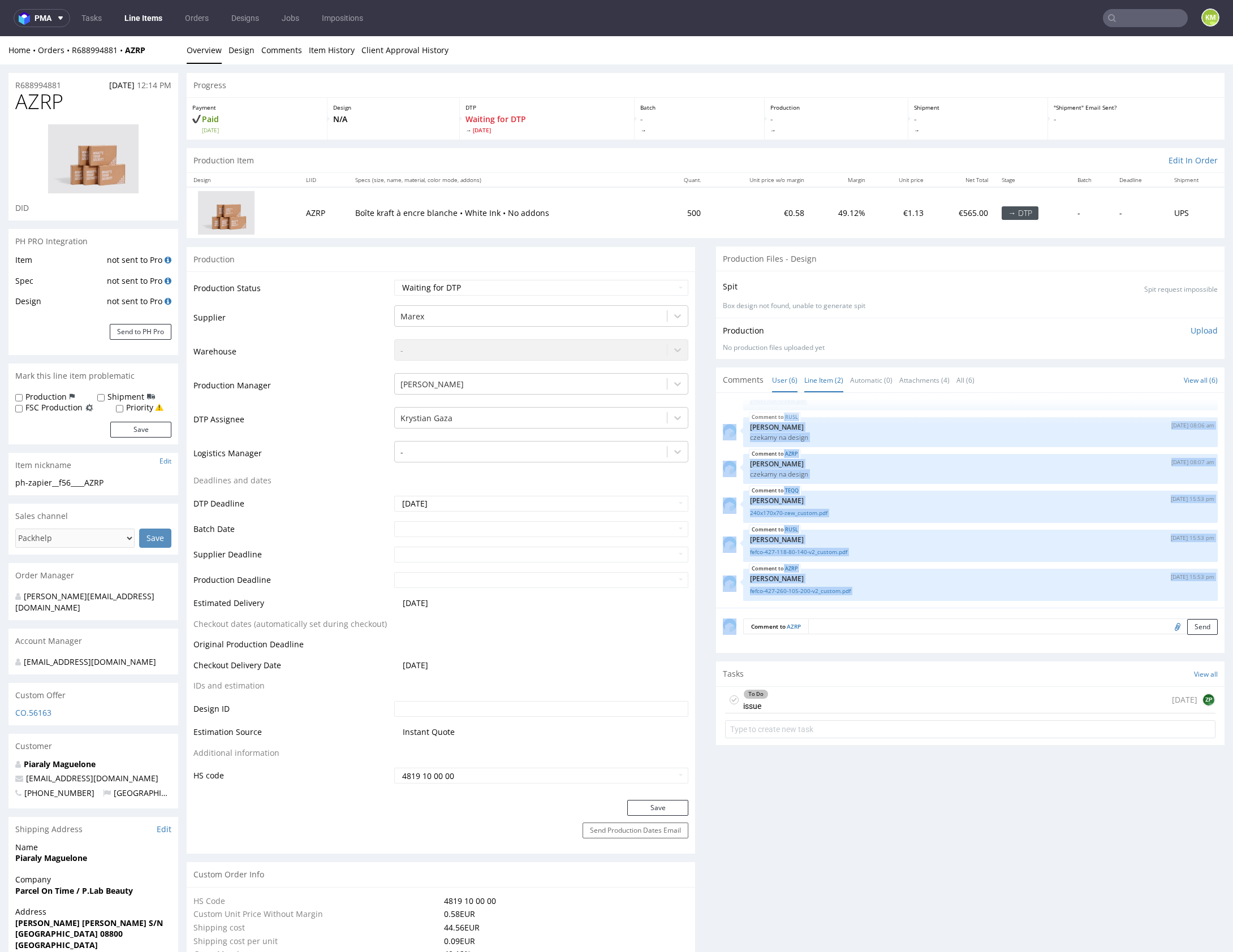
click at [826, 384] on link "Line Item (2)" at bounding box center [823, 380] width 39 height 24
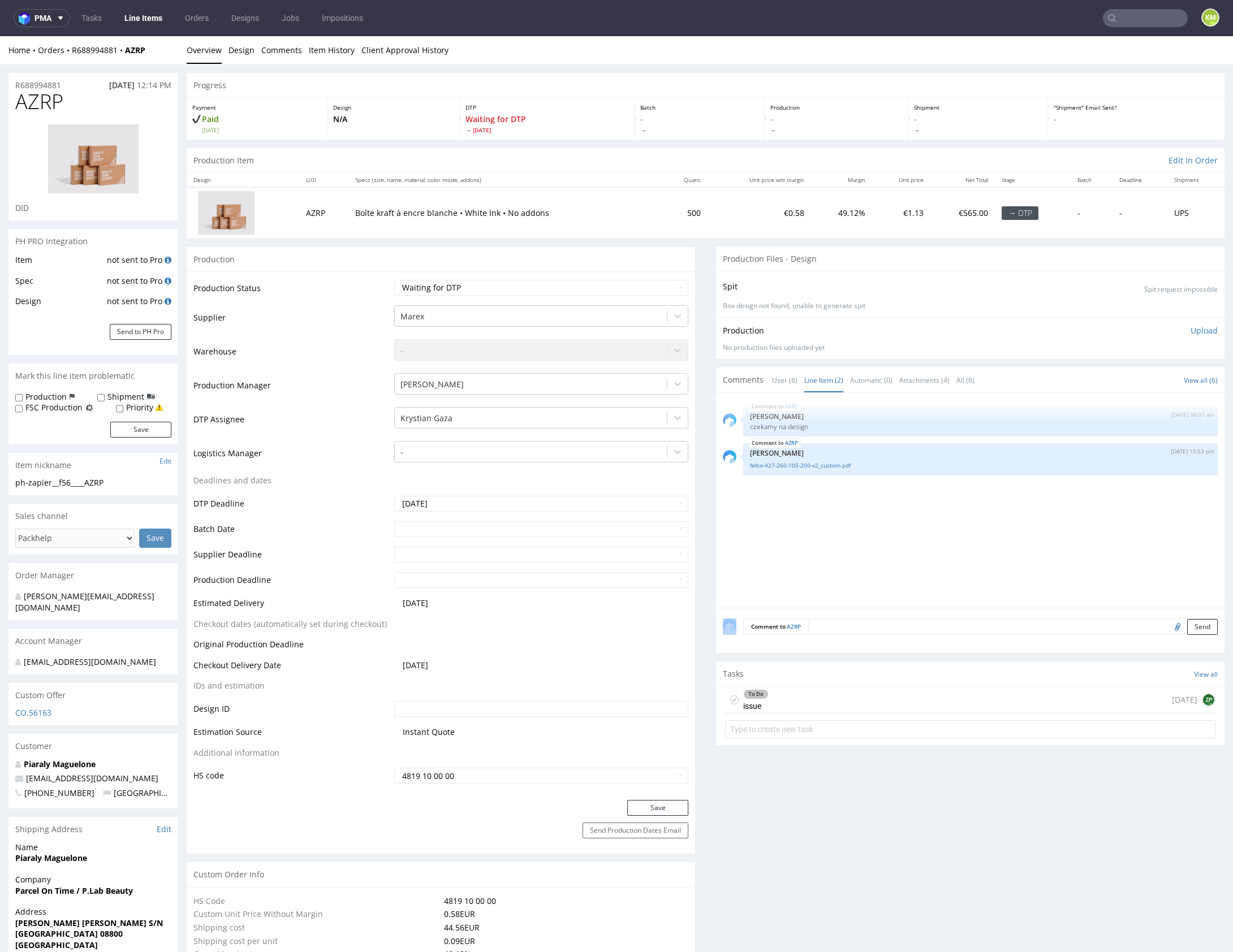
click at [797, 528] on div "AZRP 22nd Aug 25 | 08:07 am Zuzanna Pawlicka-Sabak czekamy na design AZRP 26th …" at bounding box center [973, 504] width 502 height 208
click at [840, 533] on div "AZRP 22nd Aug 25 | 08:07 am Zuzanna Pawlicka-Sabak czekamy na design AZRP 26th …" at bounding box center [973, 504] width 502 height 208
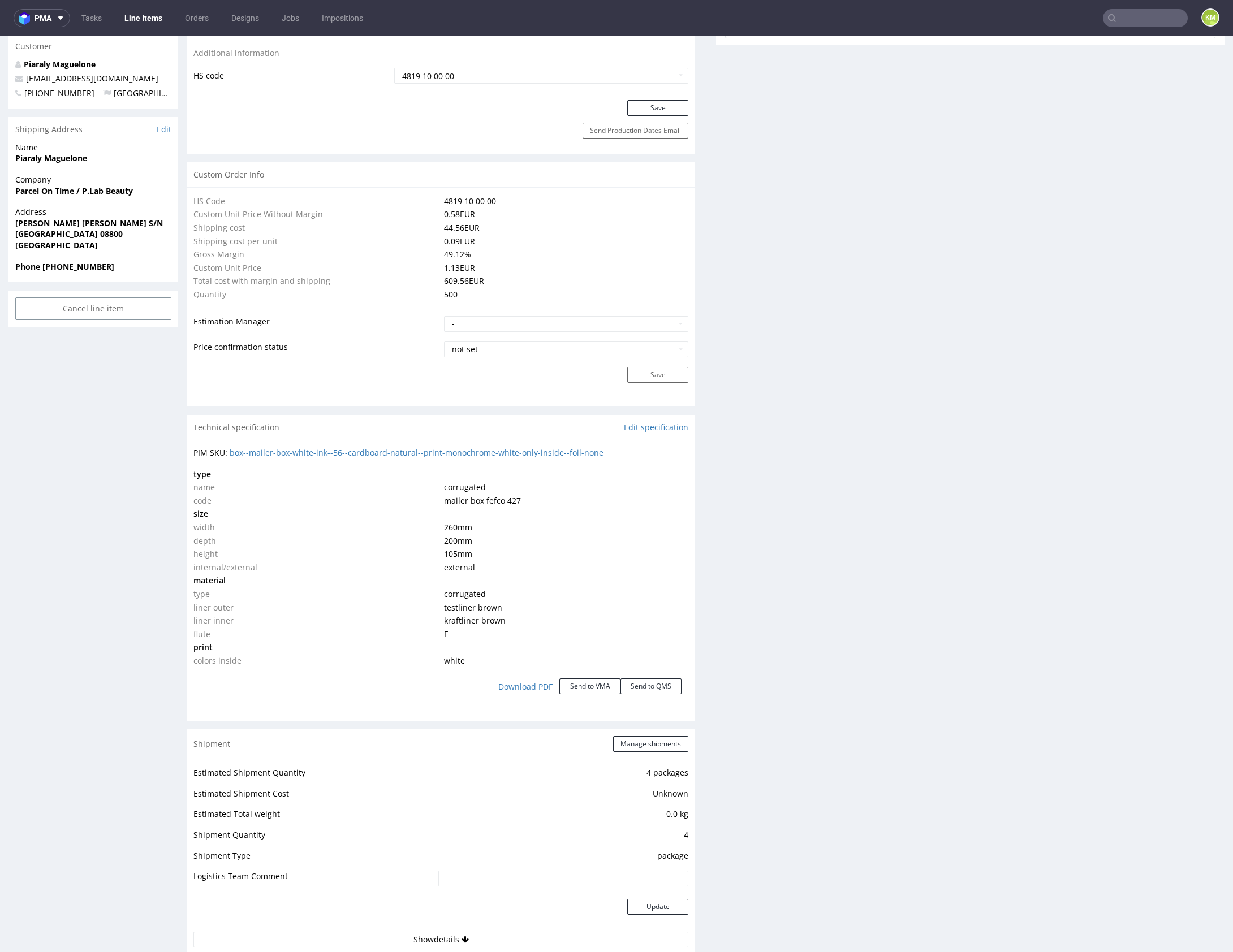
scroll to position [0, 0]
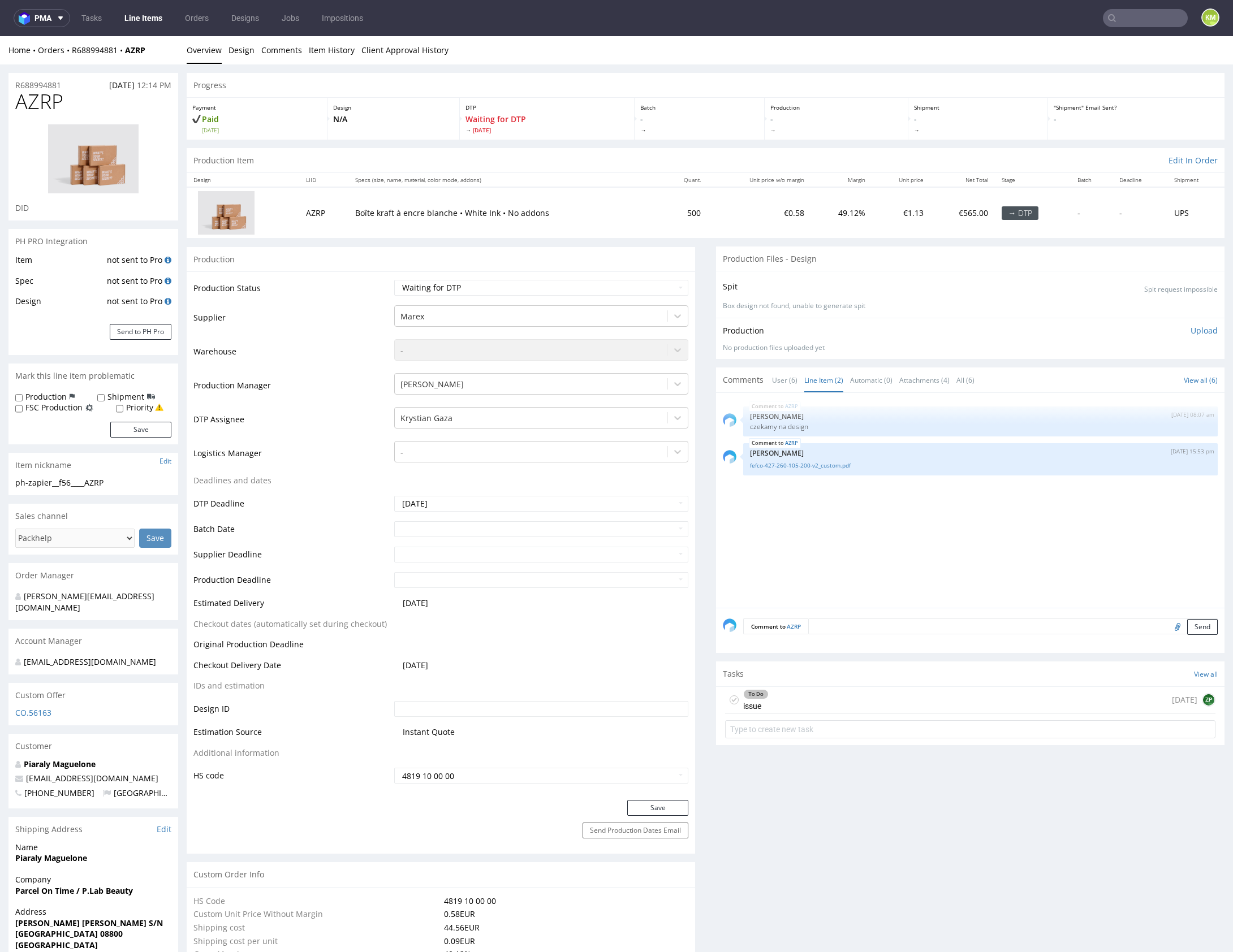
click at [836, 487] on div "AZRP 22nd Aug 25 | 08:07 am Zuzanna Pawlicka-Sabak czekamy na design AZRP 26th …" at bounding box center [973, 504] width 502 height 208
click at [854, 558] on div "AZRP 22nd Aug 25 | 08:07 am Zuzanna Pawlicka-Sabak czekamy na design AZRP 26th …" at bounding box center [973, 504] width 502 height 208
click at [854, 550] on div "AZRP 22nd Aug 25 | 08:07 am Zuzanna Pawlicka-Sabak czekamy na design AZRP 26th …" at bounding box center [973, 504] width 502 height 208
click at [835, 692] on div "To Do issue 5 days ago ZP" at bounding box center [970, 700] width 491 height 26
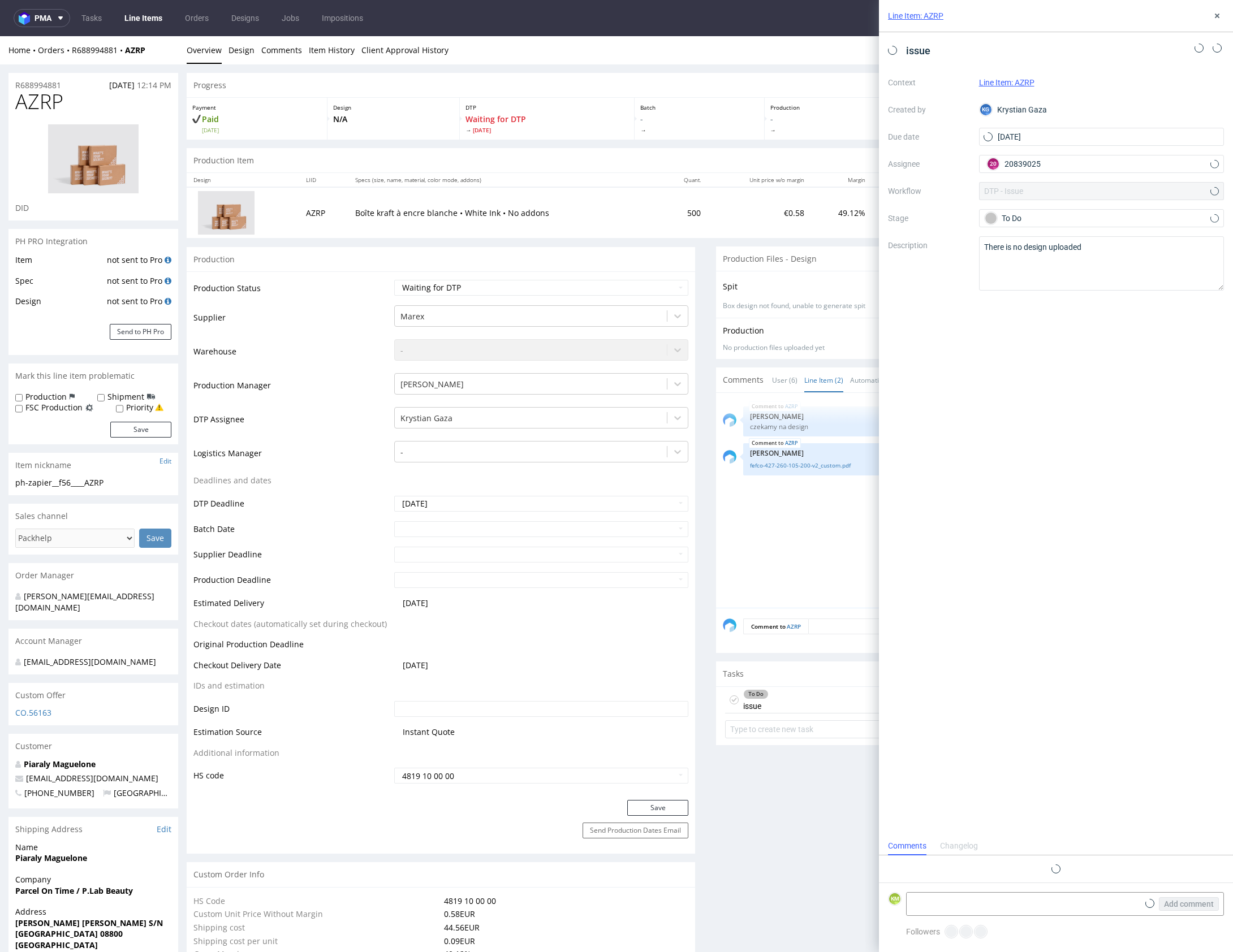
scroll to position [9, 0]
click at [1215, 15] on icon at bounding box center [1217, 16] width 9 height 9
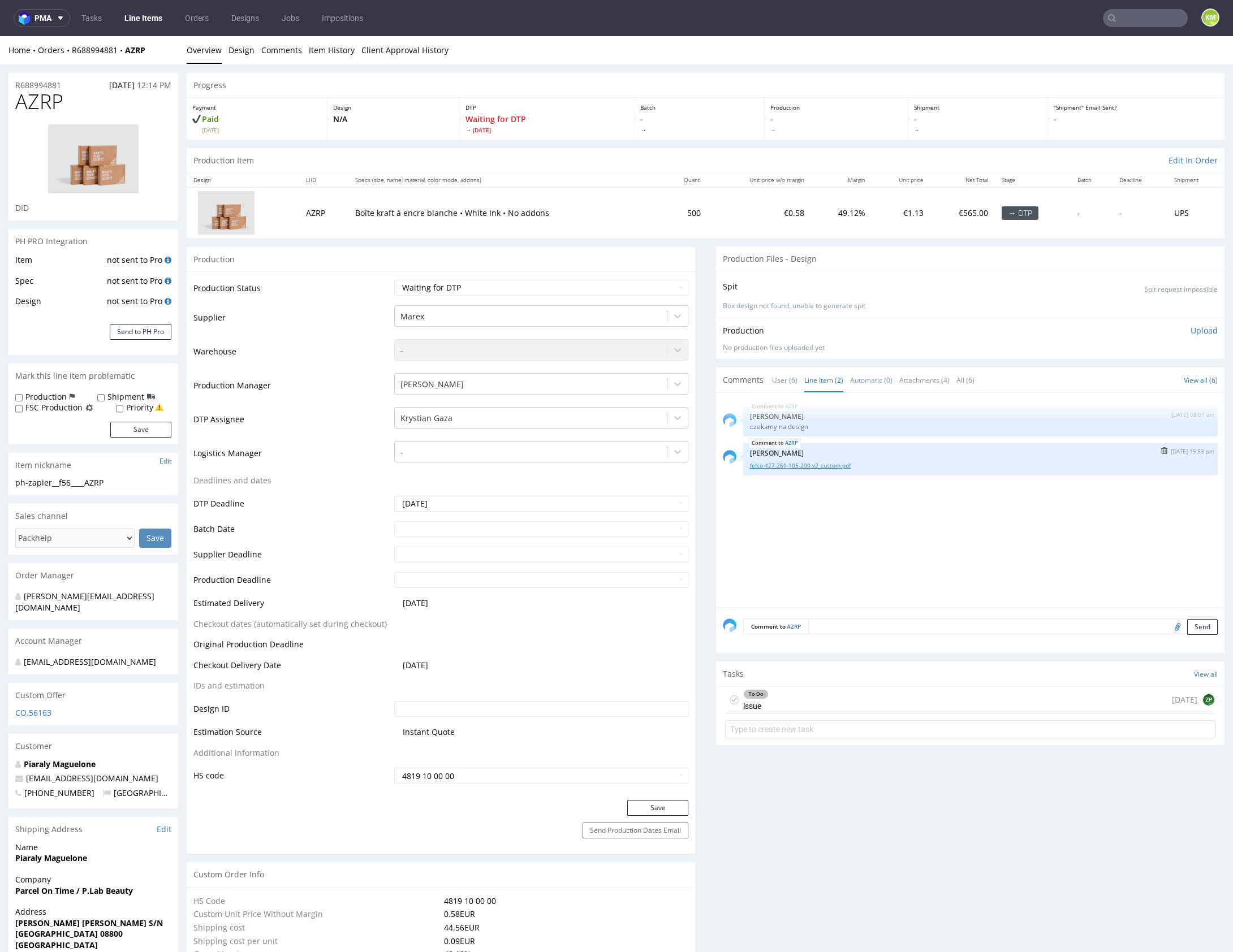
click at [831, 466] on link "fefco-427-260-105-200-v2_custom.pdf" at bounding box center [980, 465] width 461 height 9
click at [948, 583] on div "AZRP 22nd Aug 25 | 08:07 am Zuzanna Pawlicka-Sabak czekamy na design AZRP 26th …" at bounding box center [973, 504] width 502 height 208
click at [944, 577] on div "AZRP 22nd Aug 25 | 08:07 am Zuzanna Pawlicka-Sabak czekamy na design AZRP 26th …" at bounding box center [973, 501] width 502 height 208
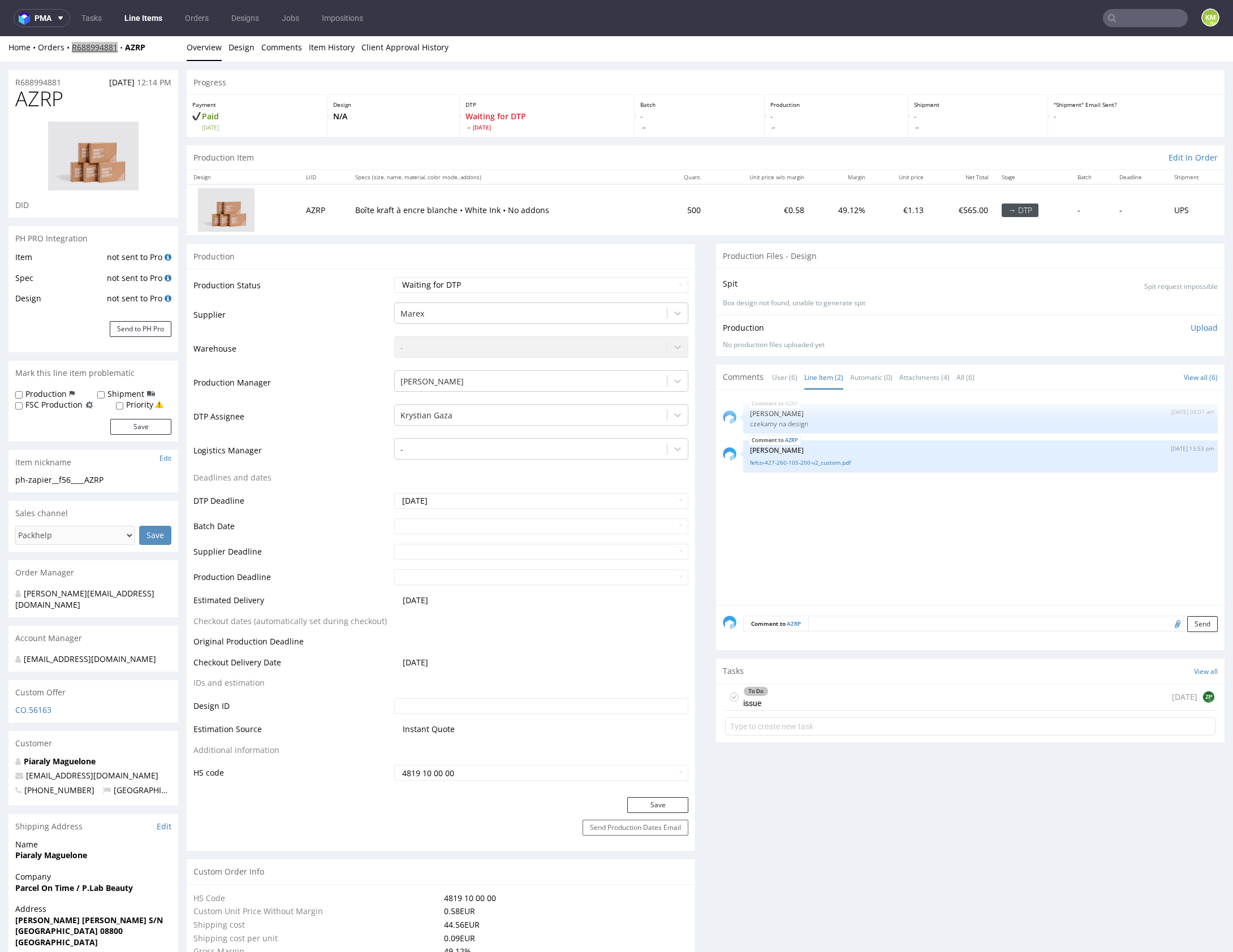
copy link "R688994881"
click at [932, 547] on div "AZRP 22nd Aug 25 | 08:07 am Zuzanna Pawlicka-Sabak czekamy na design AZRP 26th …" at bounding box center [973, 501] width 502 height 208
click at [921, 531] on div "AZRP 22nd Aug 25 | 08:07 am Zuzanna Pawlicka-Sabak czekamy na design AZRP 26th …" at bounding box center [973, 501] width 502 height 208
click at [904, 538] on div "AZRP 22nd Aug 25 | 08:07 am Zuzanna Pawlicka-Sabak czekamy na design AZRP 26th …" at bounding box center [973, 501] width 502 height 208
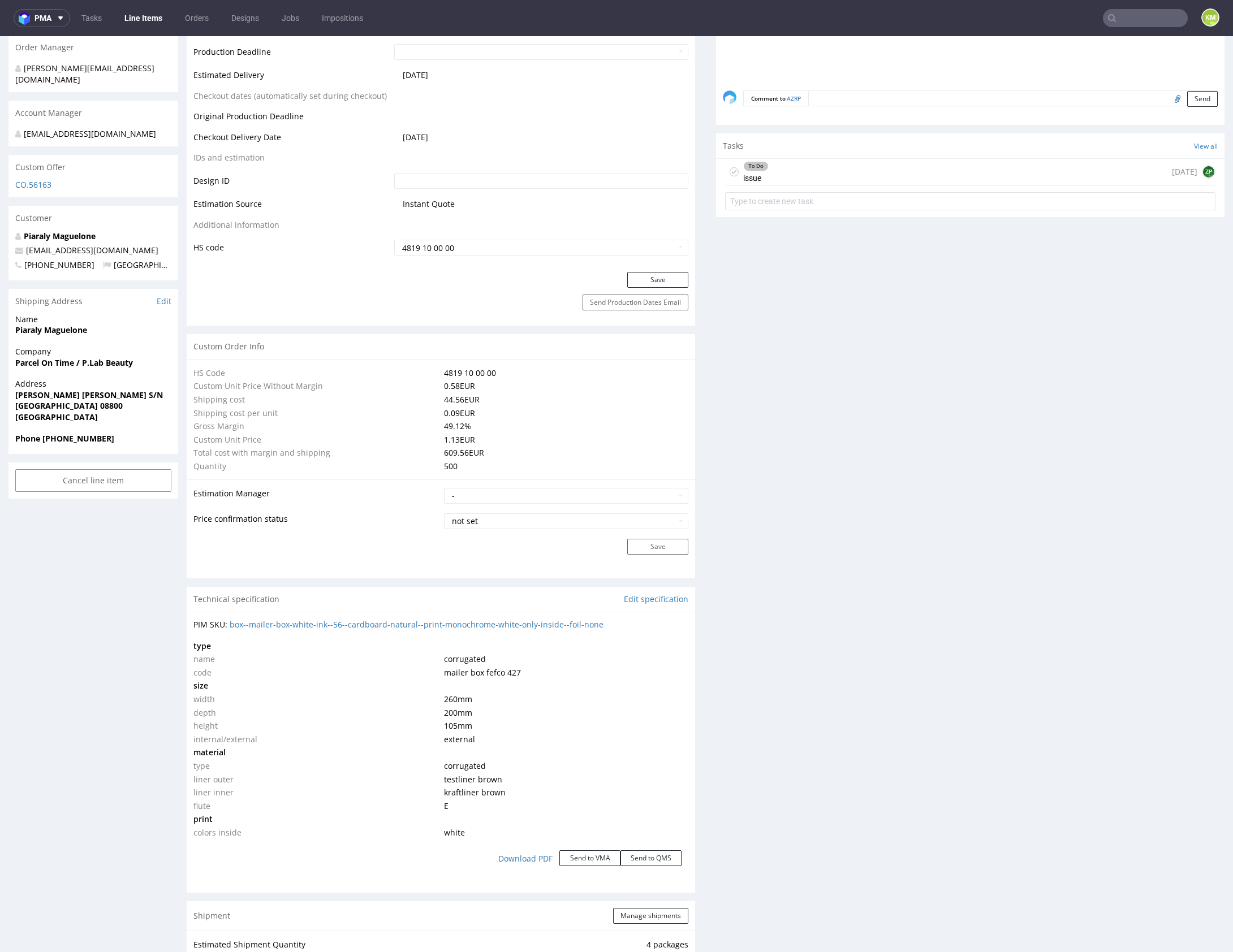
scroll to position [0, 0]
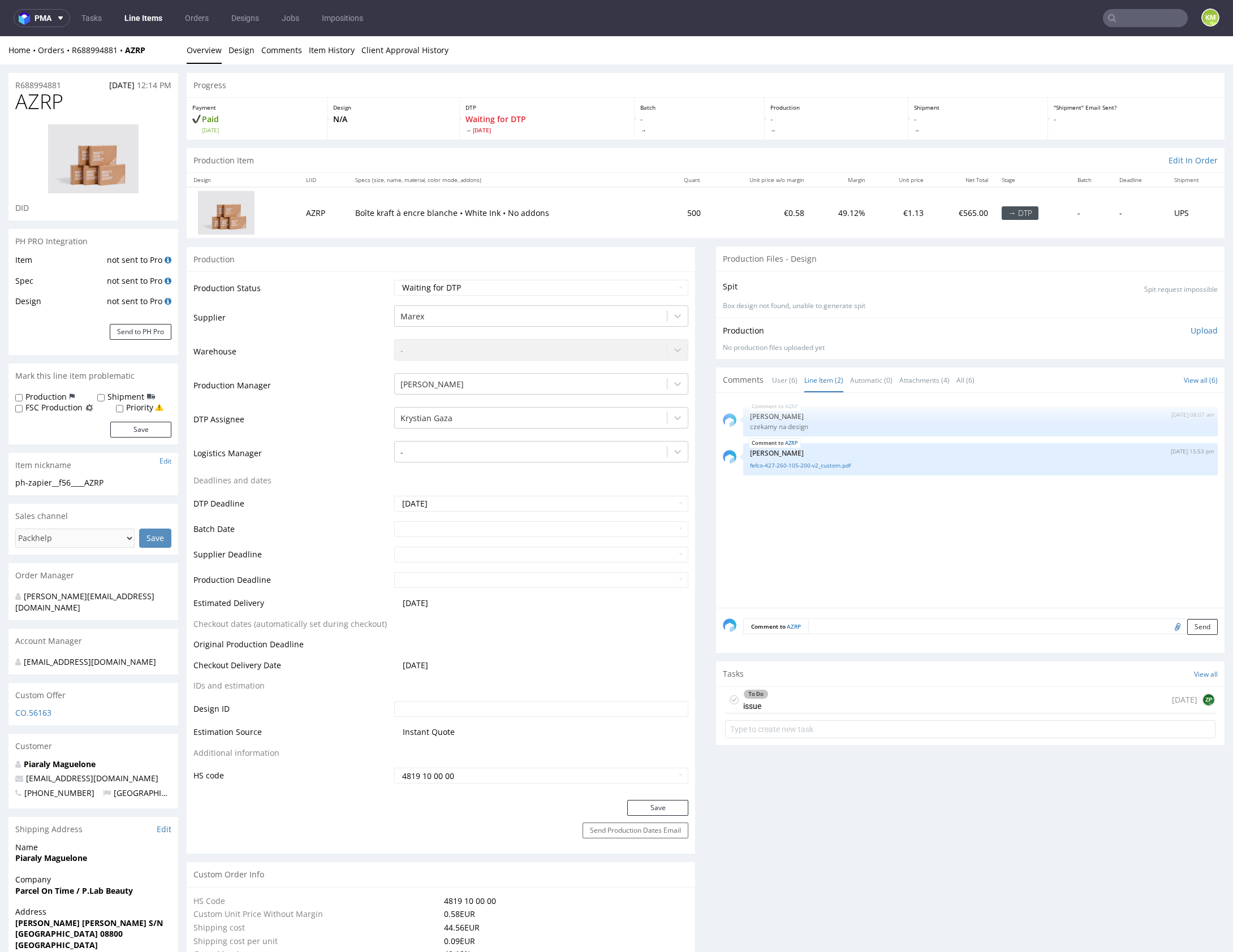
click at [904, 535] on div "AZRP 22nd Aug 25 | 08:07 am Zuzanna Pawlicka-Sabak czekamy na design AZRP 26th …" at bounding box center [973, 504] width 502 height 208
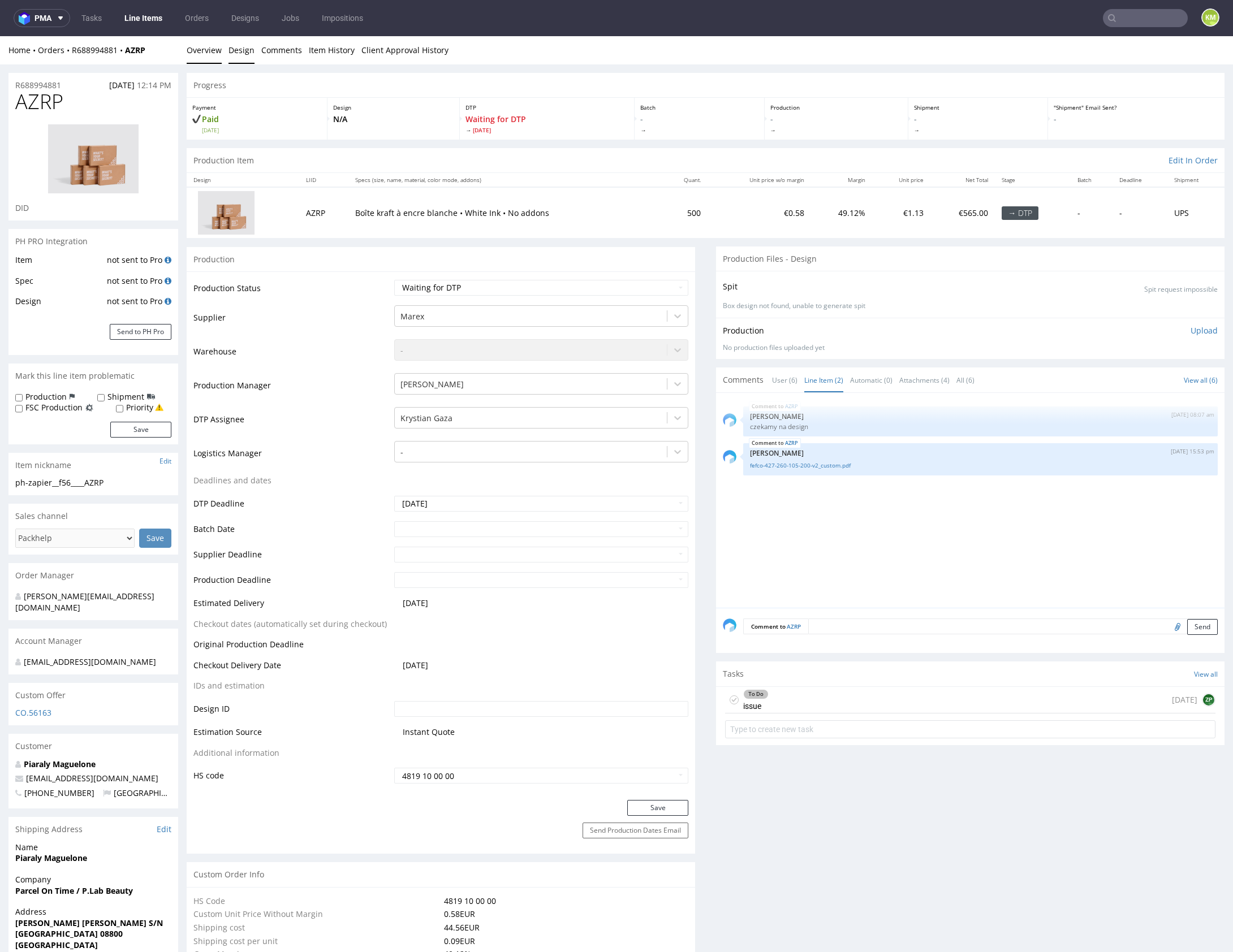
click at [246, 46] on link "Design" at bounding box center [241, 50] width 26 height 28
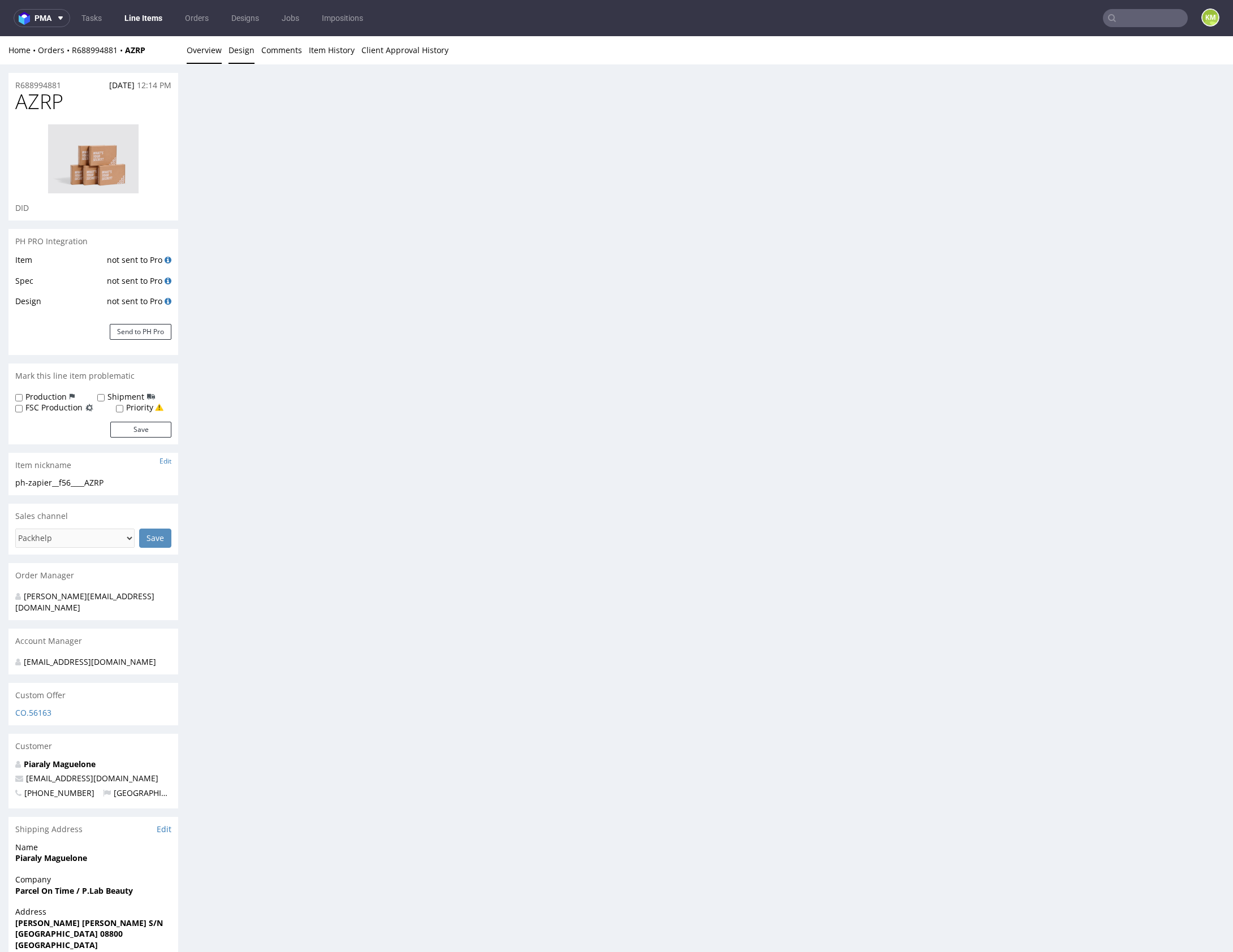
click at [205, 48] on link "Overview" at bounding box center [204, 50] width 35 height 28
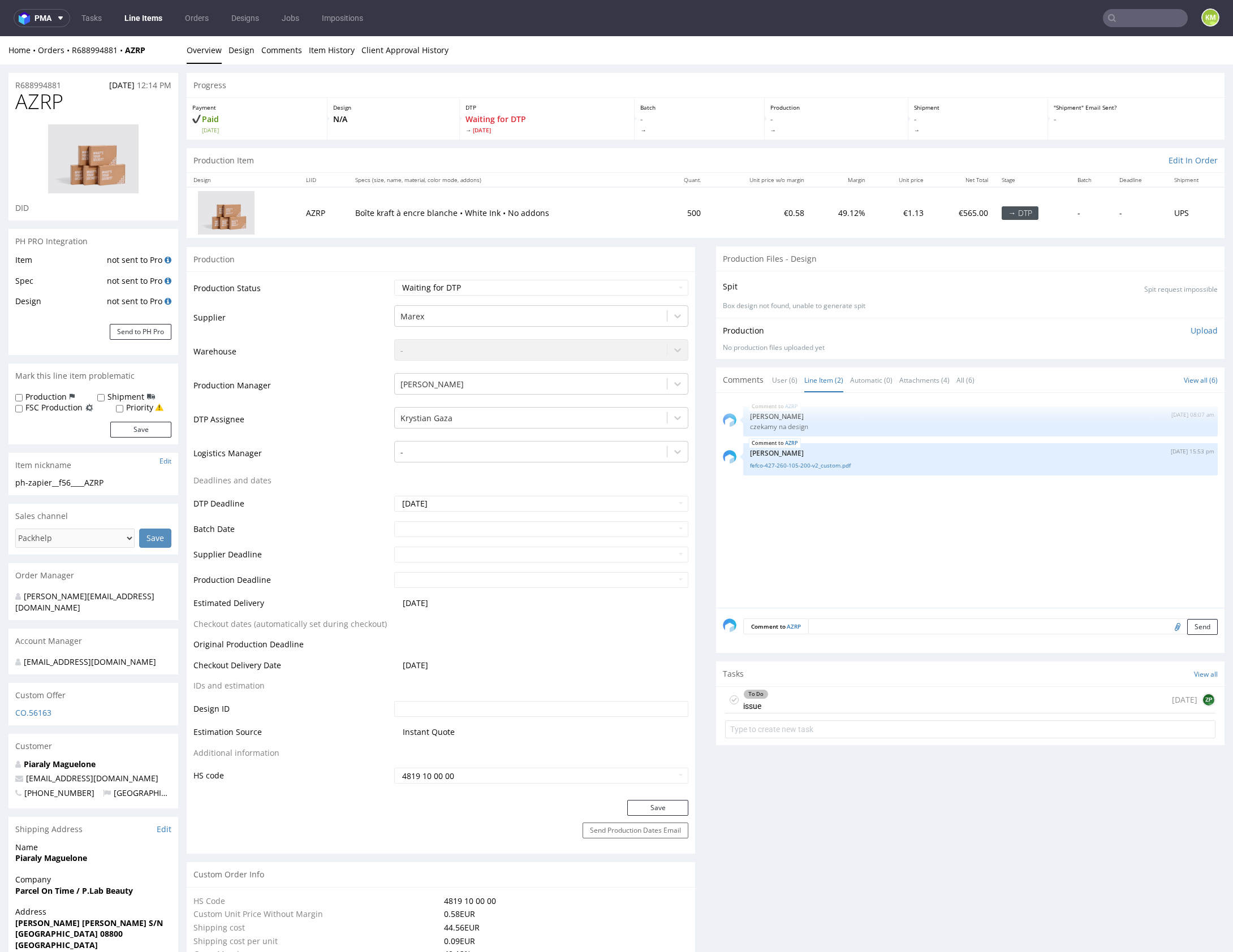
click at [793, 529] on div "AZRP 22nd Aug 25 | 08:07 am Zuzanna Pawlicka-Sabak czekamy na design AZRP 26th …" at bounding box center [973, 504] width 502 height 208
click at [786, 526] on div "AZRP 22nd Aug 25 | 08:07 am Zuzanna Pawlicka-Sabak czekamy na design AZRP 26th …" at bounding box center [973, 504] width 502 height 208
click at [814, 523] on div "AZRP 22nd Aug 25 | 08:07 am Zuzanna Pawlicka-Sabak czekamy na design AZRP 26th …" at bounding box center [973, 504] width 502 height 208
click at [819, 524] on div "AZRP 22nd Aug 25 | 08:07 am Zuzanna Pawlicka-Sabak czekamy na design AZRP 26th …" at bounding box center [973, 504] width 502 height 208
click at [777, 381] on link "User (6)" at bounding box center [785, 380] width 26 height 24
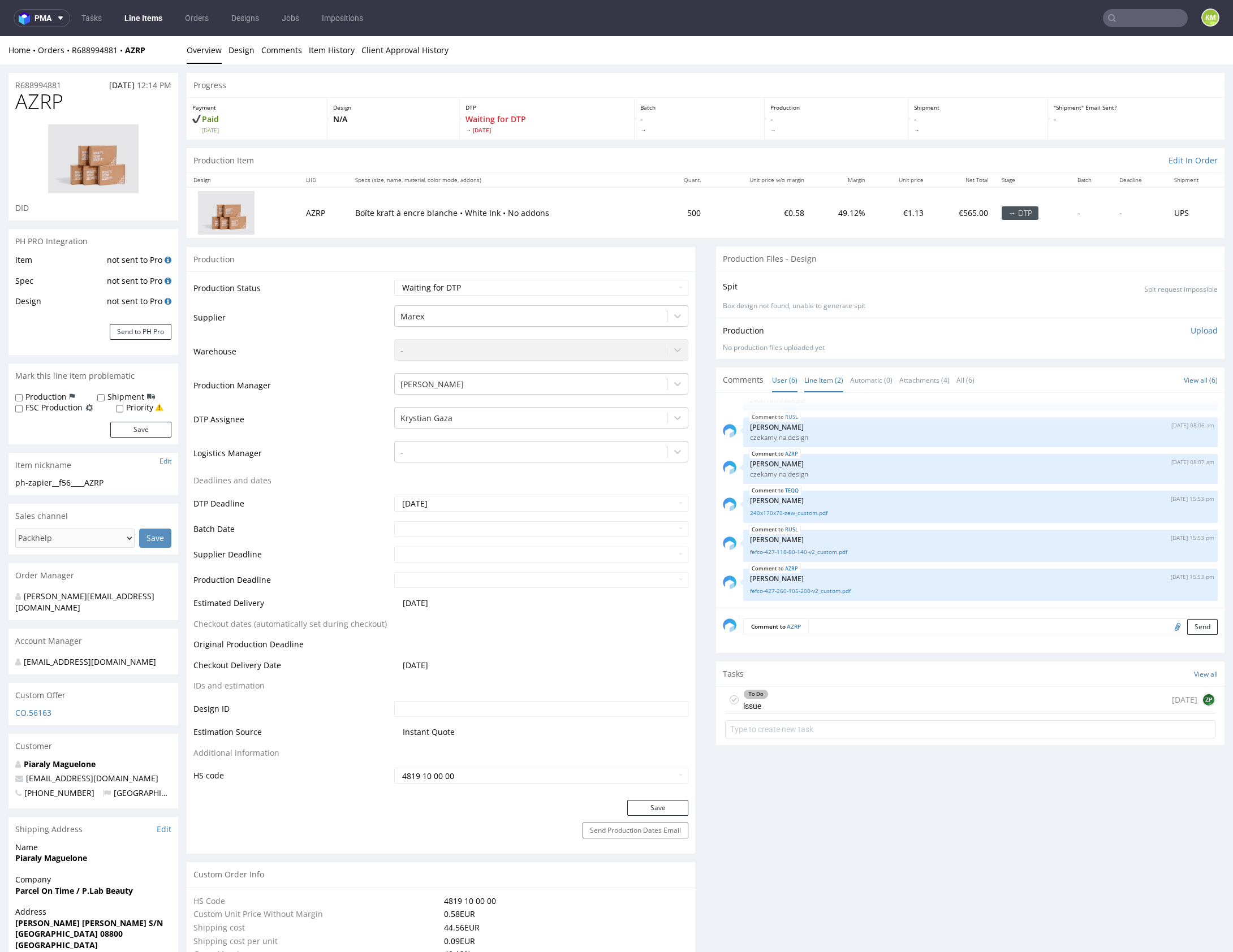
click at [810, 383] on link "Line Item (2)" at bounding box center [823, 380] width 39 height 24
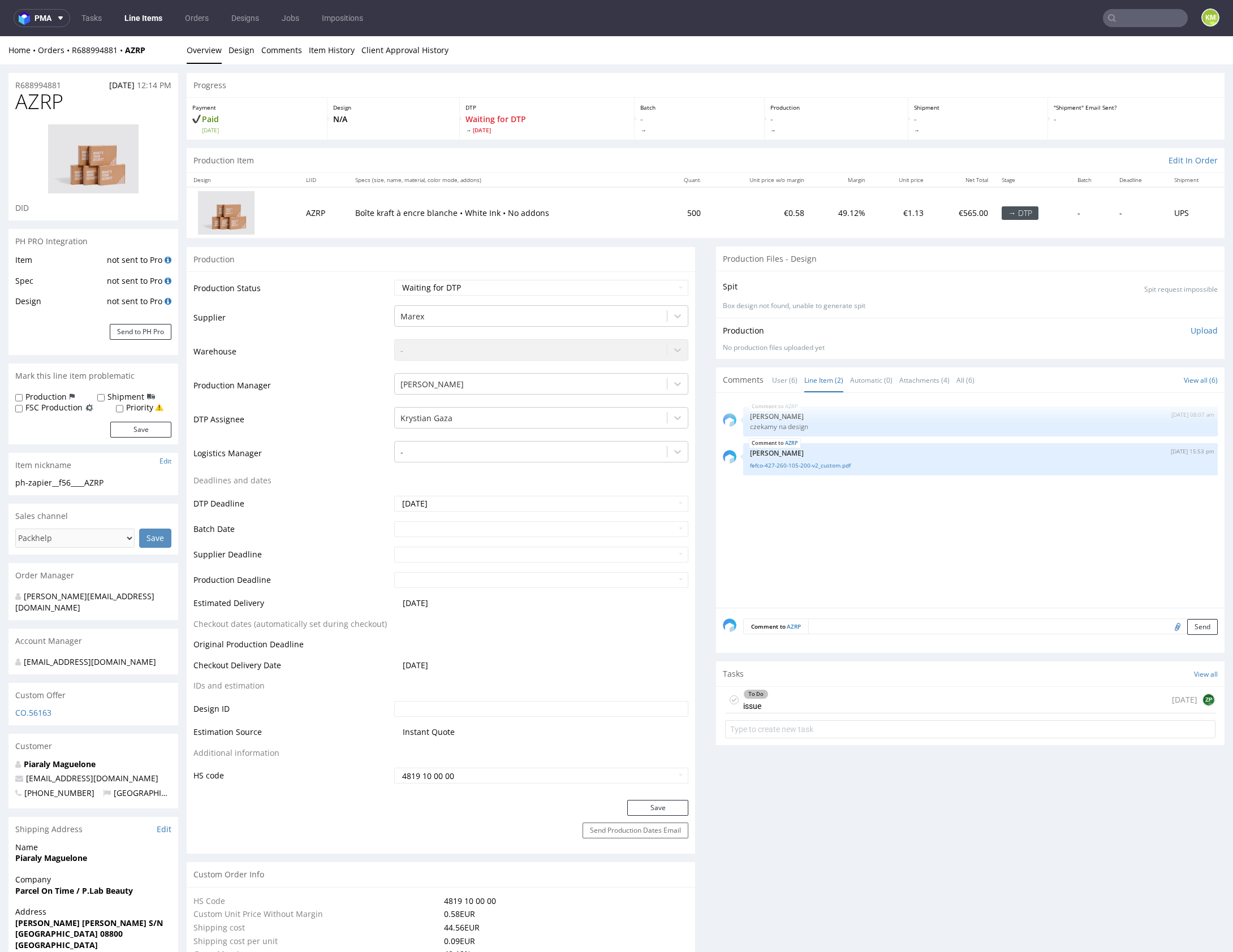
click at [921, 531] on div "AZRP 22nd Aug 25 | 08:07 am Zuzanna Pawlicka-Sabak czekamy na design AZRP 26th …" at bounding box center [973, 504] width 502 height 208
click at [880, 587] on div "AZRP 22nd Aug 25 | 08:07 am Zuzanna Pawlicka-Sabak czekamy na design AZRP 26th …" at bounding box center [973, 504] width 502 height 208
click at [785, 387] on link "User (6)" at bounding box center [785, 380] width 26 height 24
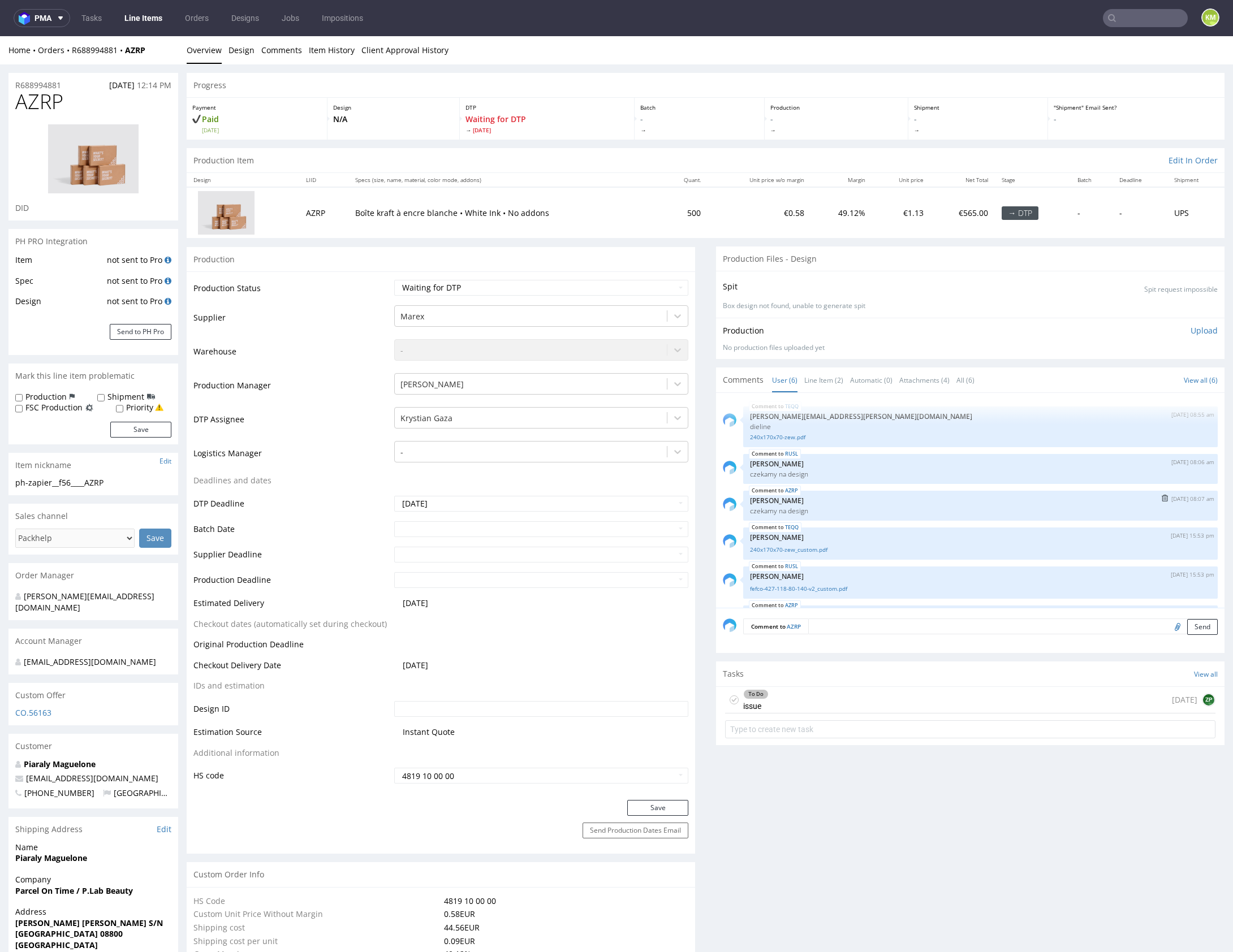
scroll to position [36, 0]
click at [817, 550] on link "fefco-427-118-80-140-v2_custom.pdf" at bounding box center [980, 552] width 461 height 9
click at [817, 380] on link "Line Item (2)" at bounding box center [823, 380] width 39 height 24
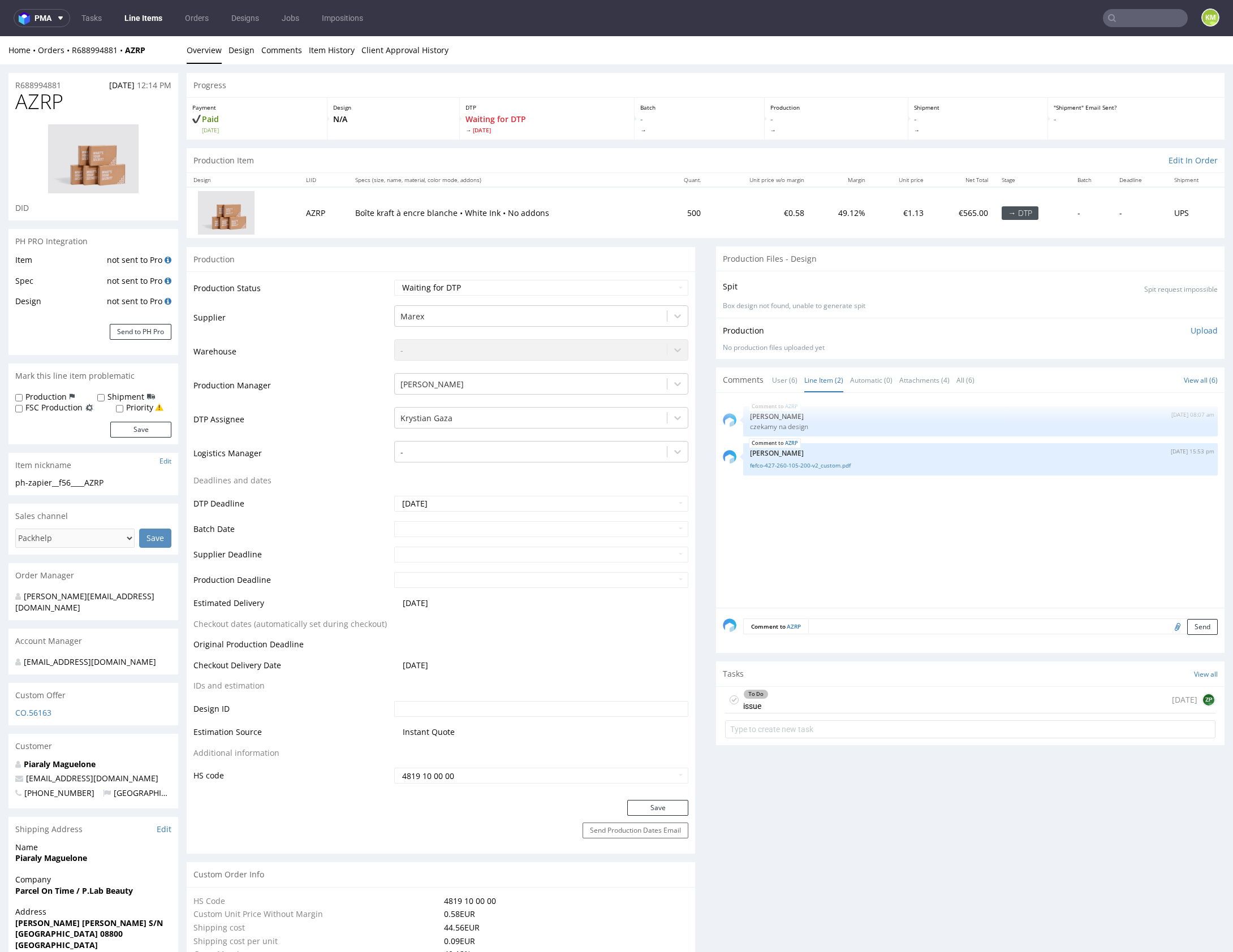
click at [854, 534] on div "AZRP 22nd Aug 25 | 08:07 am Zuzanna Pawlicka-Sabak czekamy na design AZRP 26th …" at bounding box center [973, 504] width 502 height 208
click at [853, 529] on div "AZRP 22nd Aug 25 | 08:07 am Zuzanna Pawlicka-Sabak czekamy na design AZRP 26th …" at bounding box center [973, 504] width 502 height 208
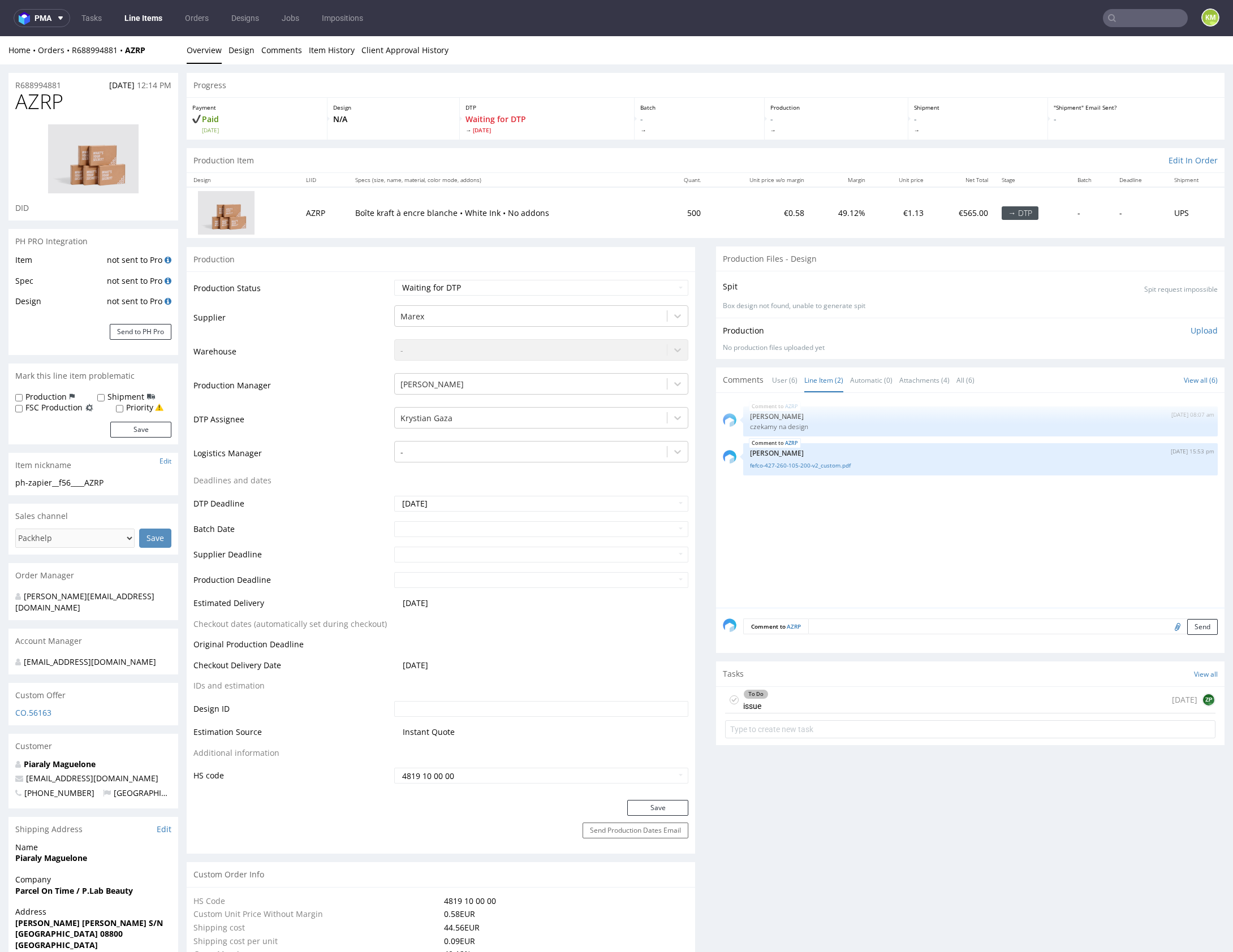
click at [853, 529] on div "AZRP 22nd Aug 25 | 08:07 am Zuzanna Pawlicka-Sabak czekamy na design AZRP 26th …" at bounding box center [973, 504] width 502 height 208
click at [852, 529] on div "AZRP 22nd Aug 25 | 08:07 am Zuzanna Pawlicka-Sabak czekamy na design AZRP 26th …" at bounding box center [973, 504] width 502 height 208
copy link "R688994881"
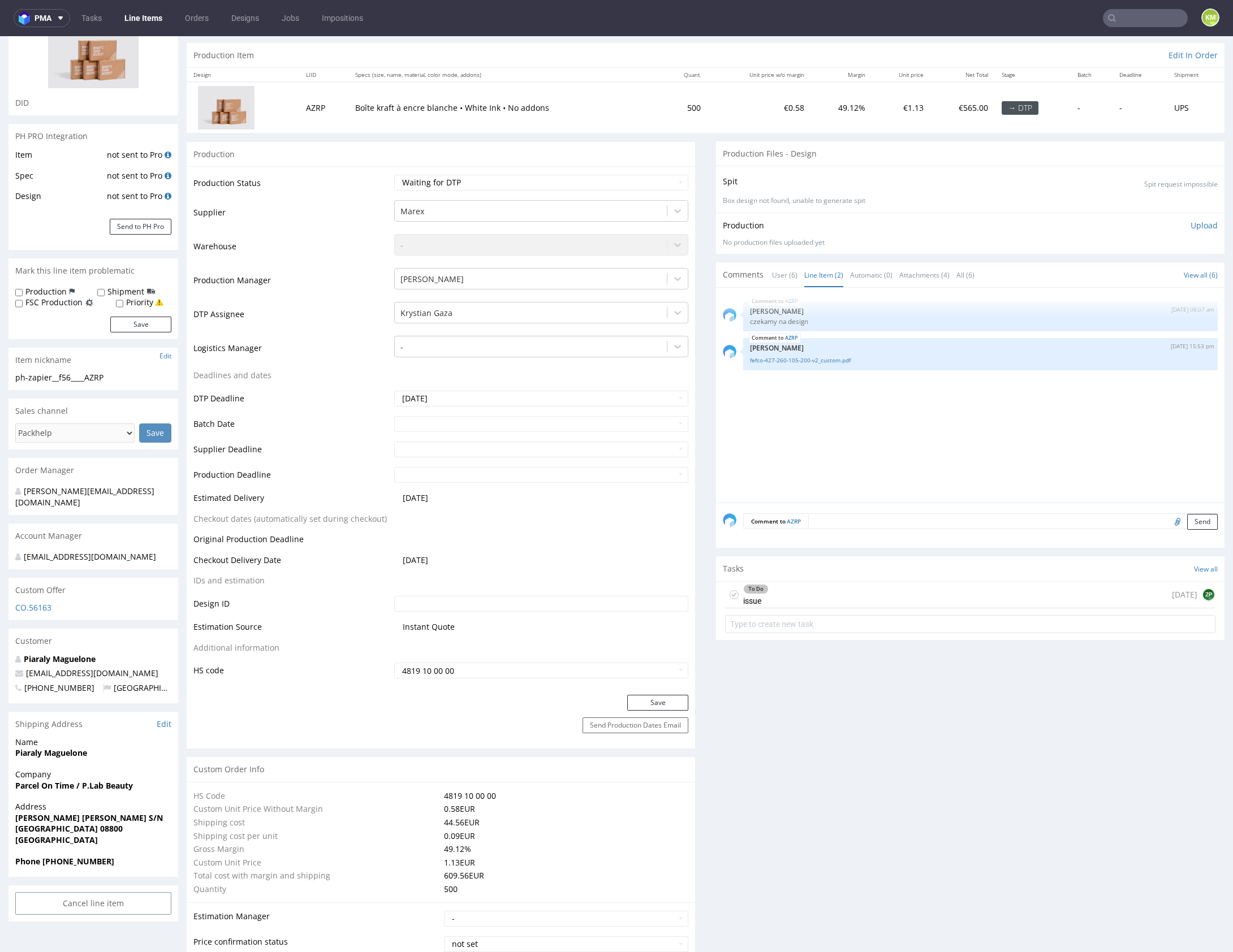
scroll to position [0, 0]
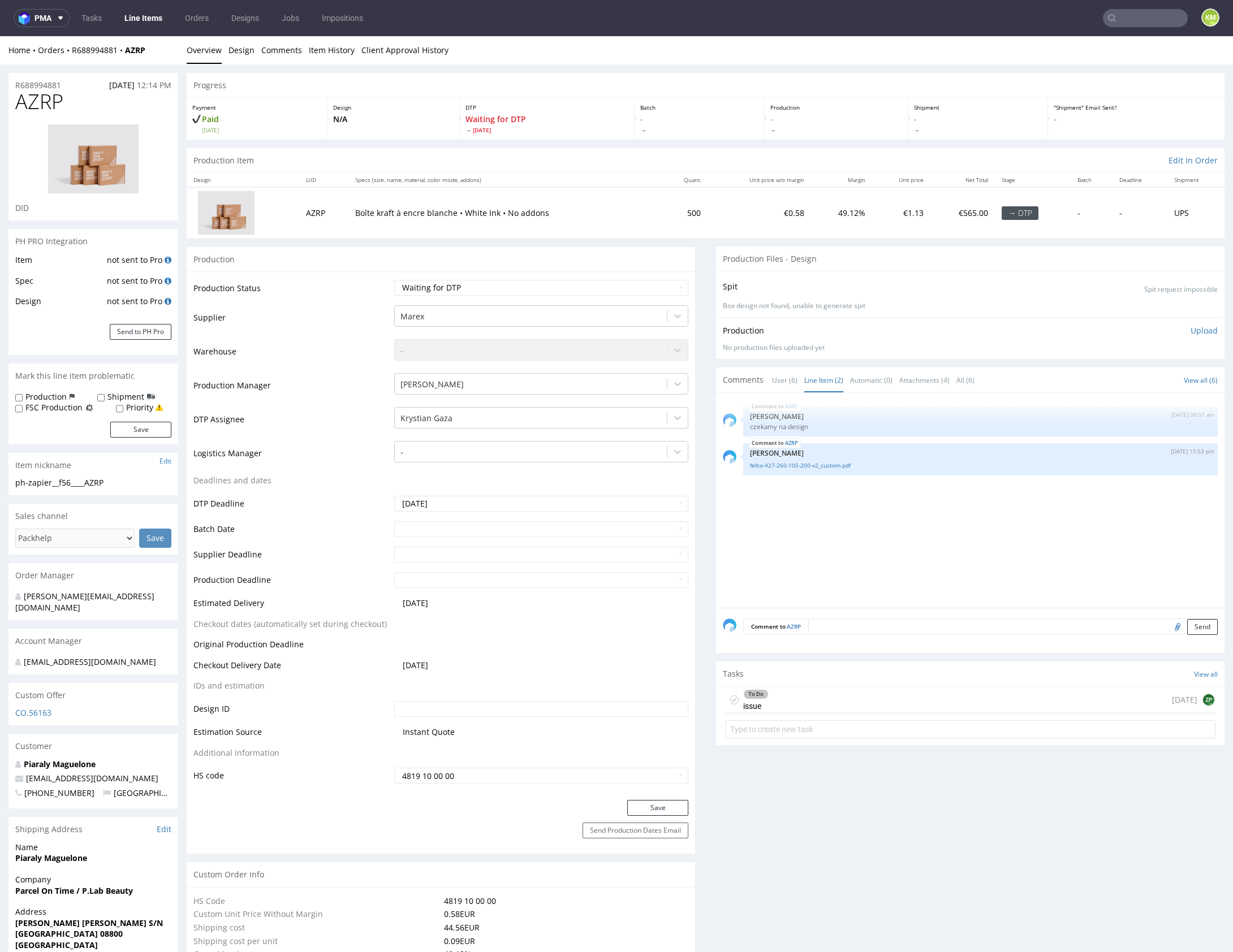
click at [888, 538] on div "AZRP 22nd Aug 25 | 08:07 am Zuzanna Pawlicka-Sabak czekamy na design AZRP 26th …" at bounding box center [973, 504] width 502 height 208
click at [891, 538] on div "AZRP 22nd Aug 25 | 08:07 am Zuzanna Pawlicka-Sabak czekamy na design AZRP 26th …" at bounding box center [973, 504] width 502 height 208
click at [374, 54] on link "Client Approval History" at bounding box center [405, 50] width 87 height 28
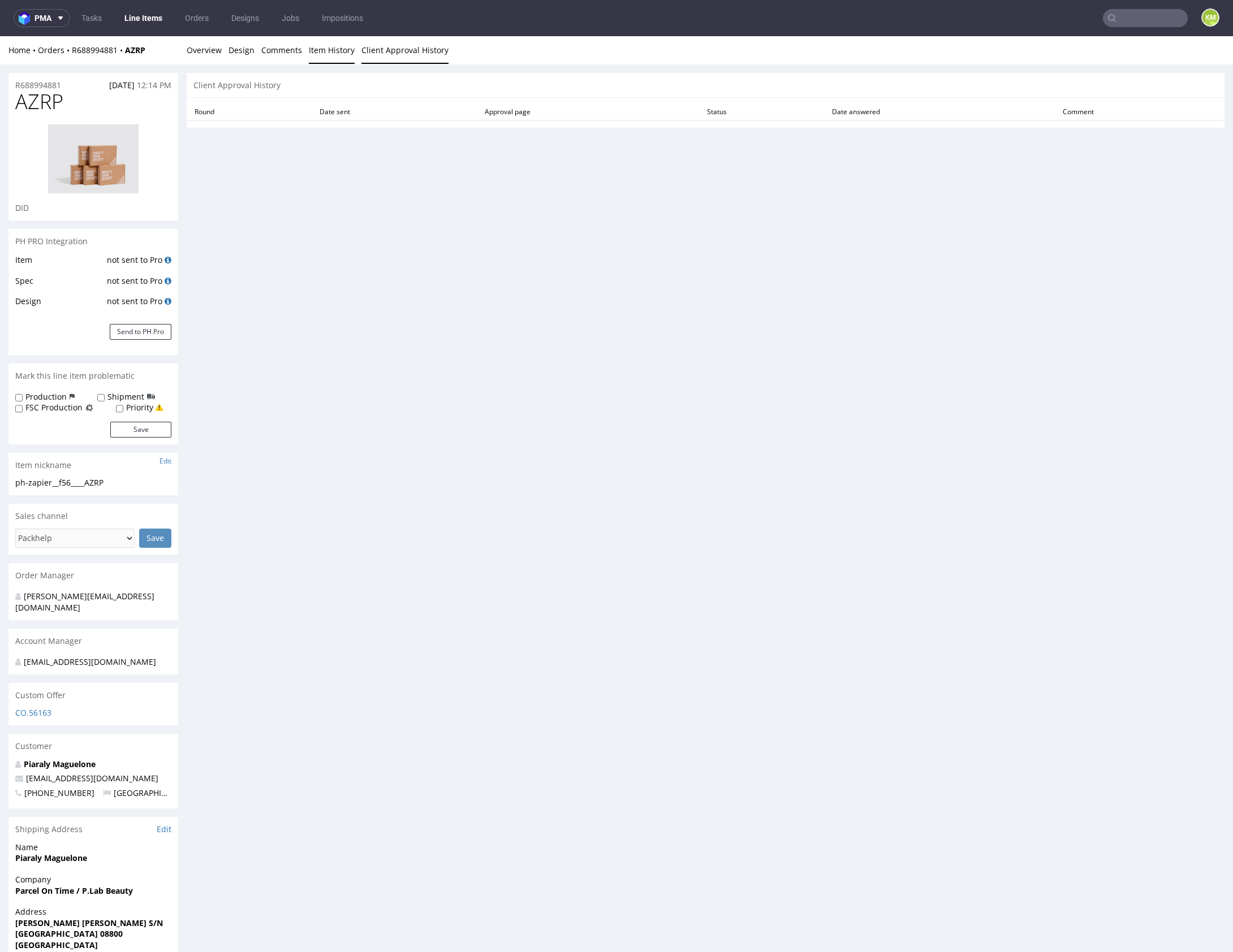
click at [341, 54] on link "Item History" at bounding box center [332, 50] width 46 height 28
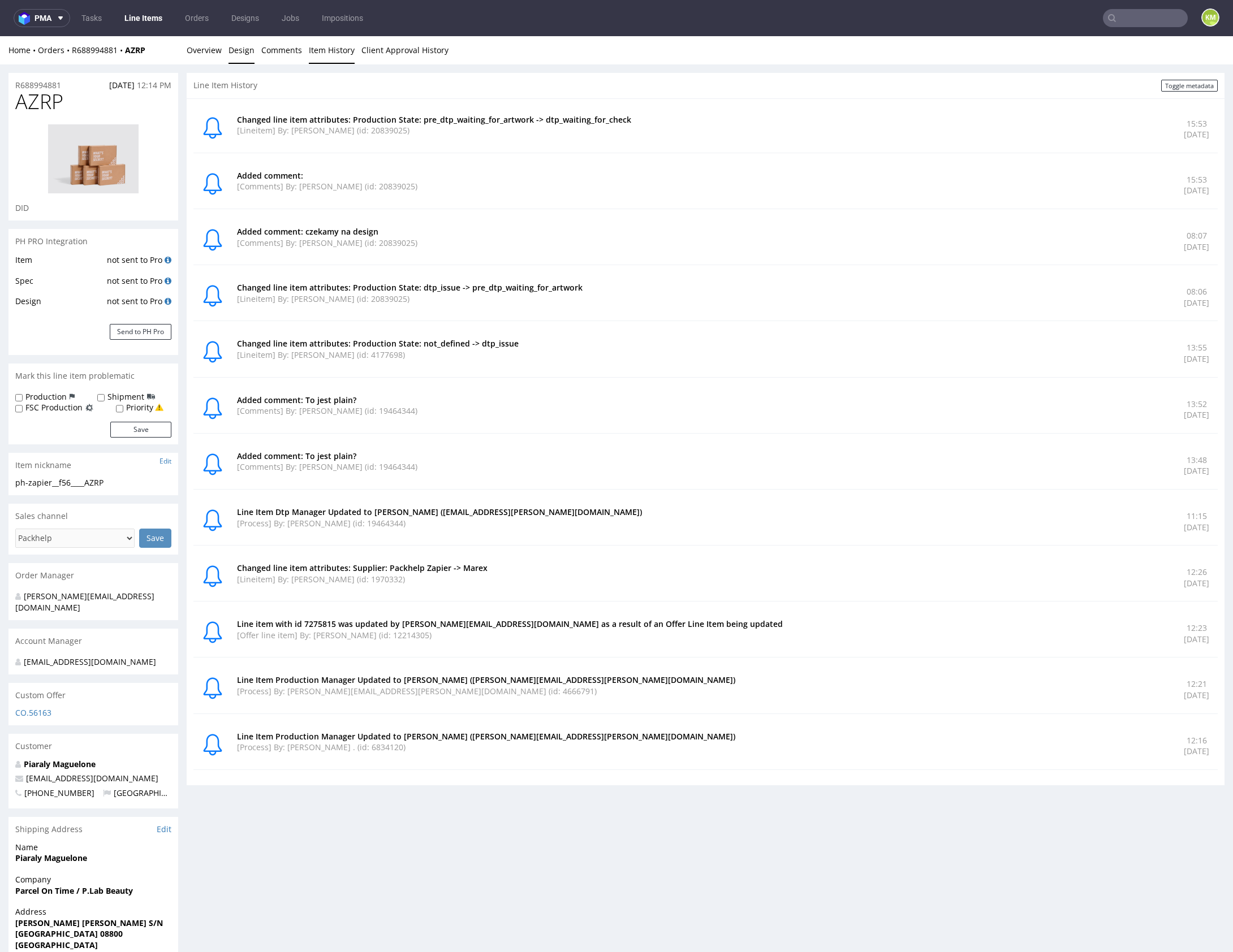
click at [240, 54] on link "Design" at bounding box center [241, 50] width 26 height 28
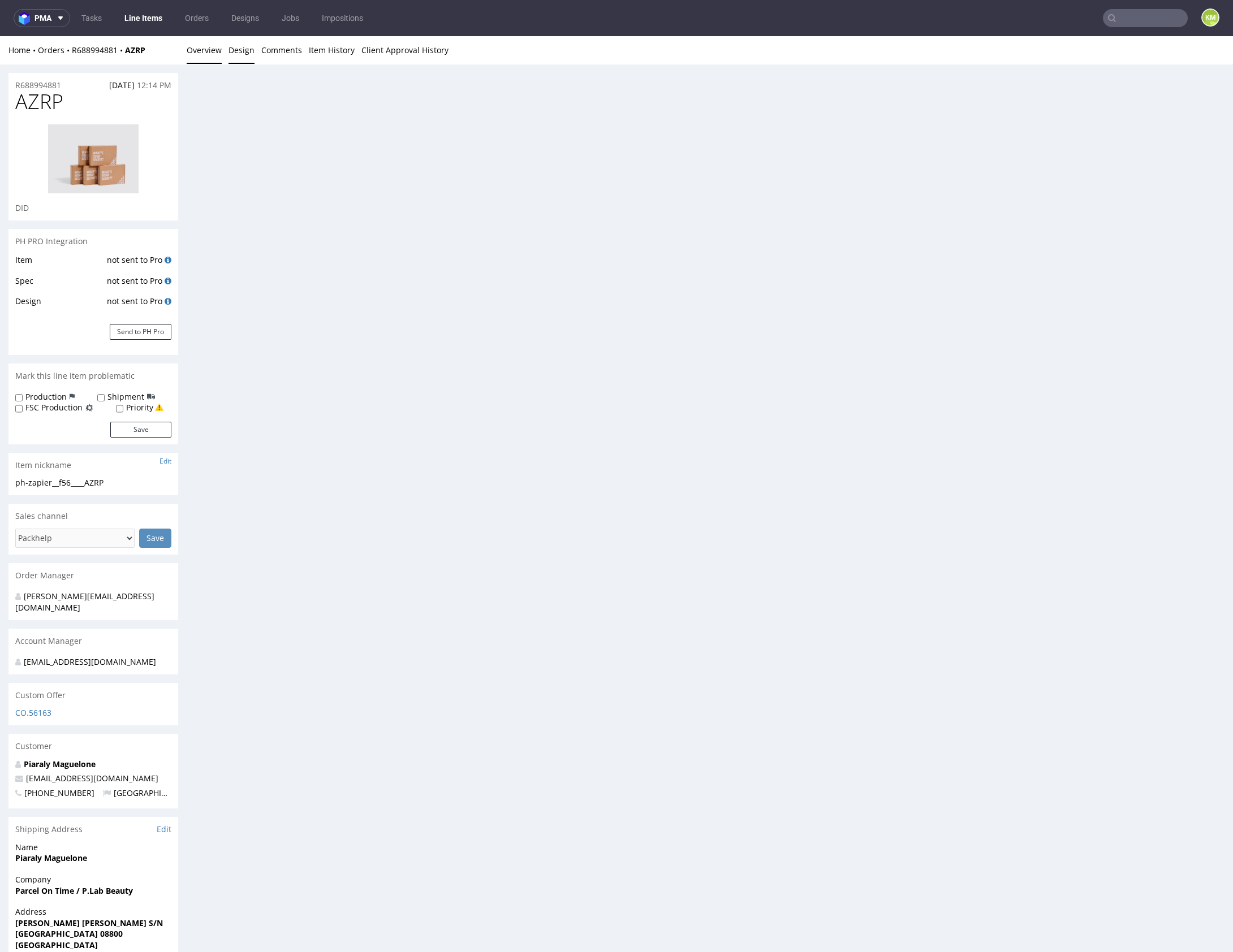
click at [208, 55] on link "Overview" at bounding box center [204, 50] width 35 height 28
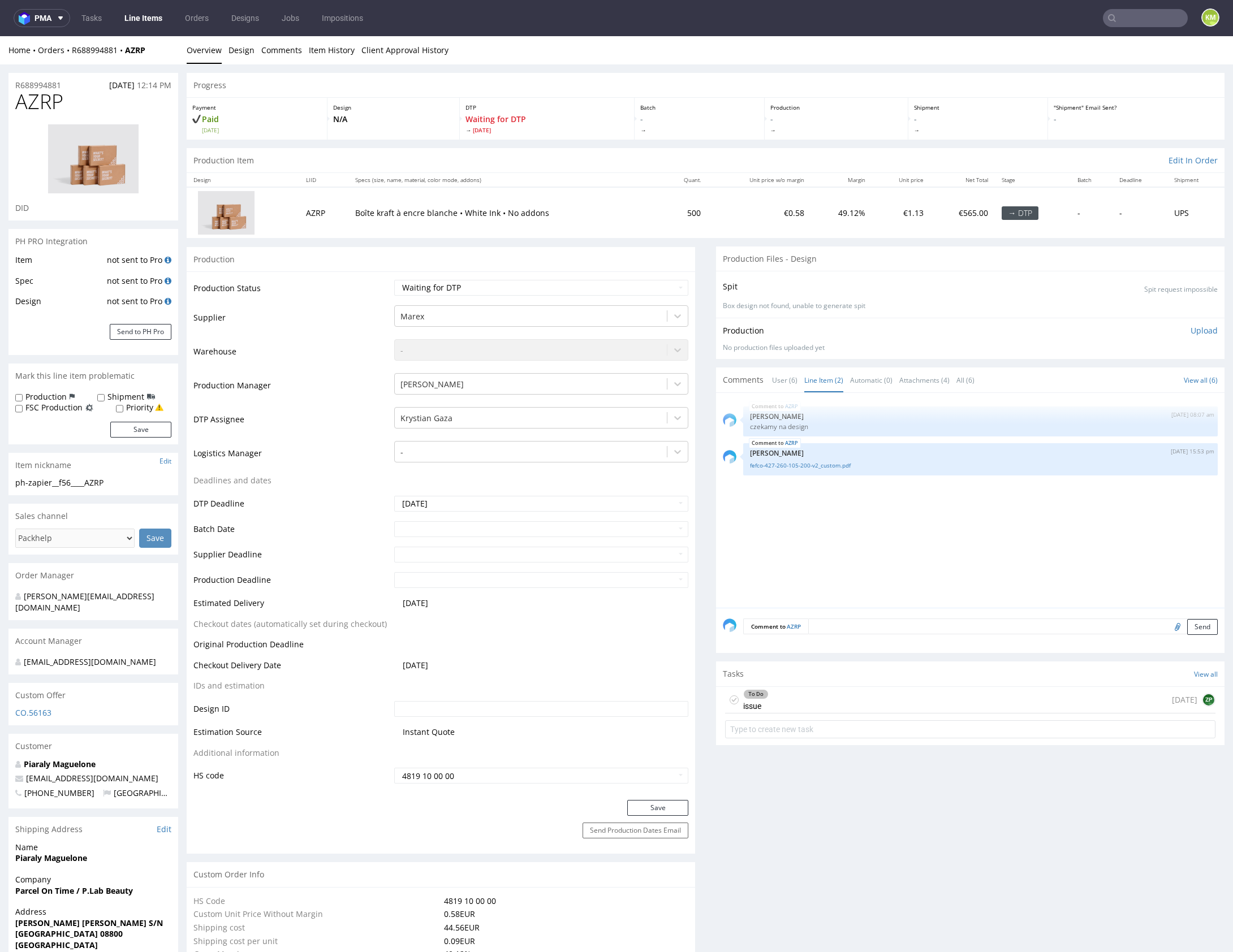
click at [833, 151] on div "Production Item Edit In Order" at bounding box center [706, 160] width 1038 height 25
click at [840, 517] on div "AZRP 22nd Aug 25 | 08:07 am Zuzanna Pawlicka-Sabak czekamy na design AZRP 26th …" at bounding box center [973, 504] width 502 height 208
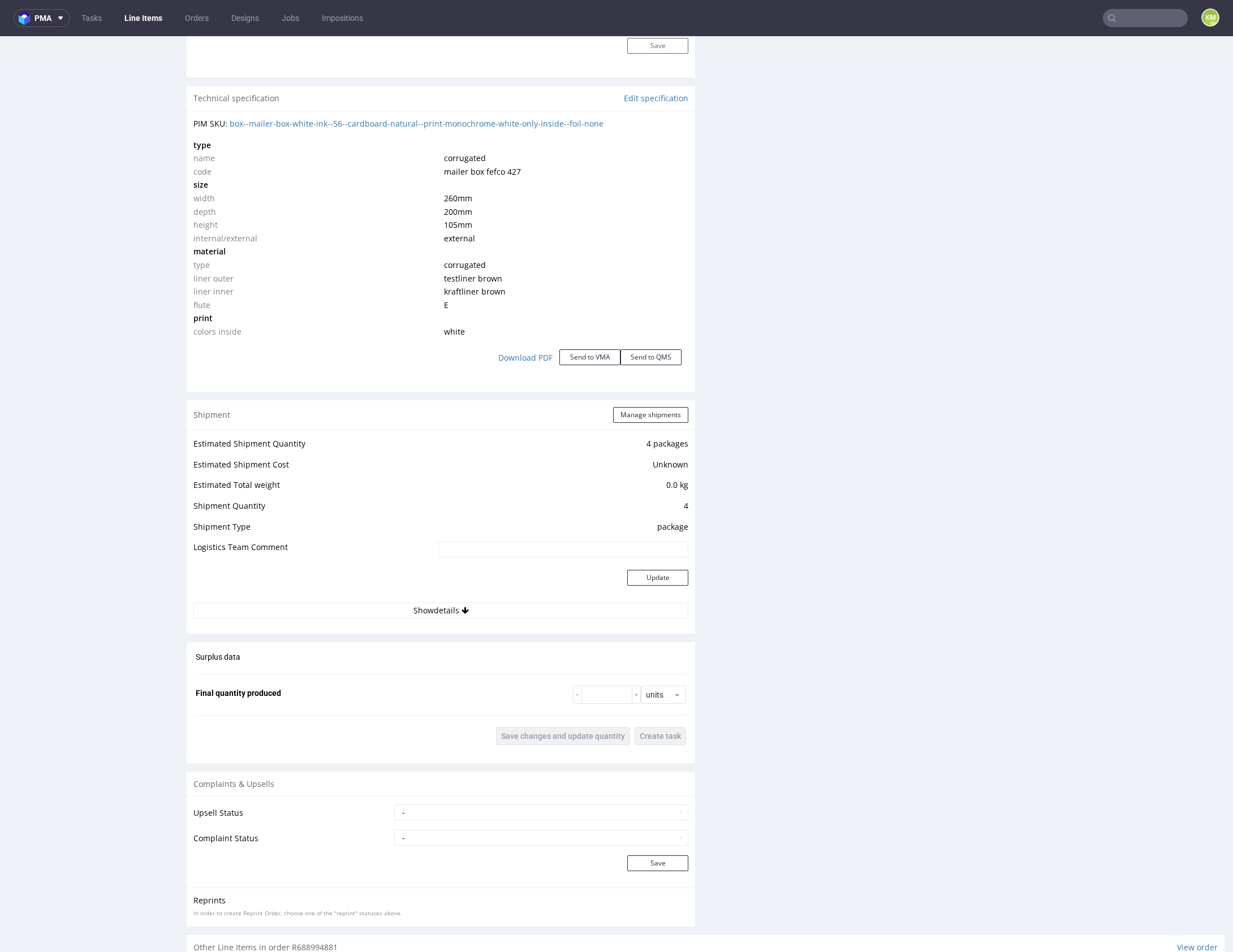
scroll to position [72, 0]
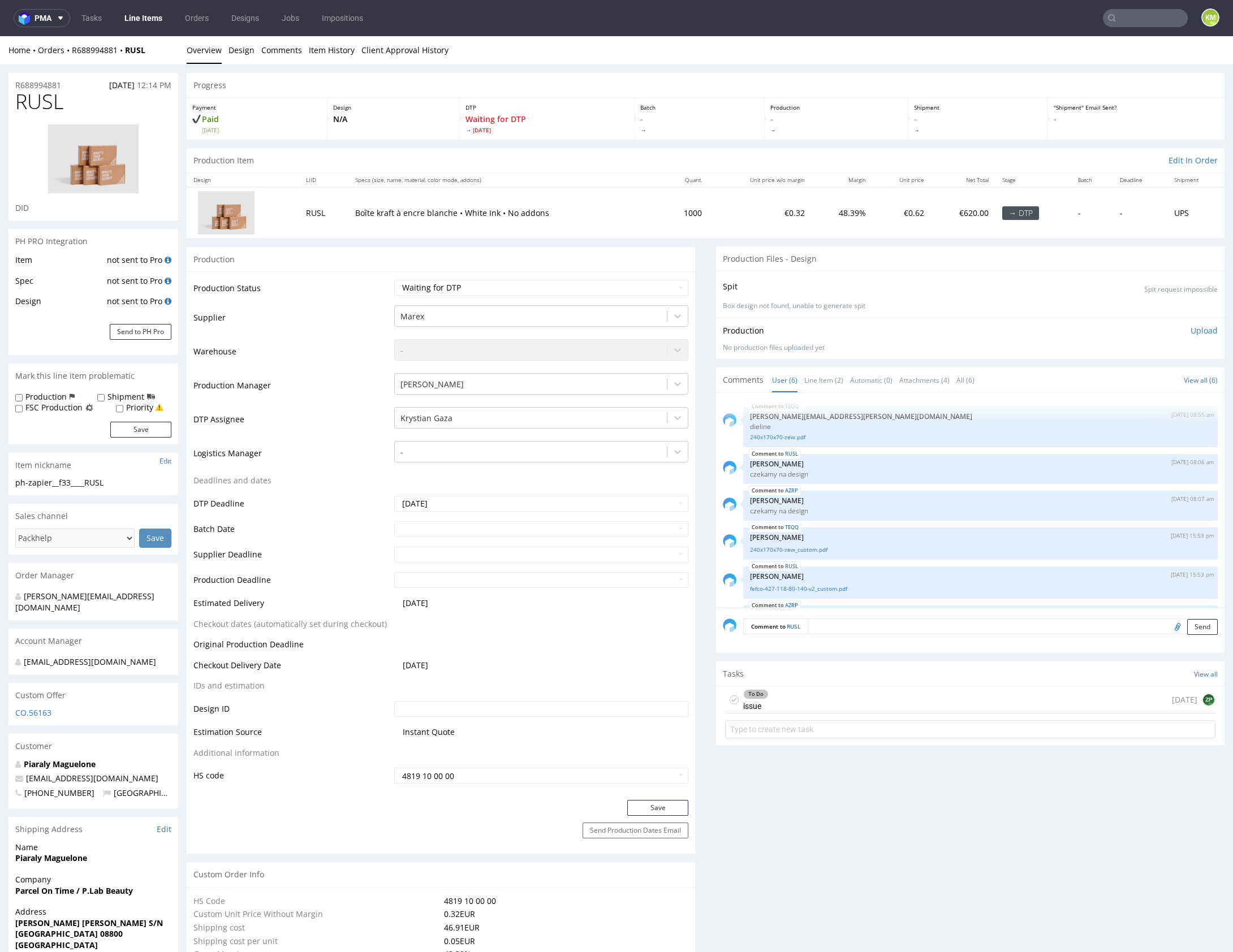
scroll to position [37, 0]
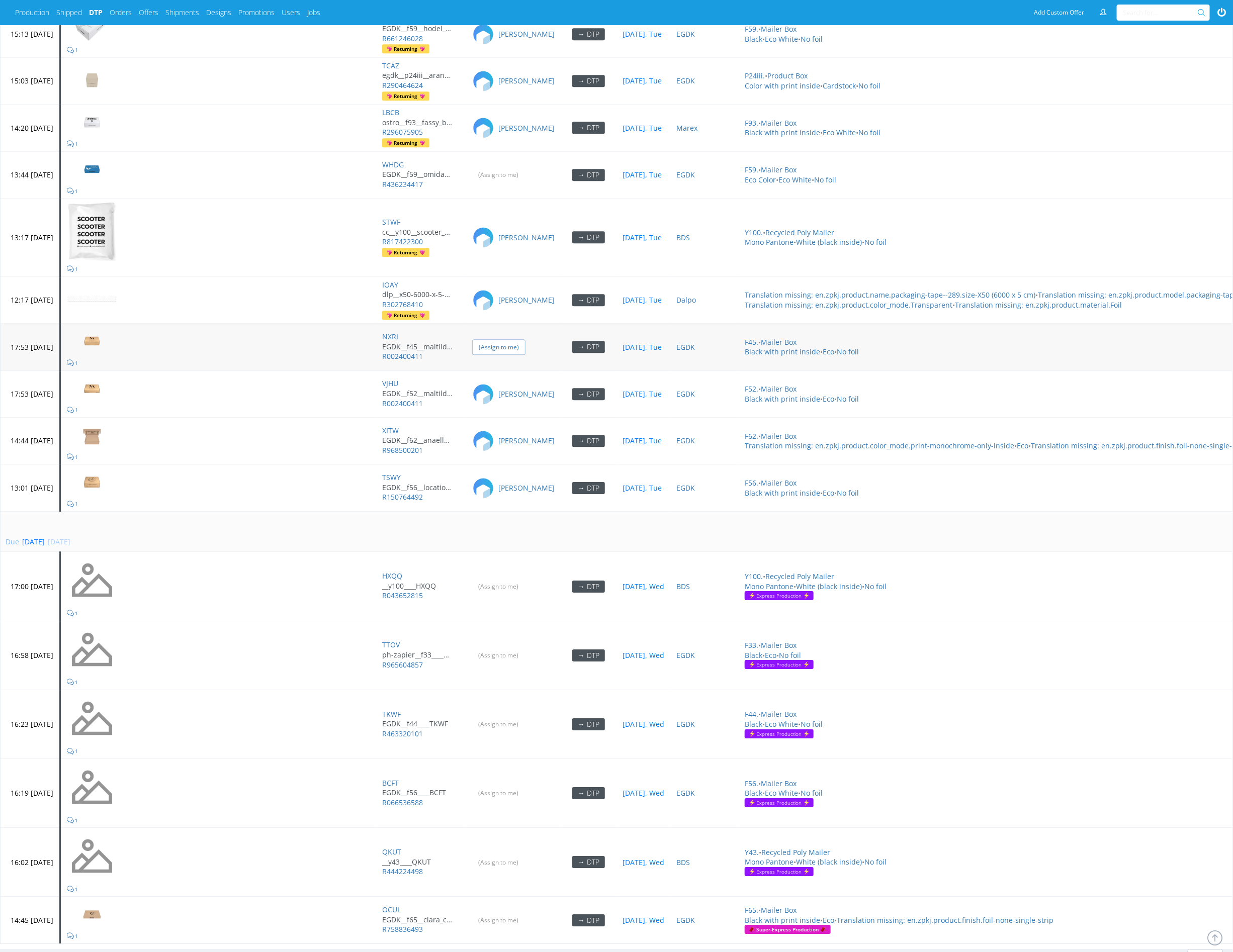
scroll to position [4176, 0]
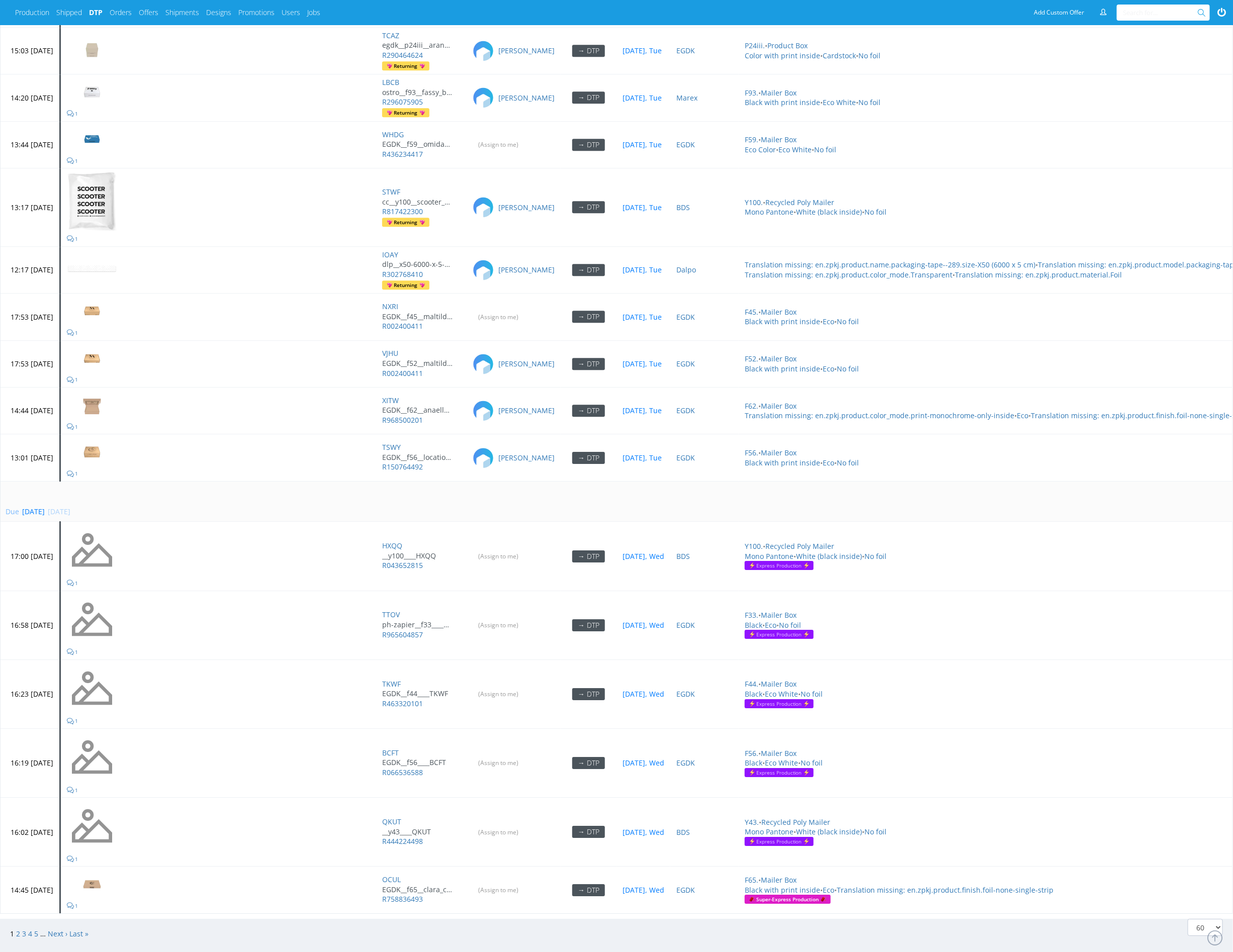
click at [404, 481] on td "Due [DATE] [DATE]" at bounding box center [675, 501] width 1349 height 41
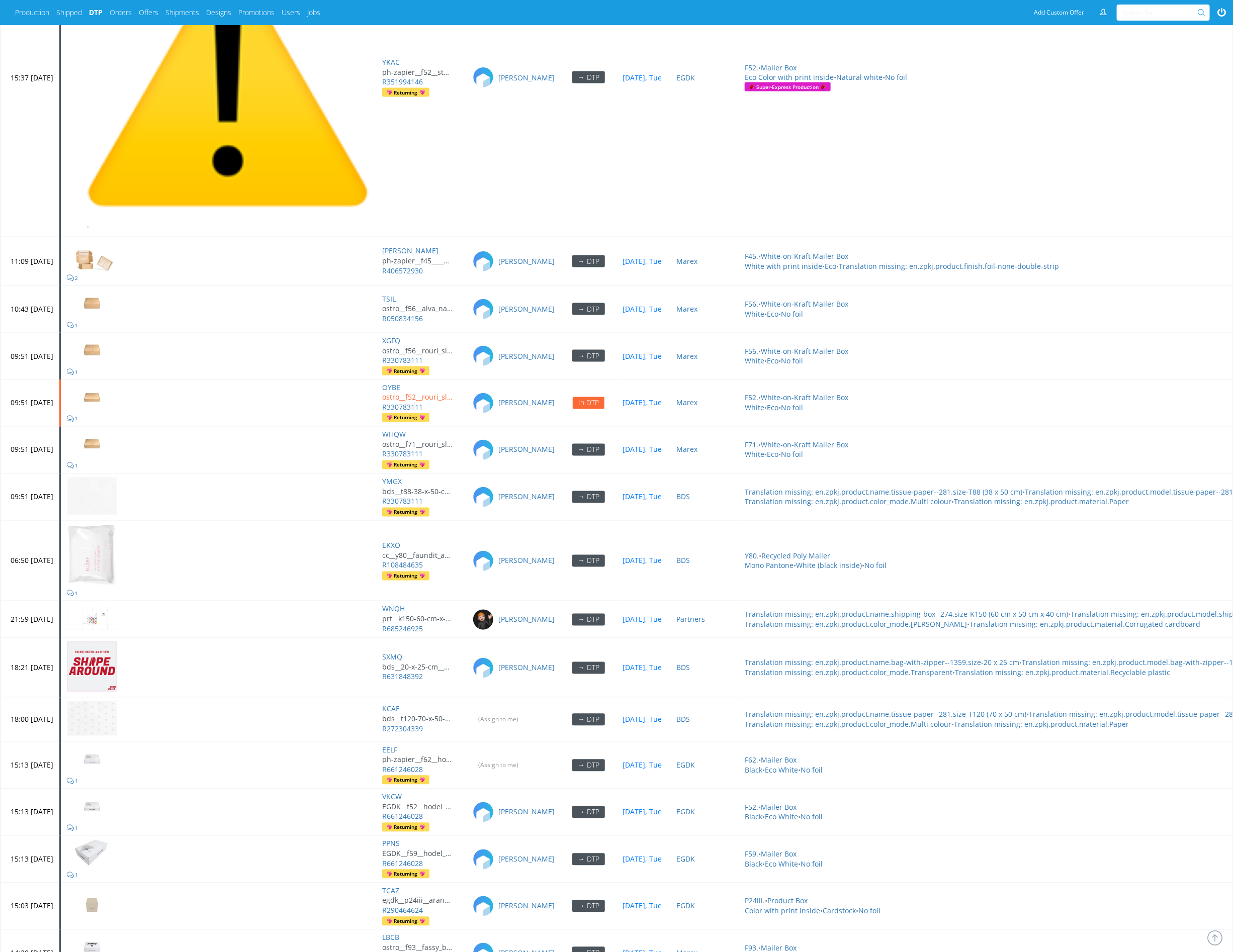
scroll to position [2924, 0]
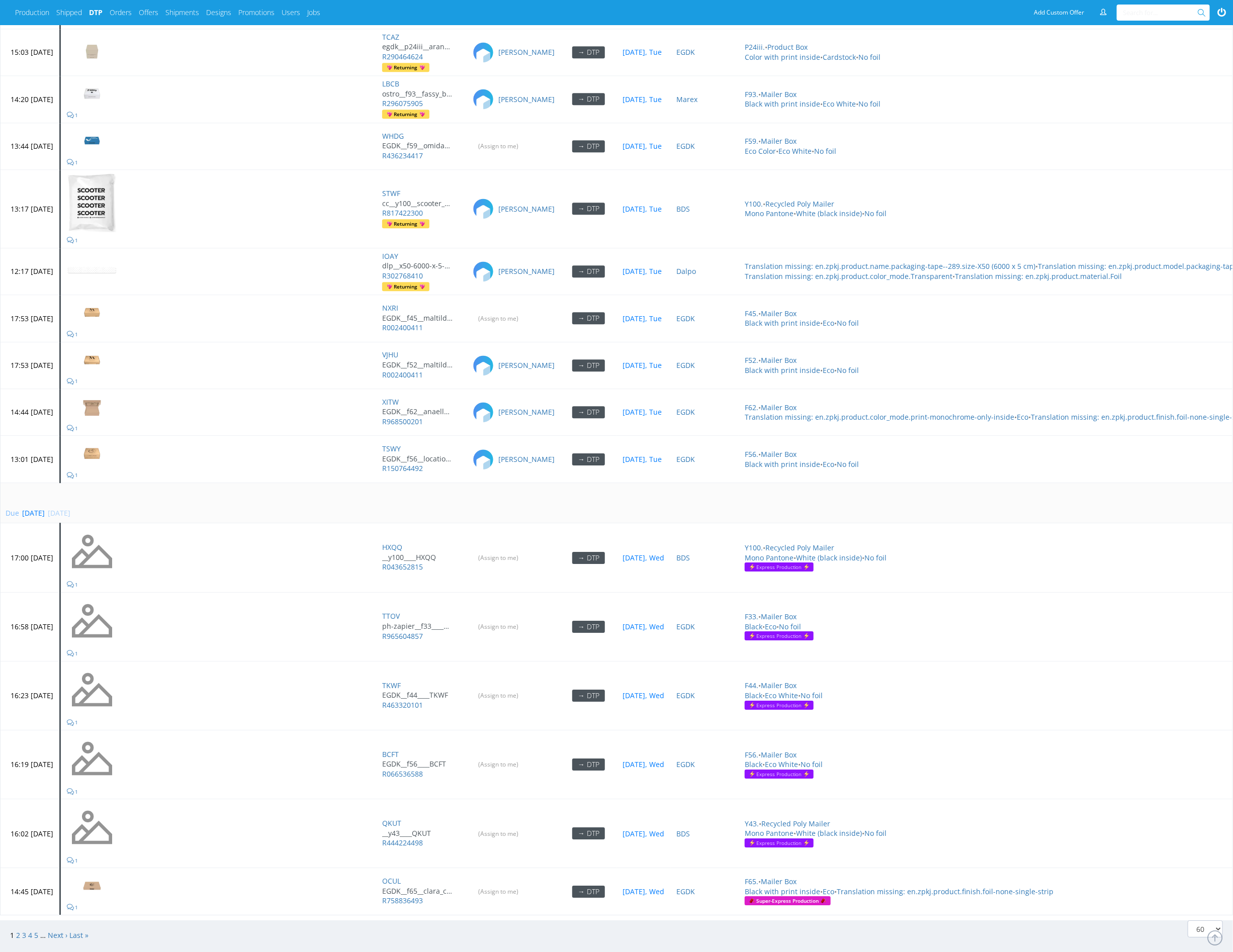
scroll to position [4176, 0]
